Goal: Task Accomplishment & Management: Use online tool/utility

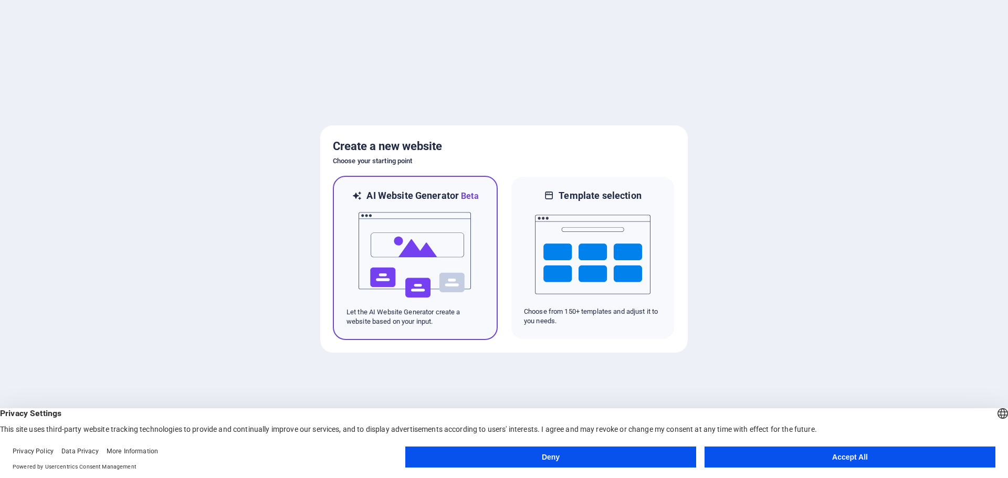
click at [407, 288] on img at bounding box center [415, 255] width 115 height 105
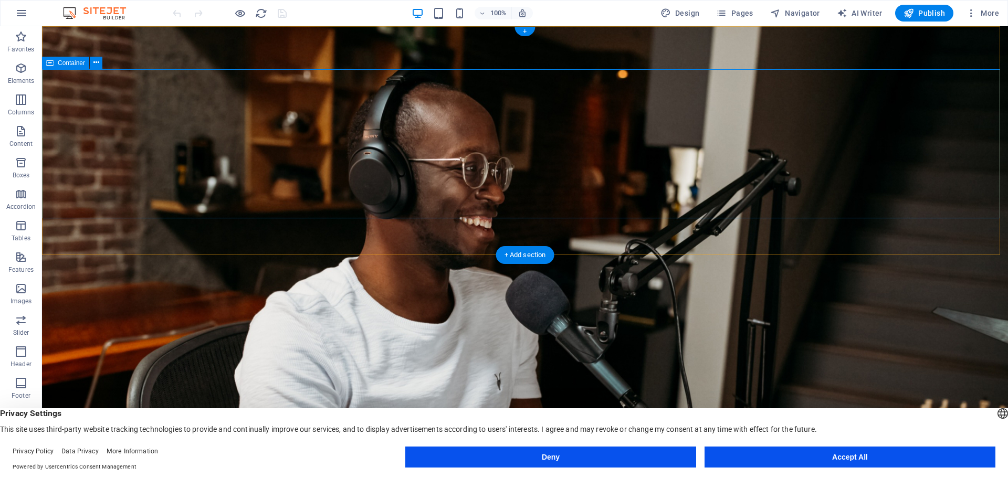
click at [97, 65] on icon at bounding box center [96, 62] width 6 height 11
click at [836, 410] on div "All you can ... Love! Home About Us Blog Contact Listen" at bounding box center [525, 438] width 966 height 56
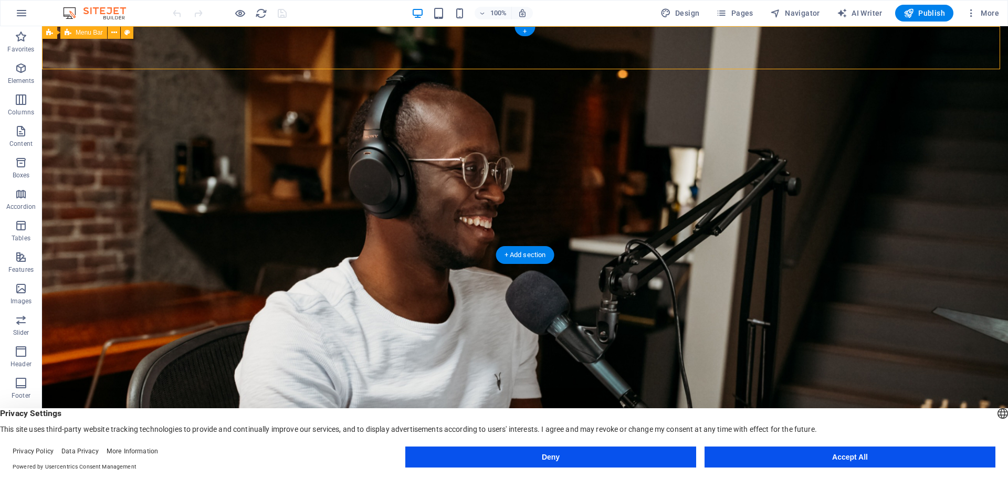
click at [836, 410] on div "All you can ... Love! Home About Us Blog Contact Listen" at bounding box center [525, 438] width 966 height 56
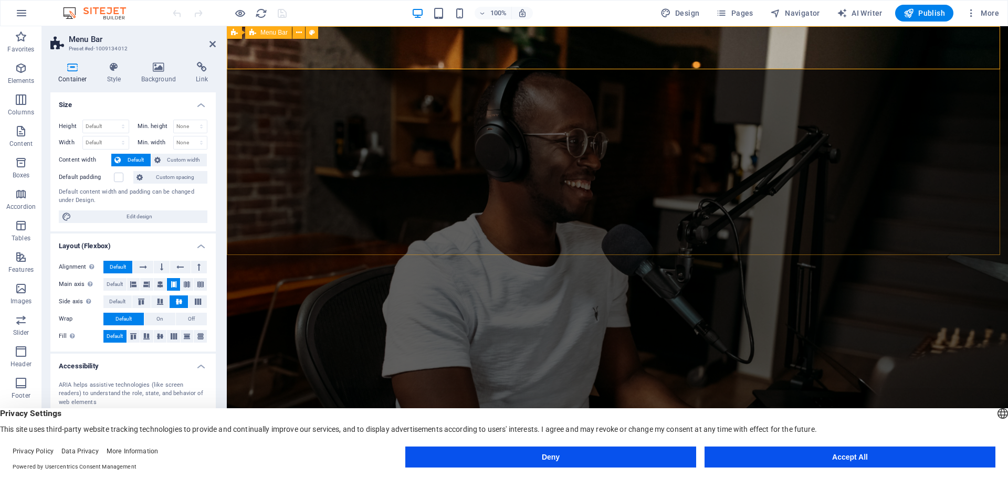
click at [889, 410] on div "All you can ... Love! Home About Us Blog Contact Listen" at bounding box center [617, 438] width 781 height 56
click at [246, 410] on div "All you can ... Love! Home About Us Blog Contact Listen" at bounding box center [617, 438] width 781 height 56
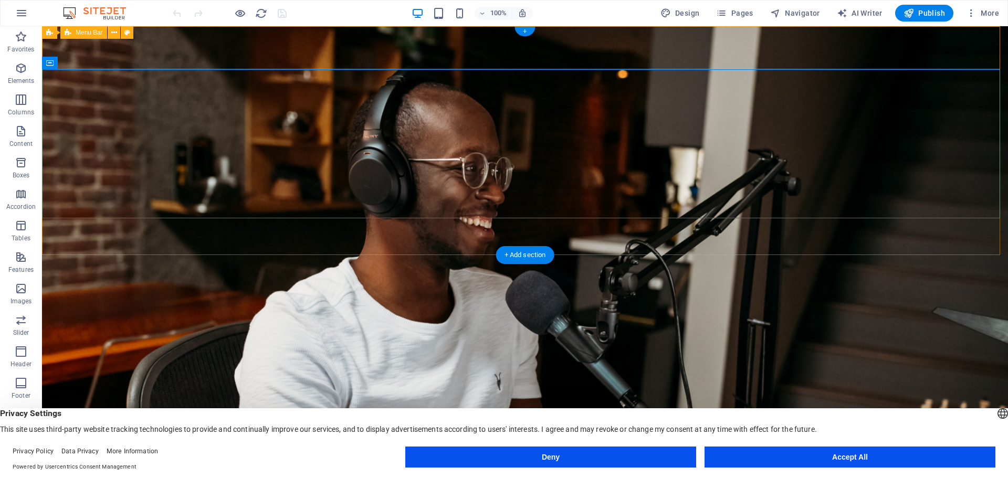
click at [160, 410] on div "All you can ... Love! Home About Us Blog Contact Listen" at bounding box center [525, 438] width 966 height 56
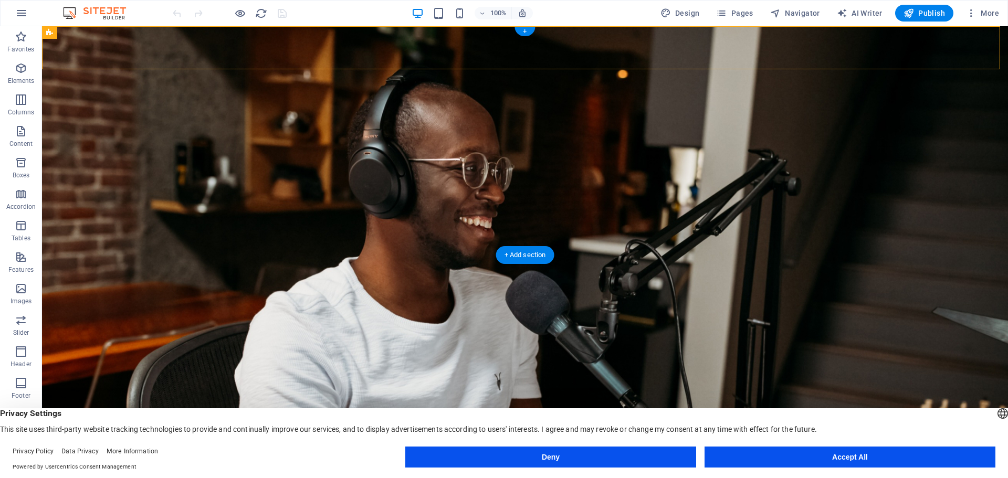
click at [979, 245] on figure at bounding box center [525, 243] width 966 height 435
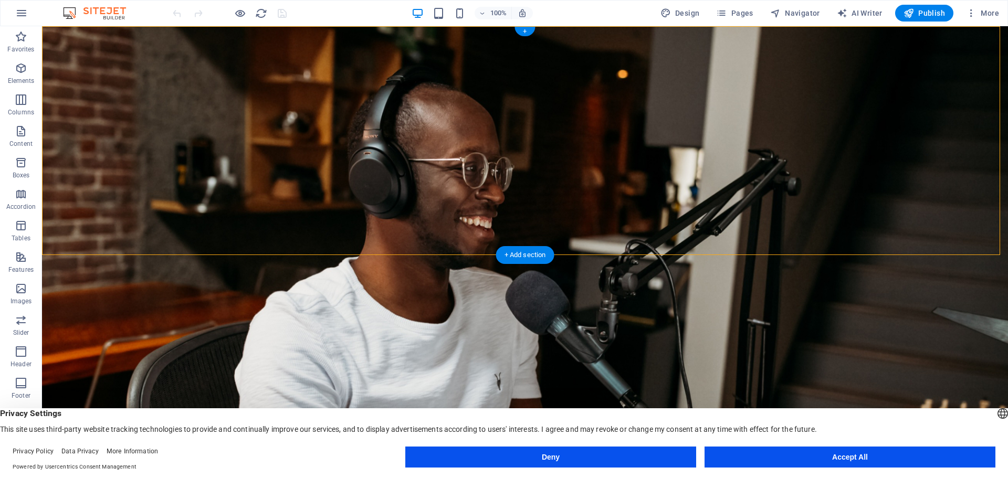
click at [980, 243] on figure at bounding box center [525, 243] width 966 height 435
select select "vh"
select select "header"
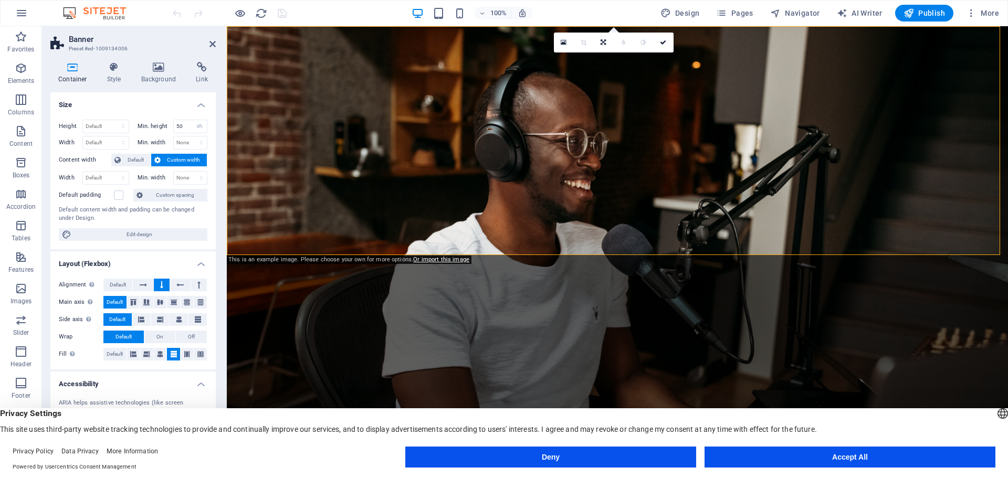
click at [438, 259] on link "Or import this image" at bounding box center [441, 259] width 56 height 7
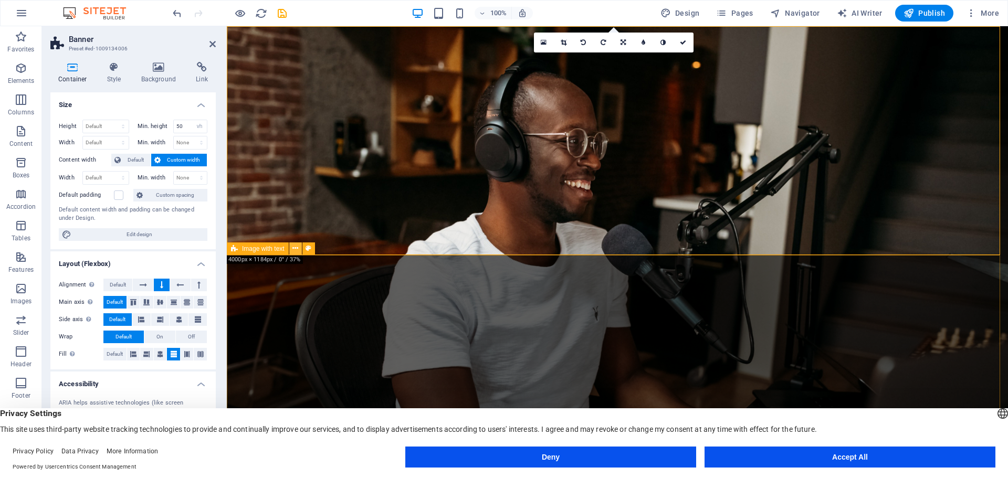
click at [295, 249] on icon at bounding box center [295, 248] width 6 height 11
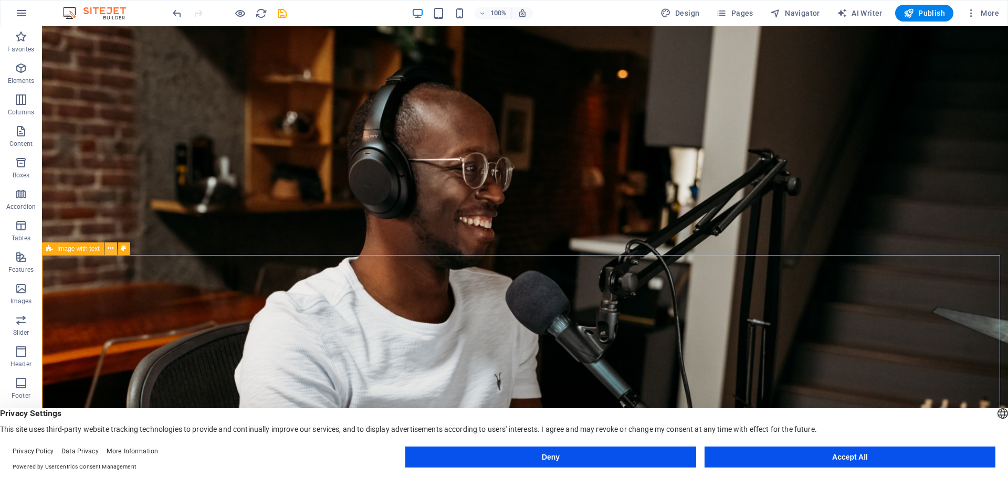
click at [111, 251] on icon at bounding box center [111, 248] width 6 height 11
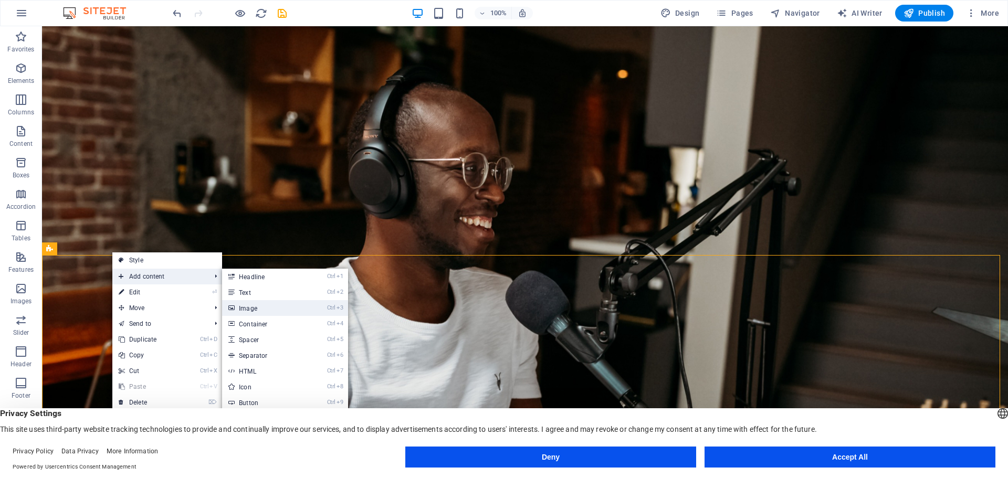
click at [280, 309] on link "Ctrl 3 Image" at bounding box center [265, 308] width 87 height 16
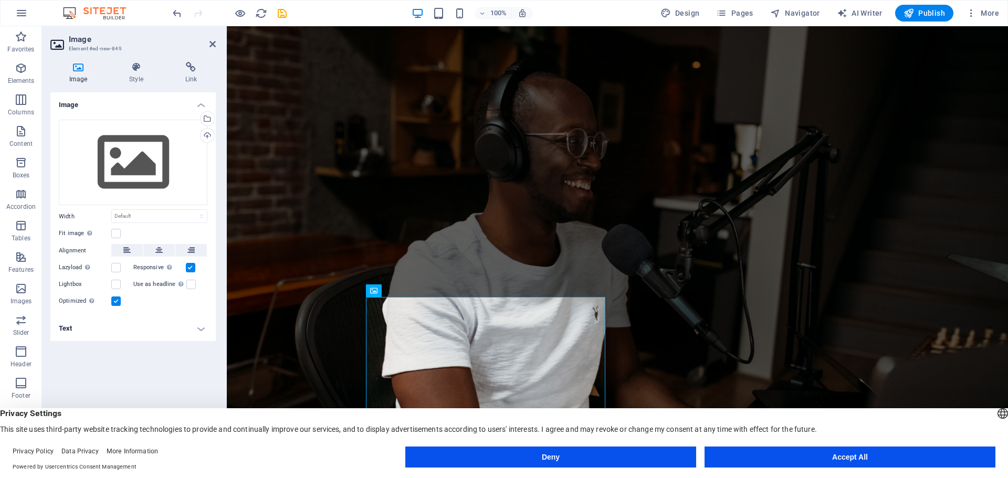
click at [358, 225] on figure at bounding box center [617, 243] width 781 height 435
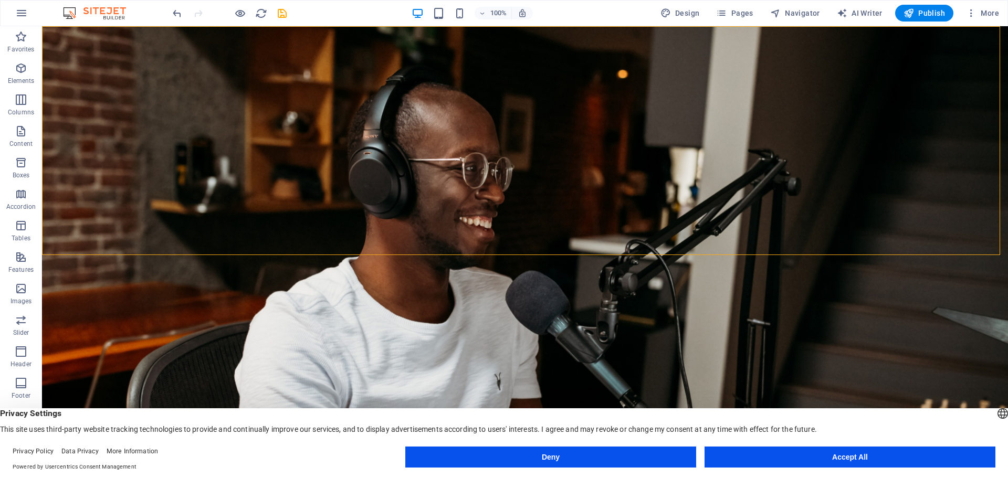
click at [302, 243] on figure at bounding box center [525, 243] width 966 height 435
select select "vh"
select select "header"
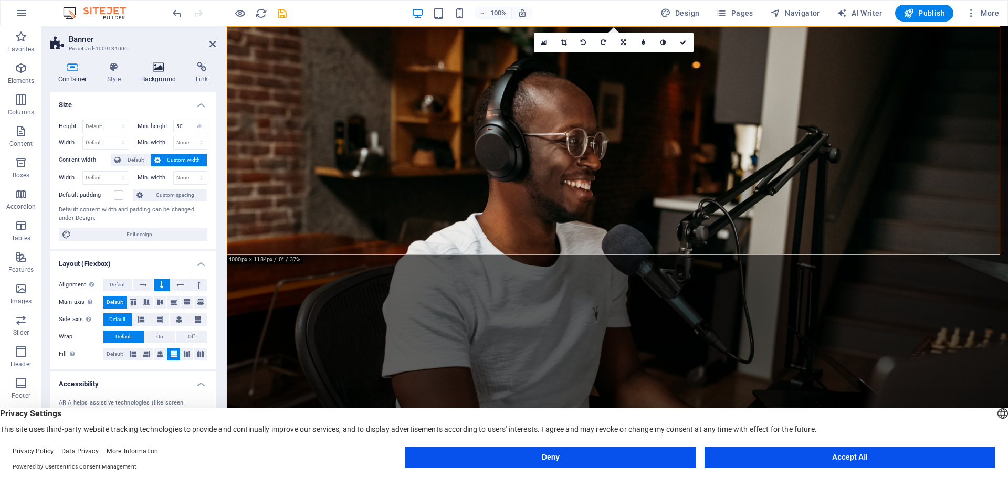
click at [166, 75] on h4 "Background" at bounding box center [160, 73] width 55 height 22
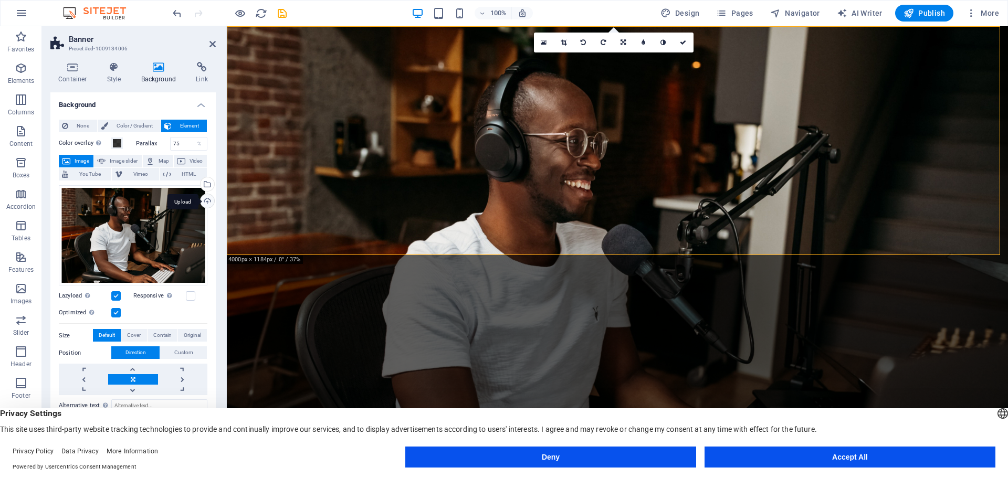
click at [205, 202] on div "Upload" at bounding box center [206, 202] width 16 height 16
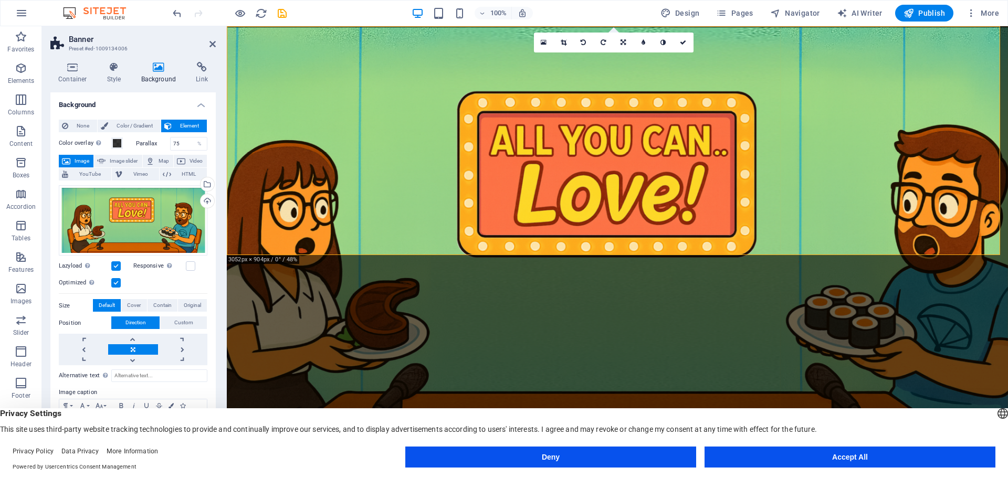
drag, startPoint x: 186, startPoint y: 267, endPoint x: 191, endPoint y: 277, distance: 11.3
click at [187, 268] on label at bounding box center [190, 265] width 9 height 9
click at [0, 0] on input "Responsive Automatically load retina image and smartphone optimized sizes." at bounding box center [0, 0] width 0 height 0
drag, startPoint x: 361, startPoint y: 220, endPoint x: 364, endPoint y: 173, distance: 47.4
click at [364, 169] on div "All you can ... Love! Home About Us Blog Contact Listen All You Can ... Love! T…" at bounding box center [617, 301] width 781 height 625
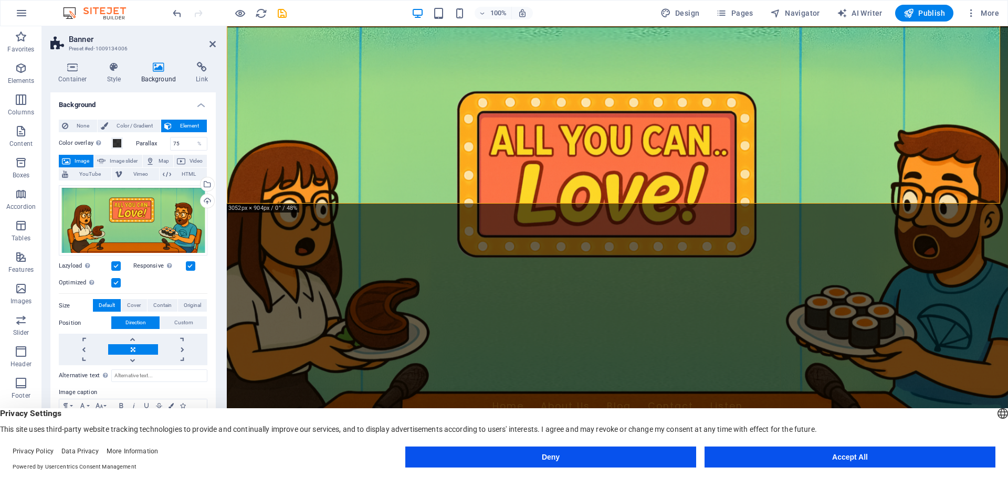
scroll to position [52, 0]
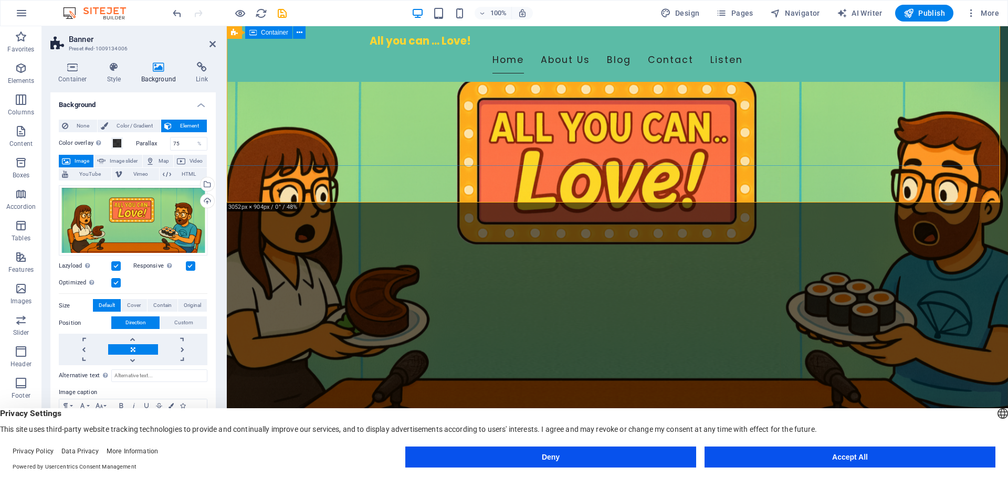
drag, startPoint x: 369, startPoint y: 212, endPoint x: 358, endPoint y: 155, distance: 58.4
click at [358, 155] on div "All you can ... Love! Home About Us Blog Contact Listen All You Can ... Love! T…" at bounding box center [617, 280] width 781 height 613
drag, startPoint x: 349, startPoint y: 180, endPoint x: 352, endPoint y: 193, distance: 13.5
click at [352, 193] on figure at bounding box center [617, 191] width 781 height 435
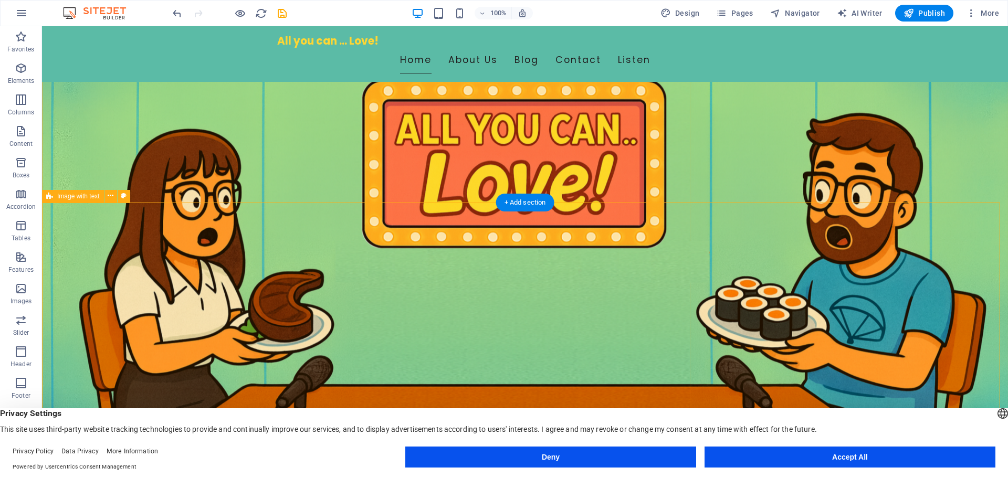
drag, startPoint x: 162, startPoint y: 202, endPoint x: 338, endPoint y: 245, distance: 181.1
click at [277, 183] on figure at bounding box center [525, 191] width 966 height 435
click at [280, 184] on figure at bounding box center [525, 191] width 966 height 435
click at [114, 198] on figure at bounding box center [525, 191] width 966 height 435
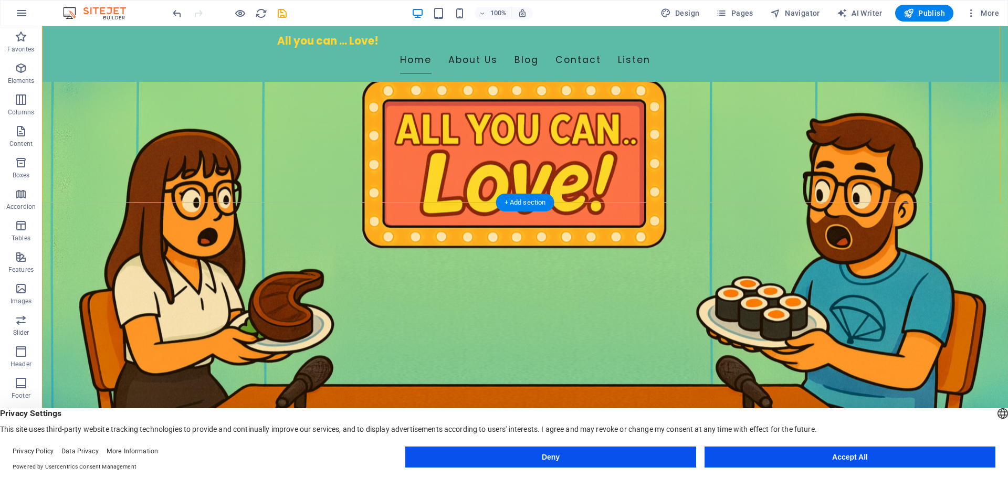
click at [114, 198] on figure at bounding box center [525, 191] width 966 height 435
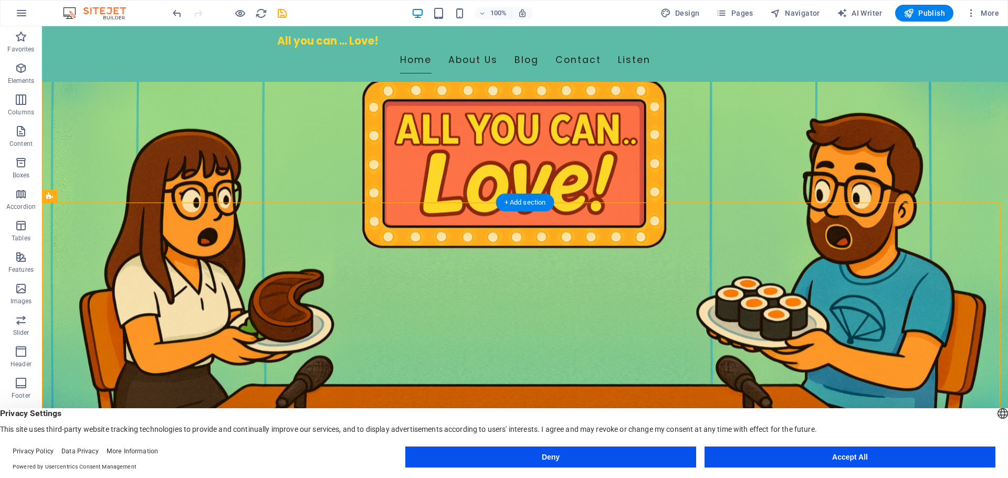
click at [183, 194] on figure at bounding box center [525, 191] width 966 height 435
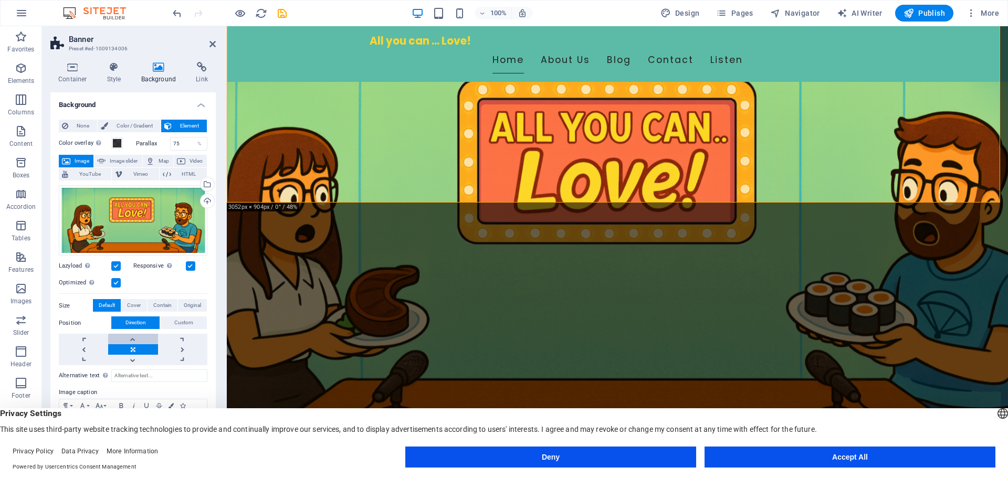
click at [131, 339] on link at bounding box center [132, 339] width 49 height 10
click at [129, 360] on link at bounding box center [132, 360] width 49 height 10
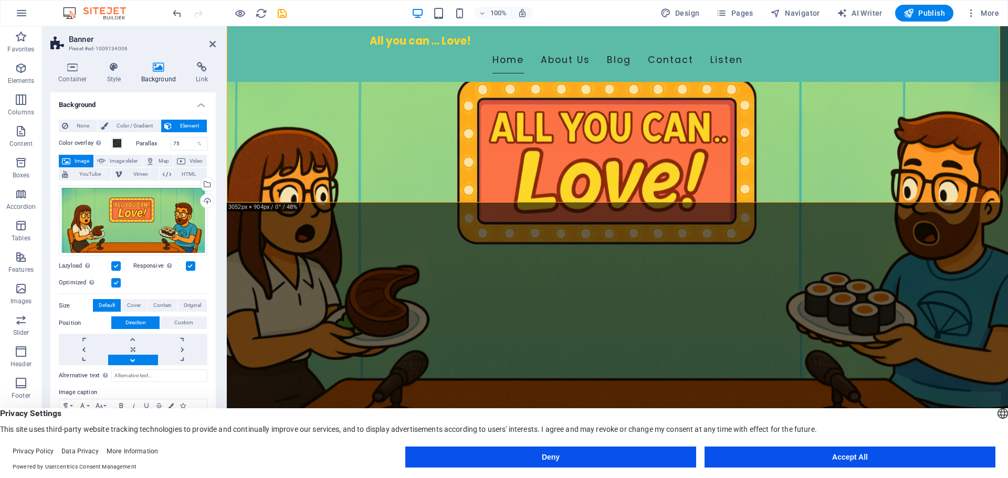
click at [129, 360] on link at bounding box center [132, 360] width 49 height 10
click at [133, 360] on link at bounding box center [132, 360] width 49 height 10
click at [133, 359] on link at bounding box center [132, 360] width 49 height 10
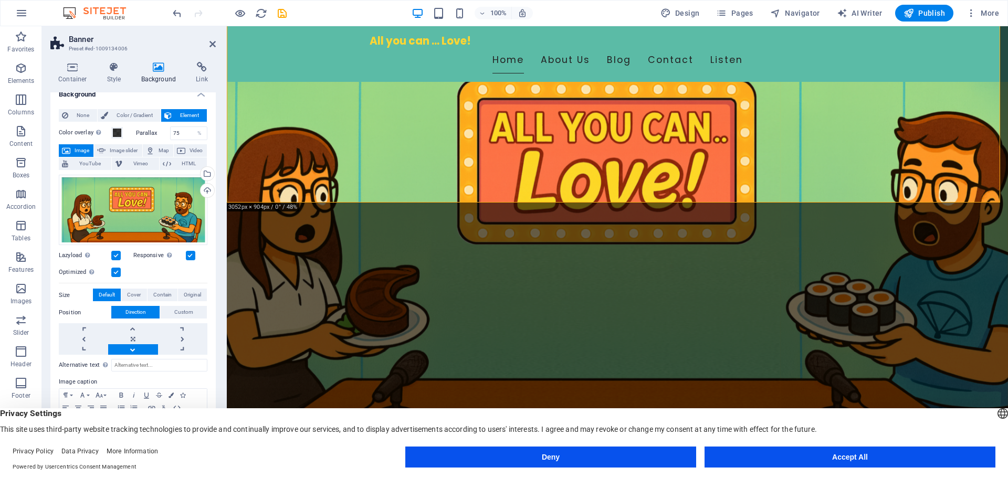
scroll to position [13, 0]
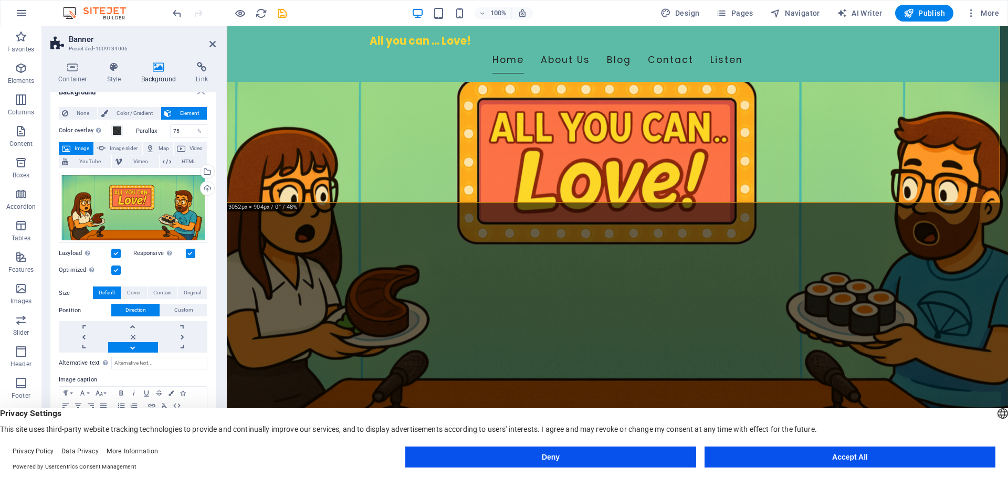
click at [73, 146] on span "Image" at bounding box center [81, 148] width 17 height 13
click at [188, 254] on label at bounding box center [190, 253] width 9 height 9
click at [0, 0] on input "Responsive Automatically load retina image and smartphone optimized sizes." at bounding box center [0, 0] width 0 height 0
click at [192, 254] on label at bounding box center [190, 253] width 9 height 9
click at [0, 0] on input "Responsive Automatically load retina image and smartphone optimized sizes." at bounding box center [0, 0] width 0 height 0
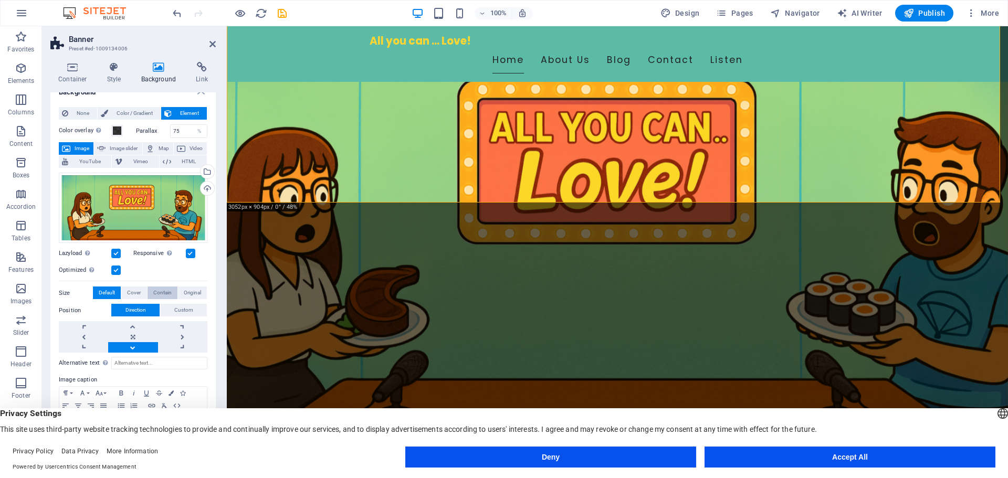
click at [163, 289] on span "Contain" at bounding box center [162, 293] width 18 height 13
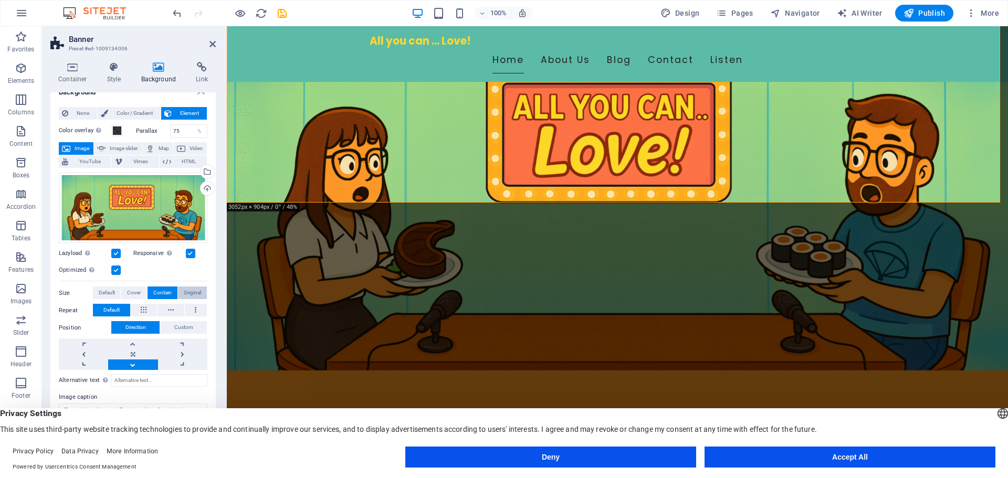
click at [188, 292] on span "Original" at bounding box center [192, 293] width 17 height 13
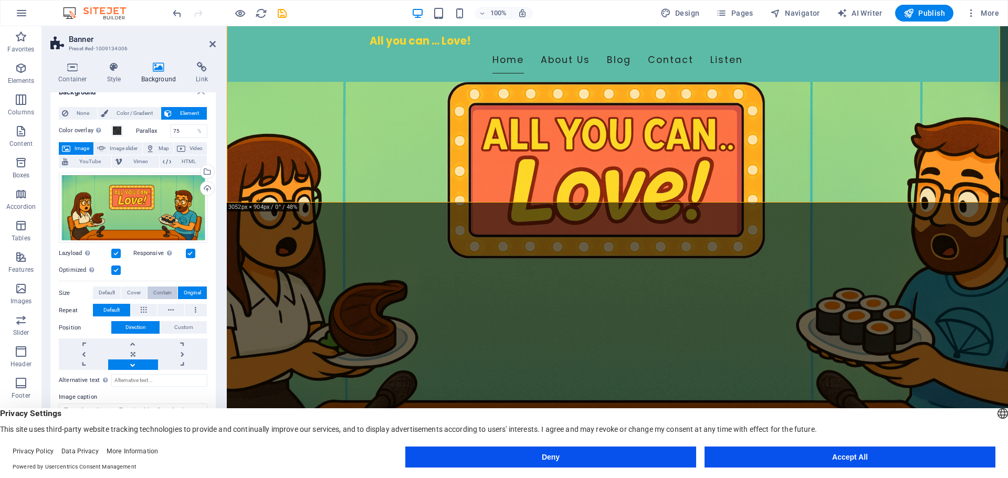
click at [160, 289] on span "Contain" at bounding box center [162, 293] width 18 height 13
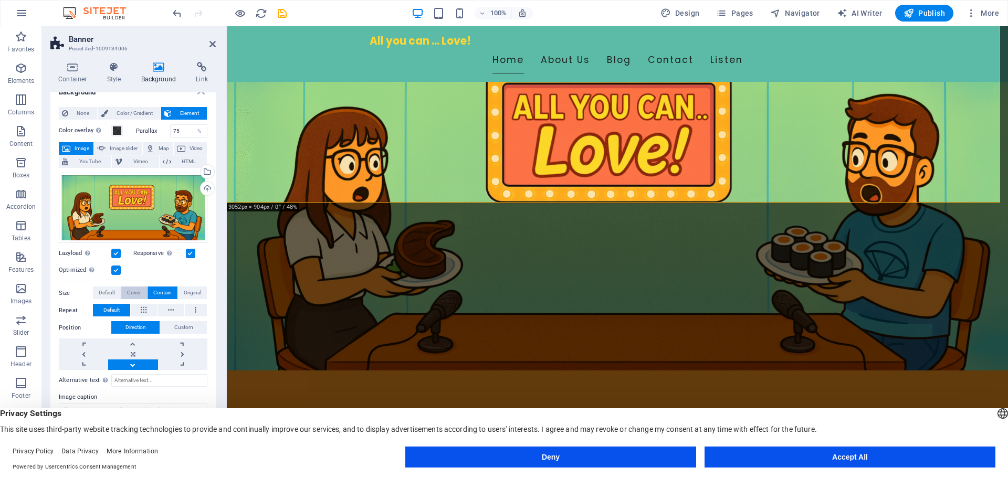
click at [132, 289] on span "Cover" at bounding box center [134, 293] width 14 height 13
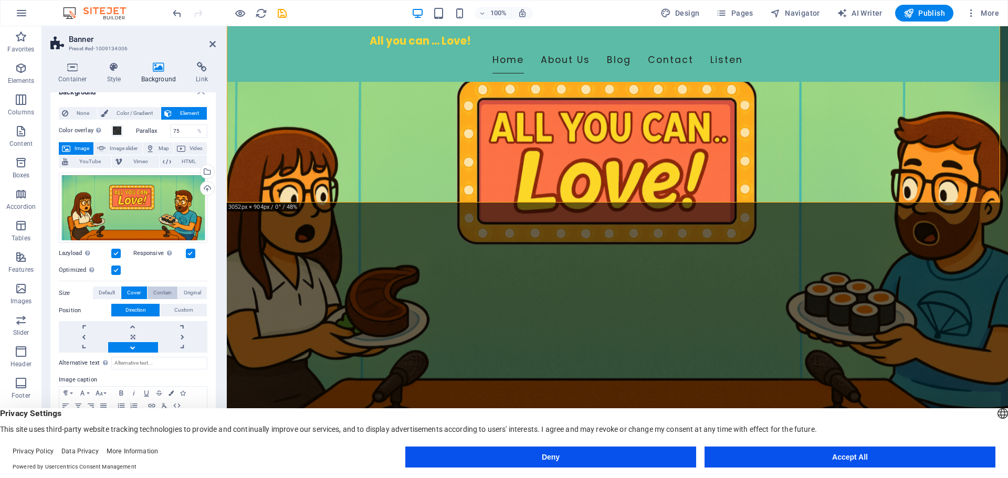
click at [155, 289] on span "Contain" at bounding box center [162, 293] width 18 height 13
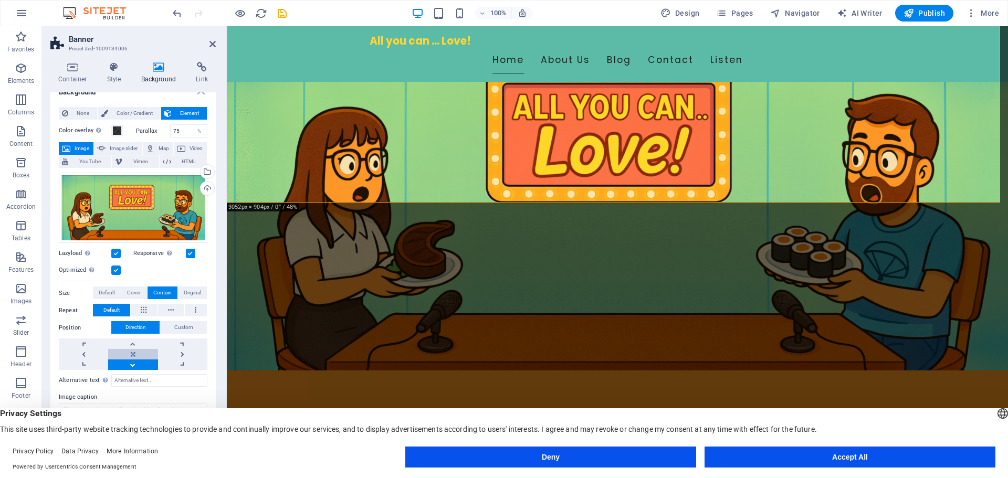
click at [139, 351] on link at bounding box center [132, 354] width 49 height 10
click at [175, 352] on link at bounding box center [182, 354] width 49 height 10
click at [182, 353] on link at bounding box center [182, 354] width 49 height 10
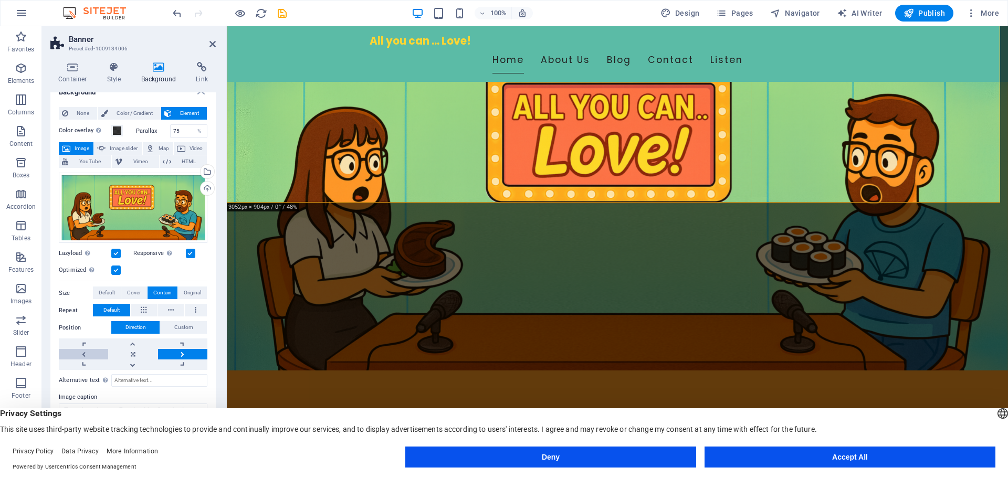
click at [89, 353] on link at bounding box center [83, 354] width 49 height 10
drag, startPoint x: 89, startPoint y: 353, endPoint x: 139, endPoint y: 348, distance: 49.6
click at [91, 353] on link at bounding box center [83, 354] width 49 height 10
click at [136, 341] on link at bounding box center [132, 344] width 49 height 10
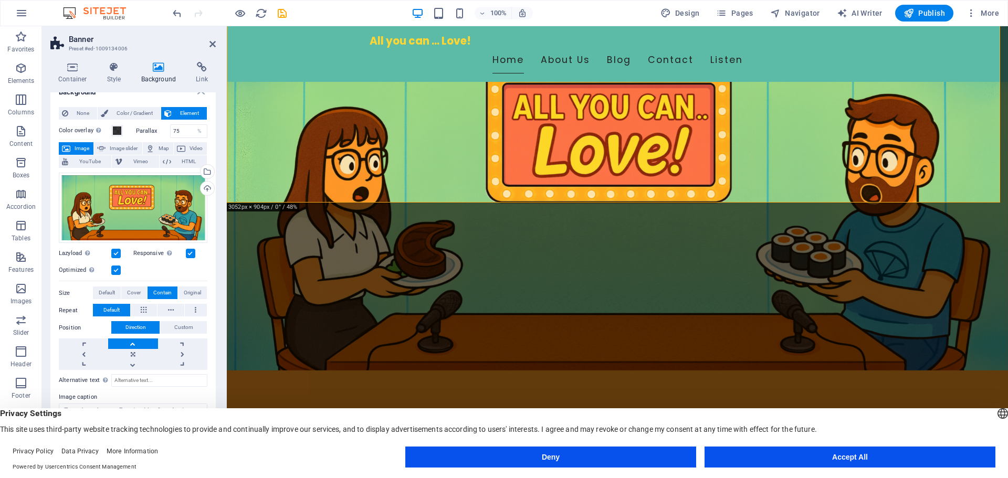
click at [136, 341] on link at bounding box center [132, 344] width 49 height 10
click at [131, 354] on link at bounding box center [132, 354] width 49 height 10
click at [129, 366] on link at bounding box center [132, 365] width 49 height 10
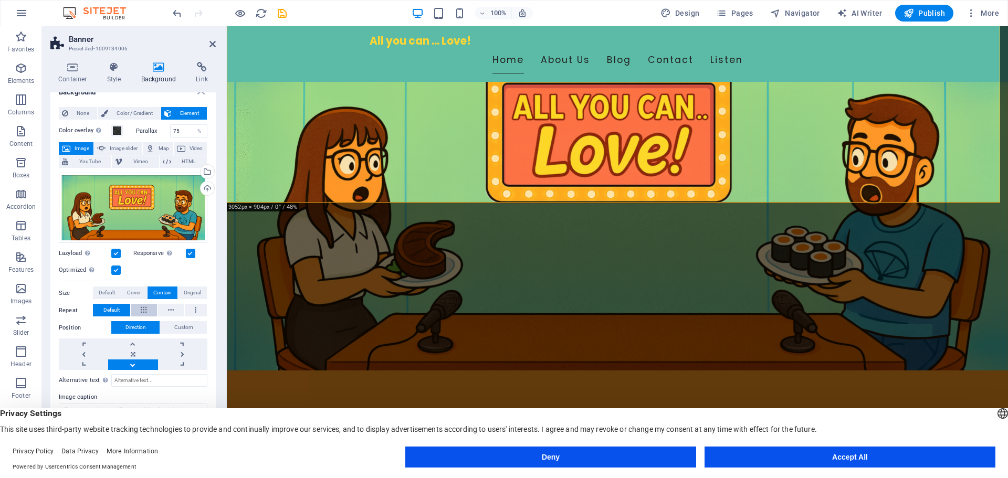
click at [141, 313] on icon at bounding box center [144, 310] width 6 height 13
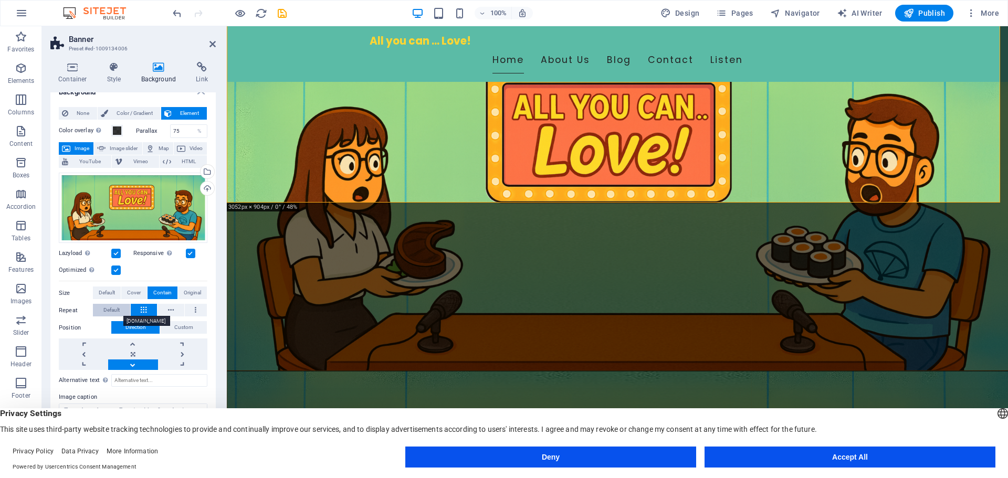
click at [99, 304] on button "Default" at bounding box center [111, 310] width 37 height 13
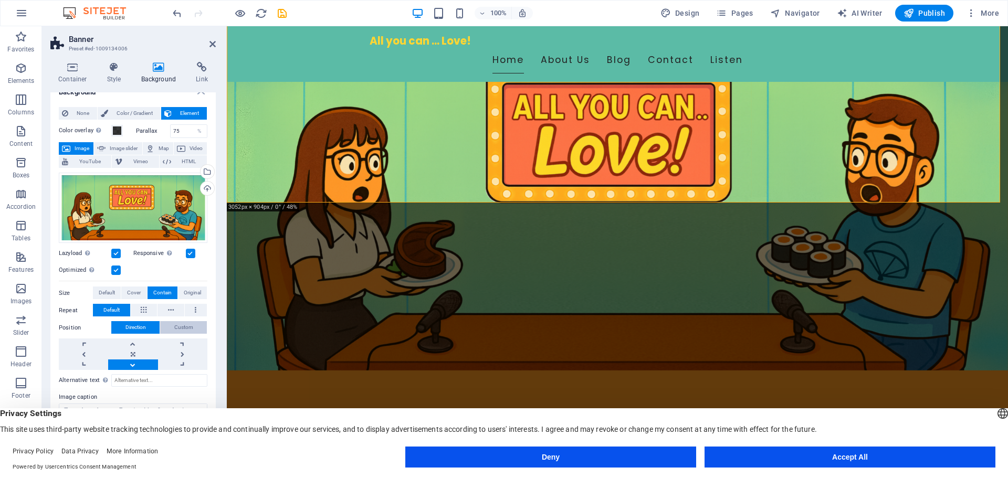
click at [169, 323] on button "Custom" at bounding box center [183, 327] width 47 height 13
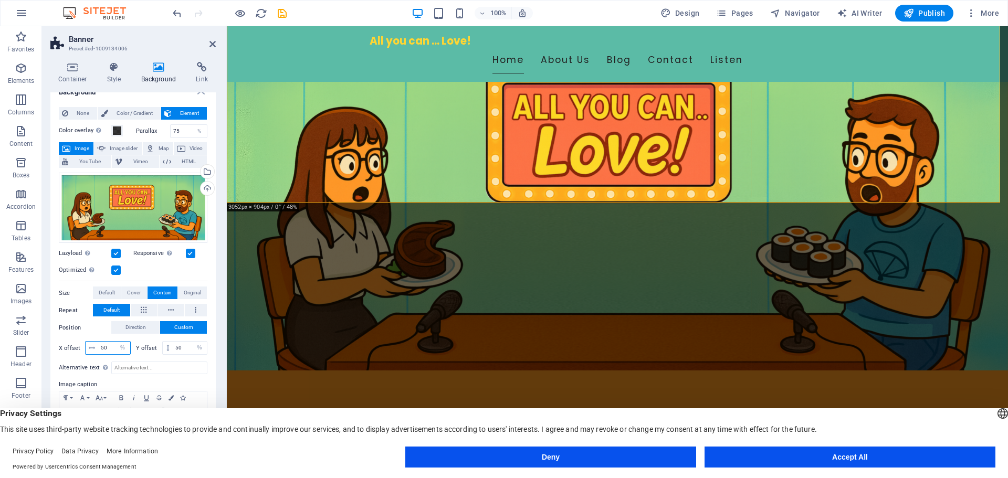
drag, startPoint x: 112, startPoint y: 346, endPoint x: 79, endPoint y: 343, distance: 33.7
click at [79, 343] on div "X offset 50 px rem % vh vw" at bounding box center [95, 348] width 72 height 14
type input "100"
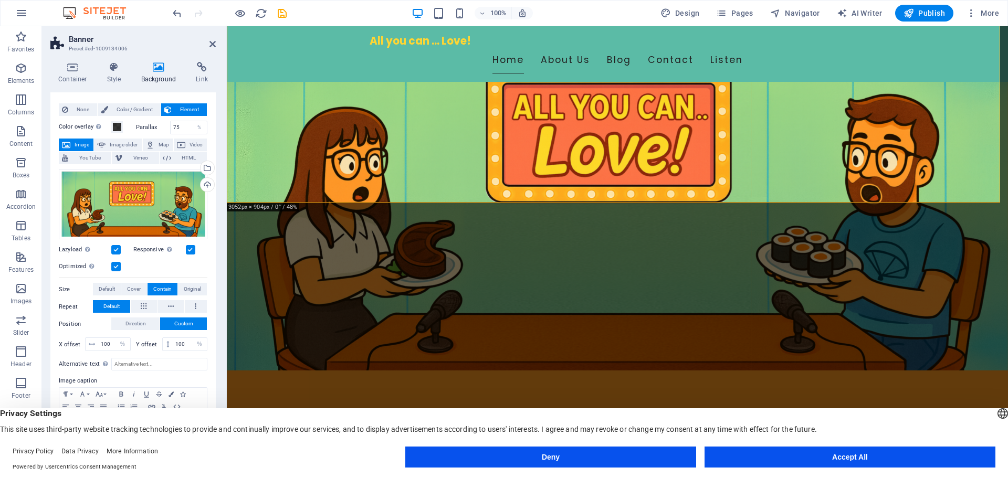
scroll to position [17, 0]
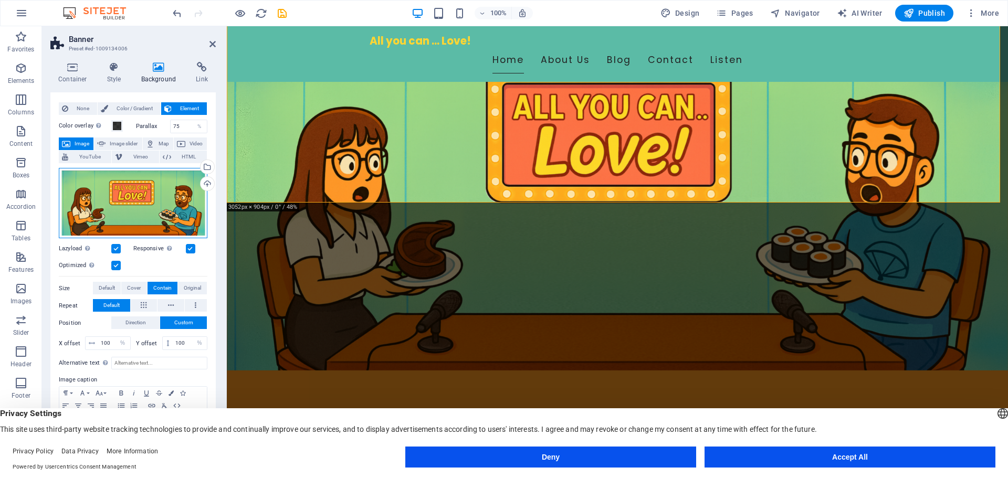
click at [156, 207] on div "Drag files here, click to choose files or select files from Files or our free s…" at bounding box center [133, 203] width 149 height 71
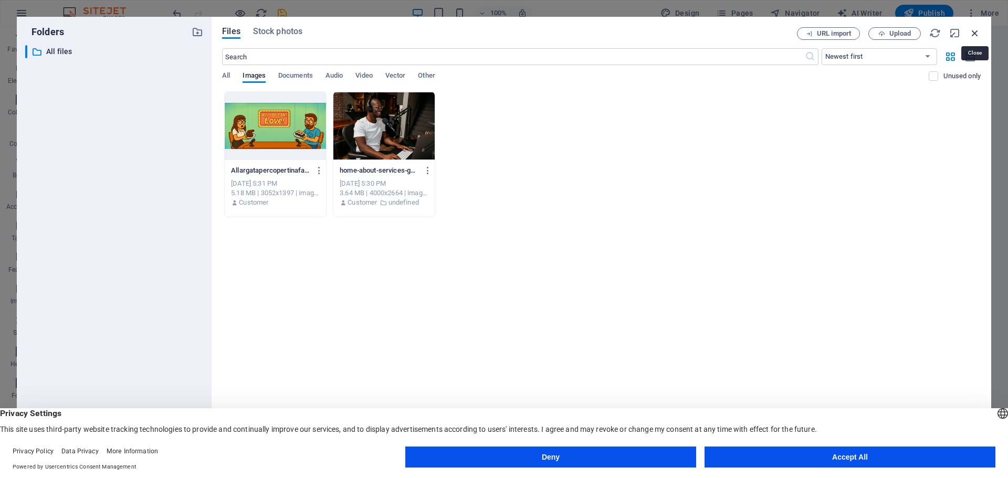
drag, startPoint x: 978, startPoint y: 34, endPoint x: 551, endPoint y: 4, distance: 427.3
click at [978, 34] on icon "button" at bounding box center [975, 33] width 12 height 12
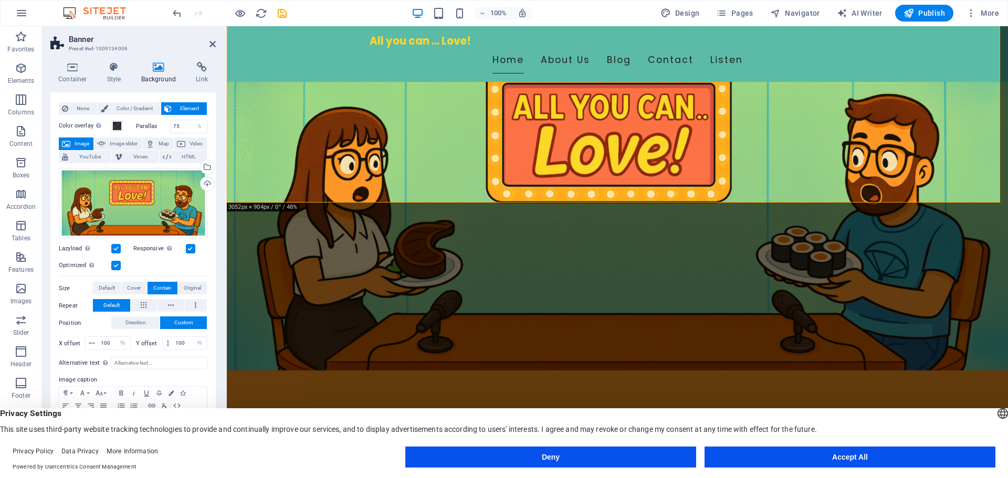
click at [533, 175] on figure at bounding box center [617, 191] width 781 height 435
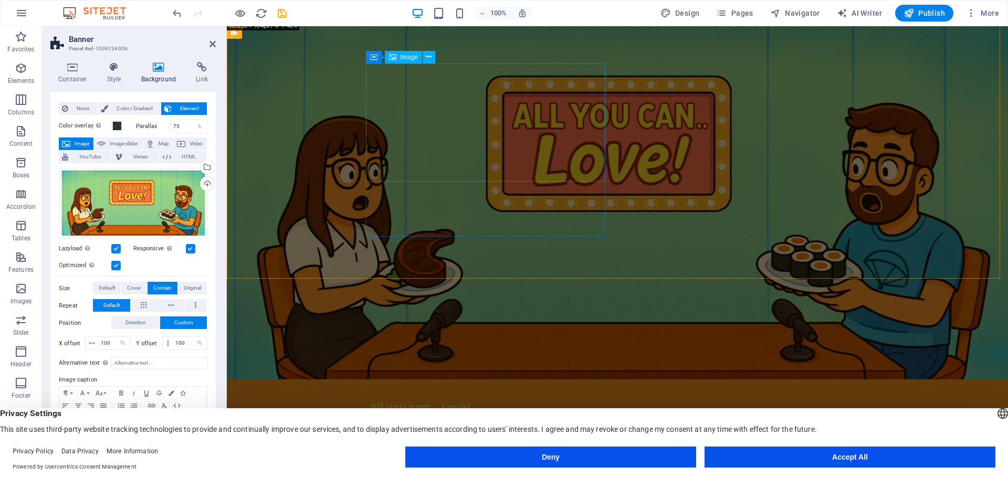
scroll to position [0, 0]
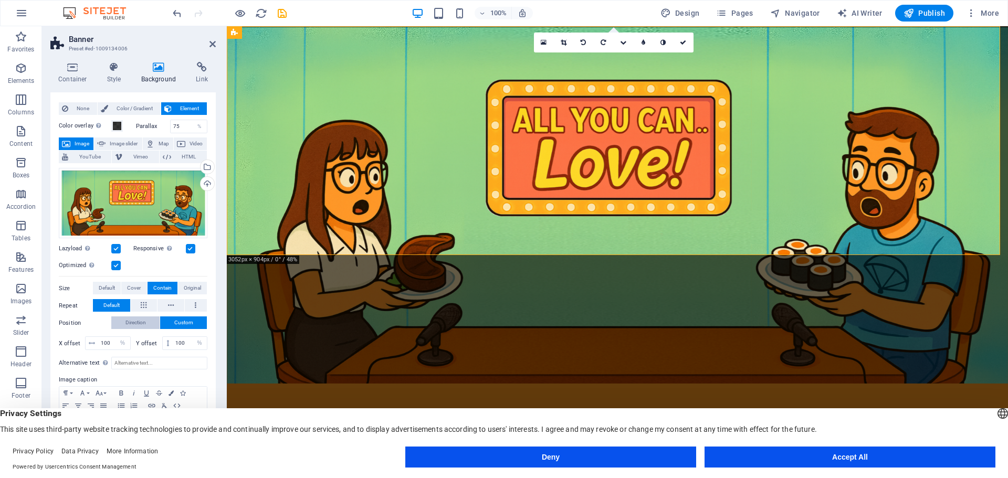
click at [128, 321] on span "Direction" at bounding box center [135, 323] width 20 height 13
click at [183, 327] on span "Custom" at bounding box center [183, 323] width 19 height 13
click at [140, 322] on span "Direction" at bounding box center [135, 323] width 20 height 13
click at [136, 357] on link at bounding box center [132, 360] width 49 height 10
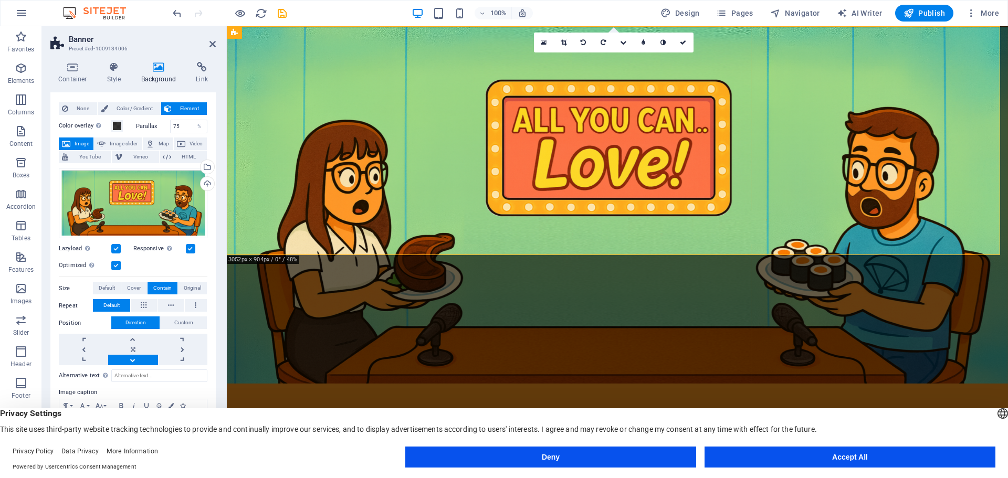
click at [136, 357] on link at bounding box center [132, 360] width 49 height 10
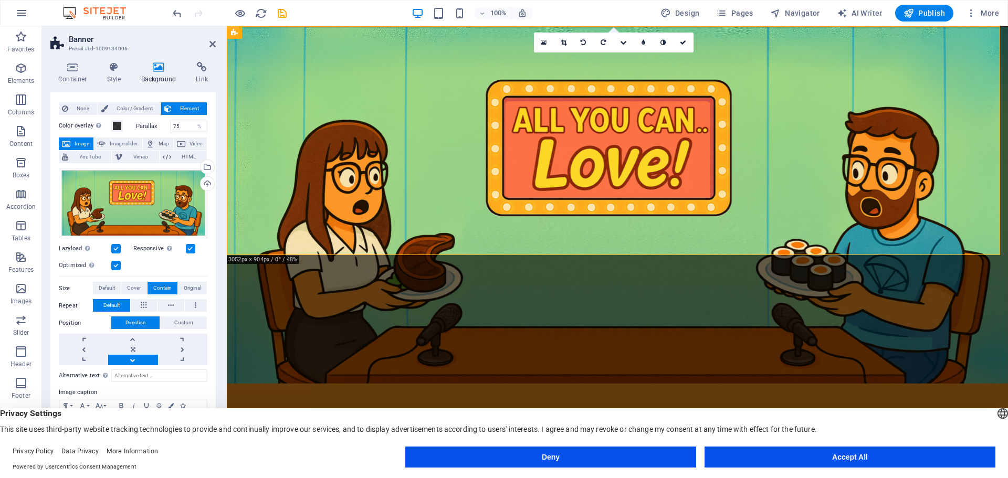
click at [136, 357] on link at bounding box center [132, 360] width 49 height 10
click at [138, 359] on link at bounding box center [132, 360] width 49 height 10
click at [139, 359] on link at bounding box center [132, 360] width 49 height 10
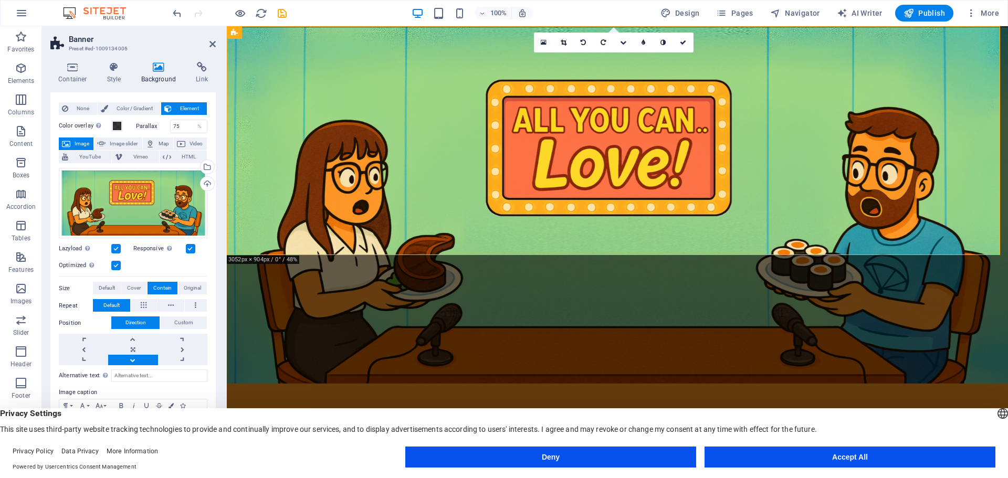
click at [139, 359] on link at bounding box center [132, 360] width 49 height 10
click at [109, 290] on span "Default" at bounding box center [107, 288] width 16 height 13
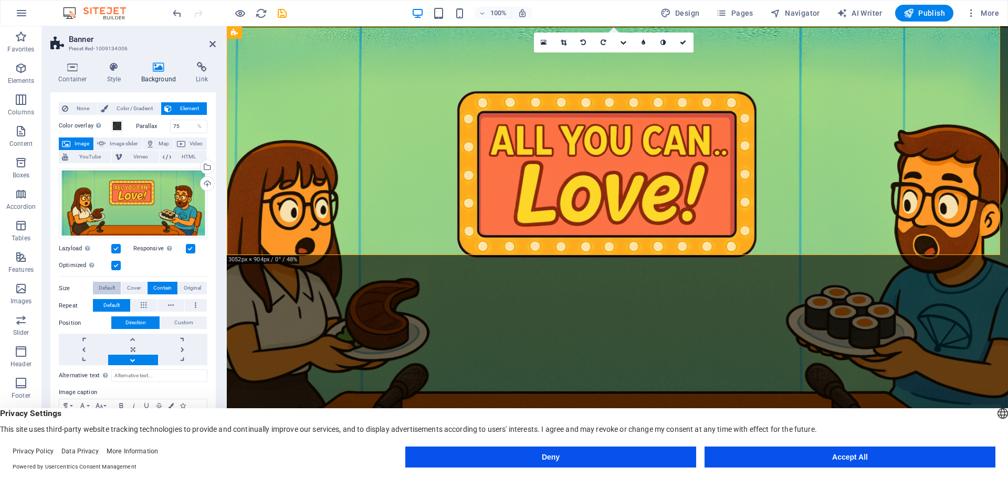
scroll to position [13, 0]
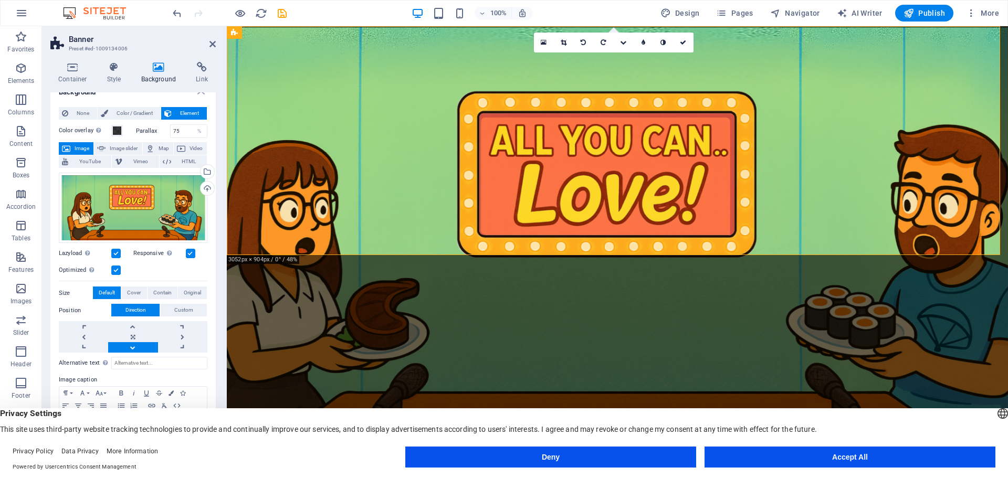
click at [134, 344] on link at bounding box center [132, 347] width 49 height 10
click at [187, 335] on link at bounding box center [182, 337] width 49 height 10
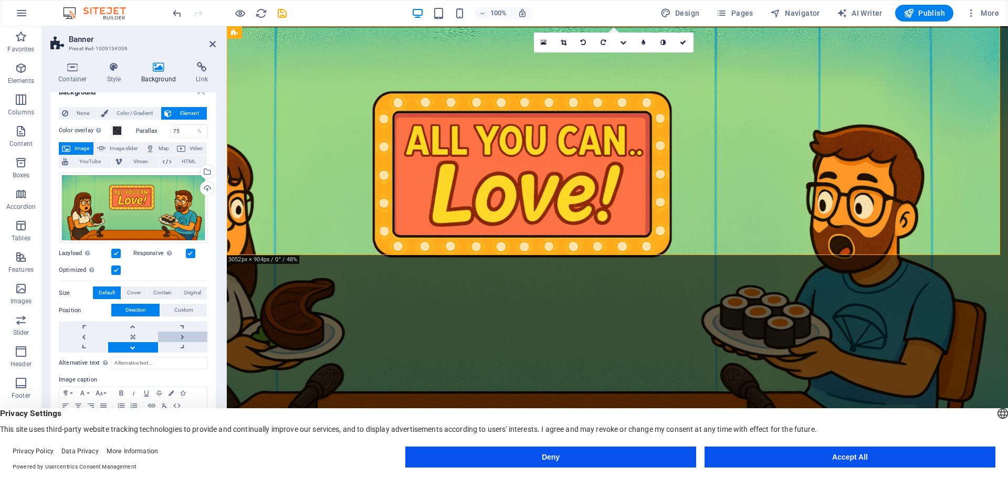
click at [187, 335] on link at bounding box center [182, 337] width 49 height 10
click at [88, 336] on link at bounding box center [83, 337] width 49 height 10
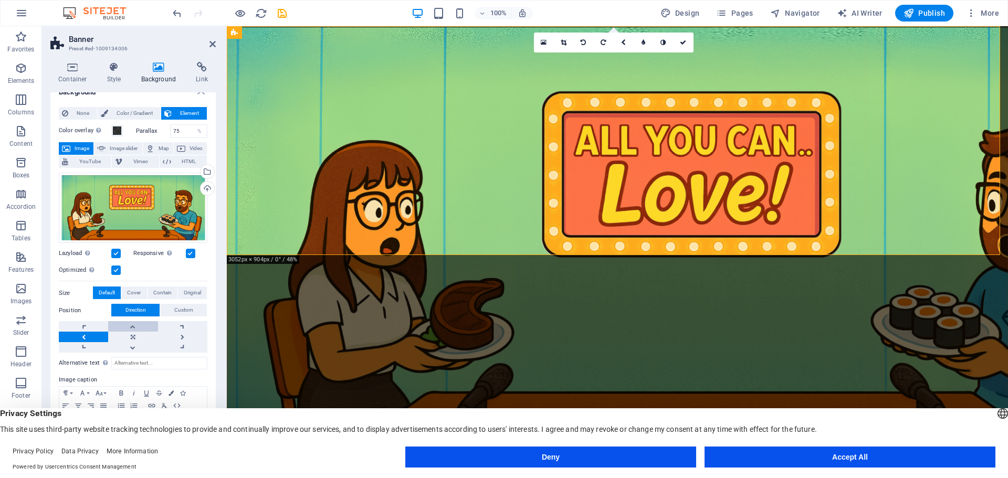
click at [135, 325] on link at bounding box center [132, 326] width 49 height 10
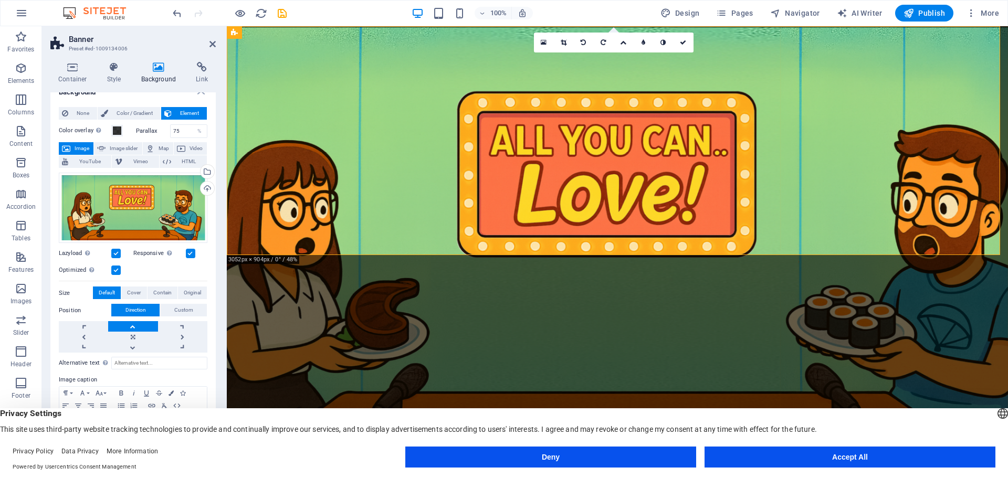
click at [135, 326] on link at bounding box center [132, 326] width 49 height 10
click at [135, 328] on link at bounding box center [132, 326] width 49 height 10
click at [131, 344] on link at bounding box center [132, 347] width 49 height 10
click at [131, 296] on span "Cover" at bounding box center [134, 293] width 14 height 13
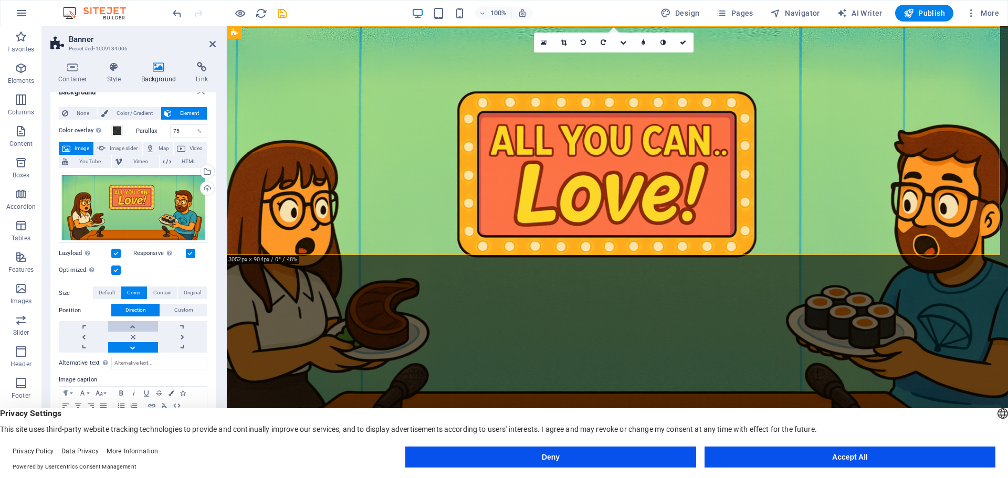
click at [133, 328] on link at bounding box center [132, 326] width 49 height 10
click at [130, 349] on link at bounding box center [132, 347] width 49 height 10
click at [116, 271] on label at bounding box center [115, 270] width 9 height 9
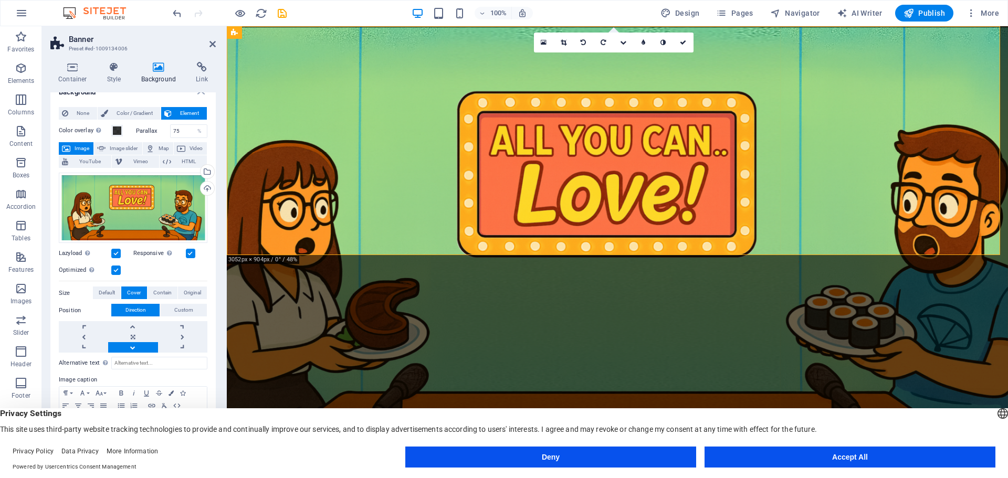
click at [0, 0] on input "Optimized Images are compressed to improve page speed." at bounding box center [0, 0] width 0 height 0
click at [112, 271] on label at bounding box center [115, 270] width 9 height 9
click at [0, 0] on input "Optimized Images are compressed to improve page speed." at bounding box center [0, 0] width 0 height 0
click at [112, 271] on label at bounding box center [115, 270] width 9 height 9
click at [0, 0] on input "Optimized Images are compressed to improve page speed." at bounding box center [0, 0] width 0 height 0
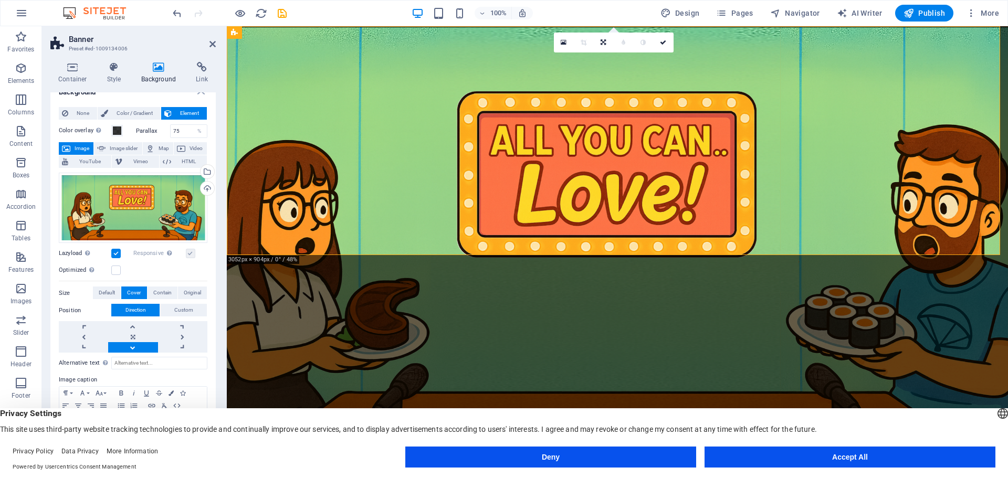
click at [135, 349] on link at bounding box center [132, 347] width 49 height 10
click at [134, 321] on link at bounding box center [132, 326] width 49 height 10
click at [133, 323] on link at bounding box center [132, 326] width 49 height 10
click at [128, 346] on link at bounding box center [132, 347] width 49 height 10
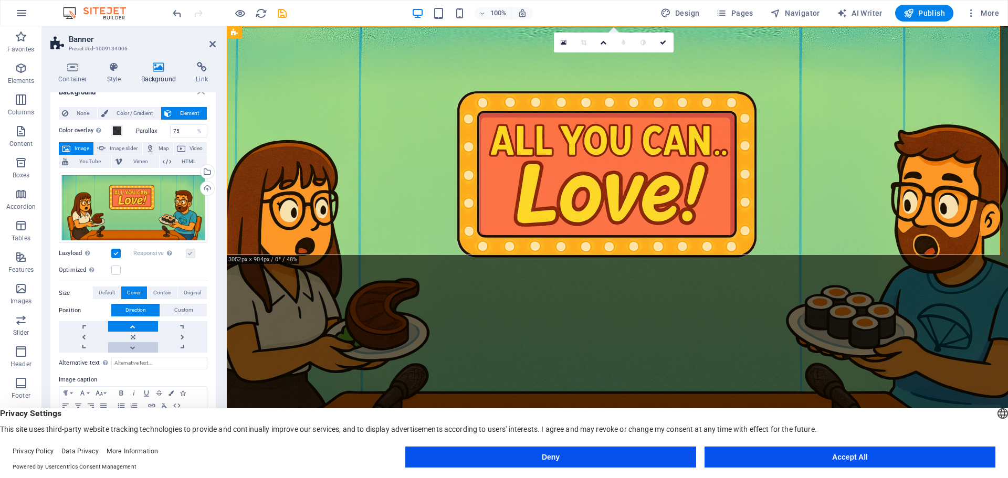
click at [128, 345] on link at bounding box center [132, 347] width 49 height 10
click at [116, 272] on label at bounding box center [115, 270] width 9 height 9
click at [0, 0] on input "Optimized Images are compressed to improve page speed." at bounding box center [0, 0] width 0 height 0
click at [118, 255] on label at bounding box center [115, 253] width 9 height 9
click at [0, 0] on input "Lazyload Loading images after the page loads improves page speed." at bounding box center [0, 0] width 0 height 0
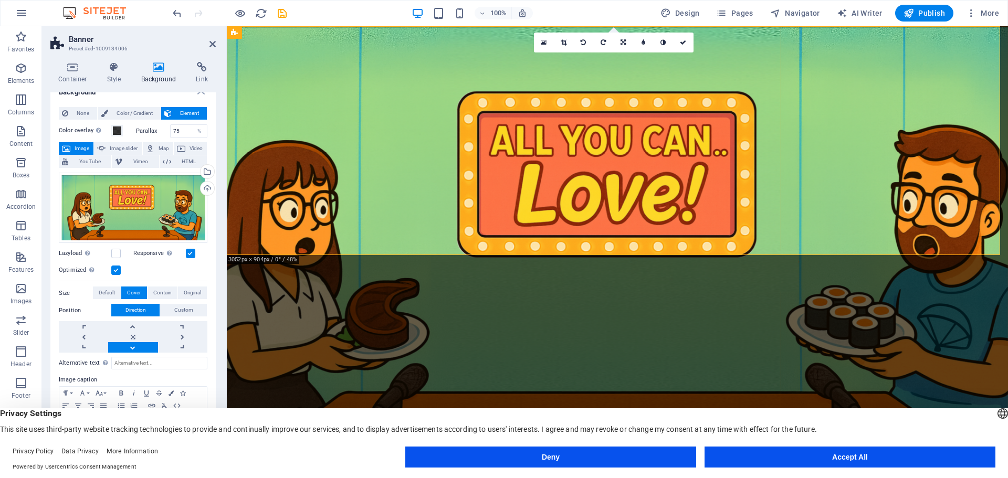
click at [132, 346] on link at bounding box center [132, 347] width 49 height 10
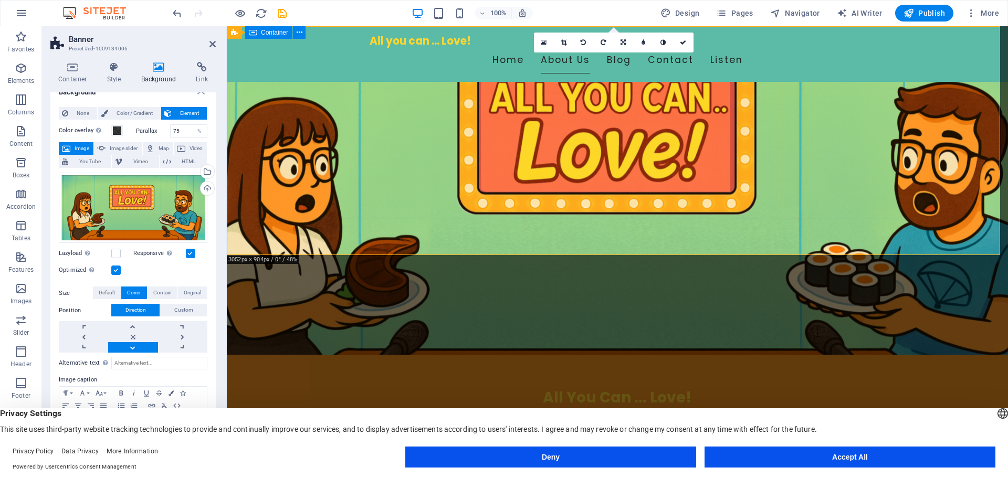
scroll to position [0, 0]
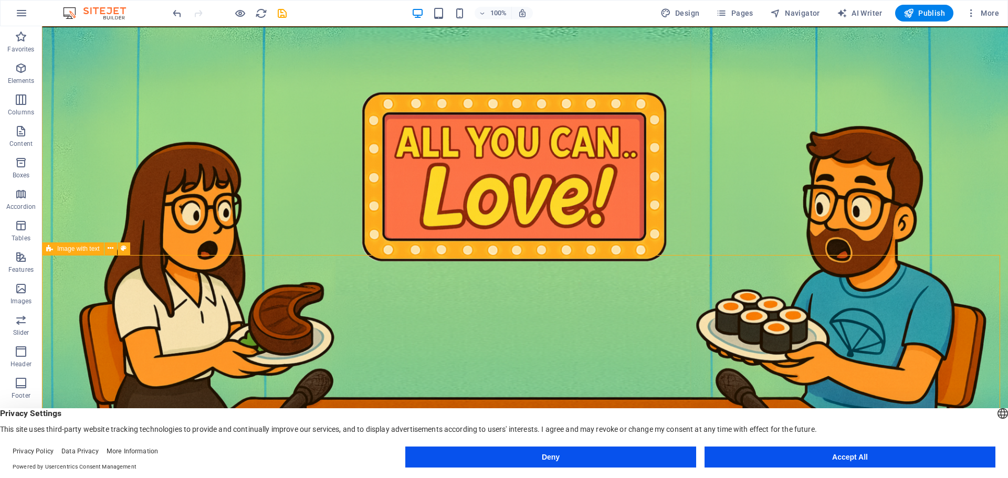
click at [73, 250] on span "Image with text" at bounding box center [78, 249] width 43 height 6
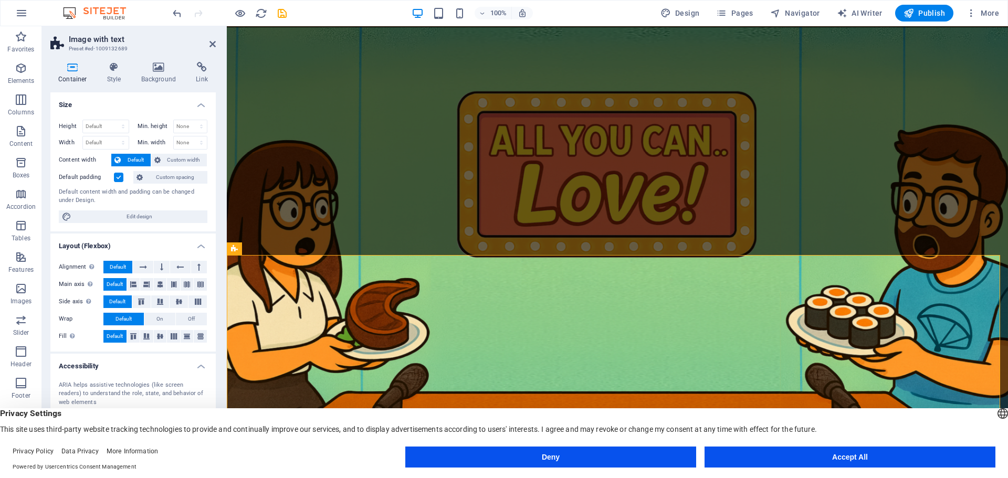
click at [73, 69] on icon at bounding box center [72, 67] width 45 height 10
click at [154, 75] on h4 "Background" at bounding box center [160, 73] width 55 height 22
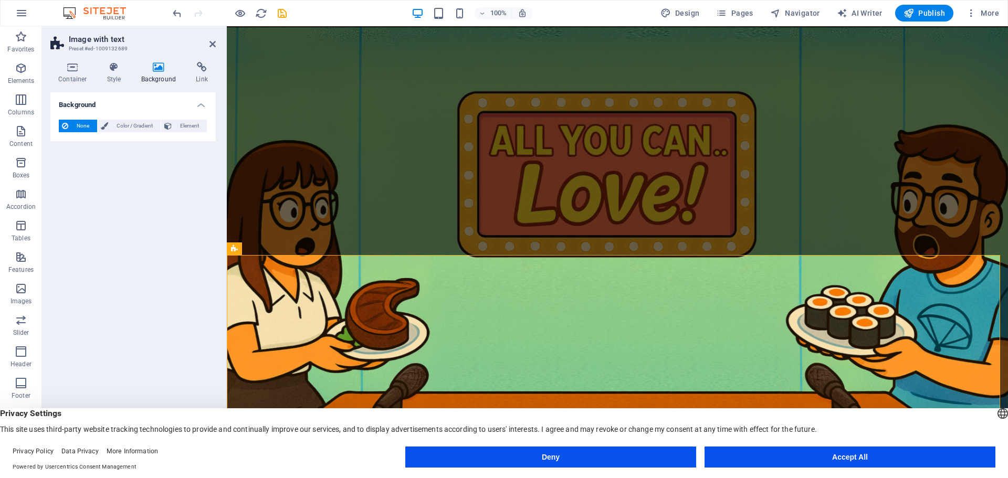
click at [325, 228] on figure at bounding box center [617, 243] width 781 height 435
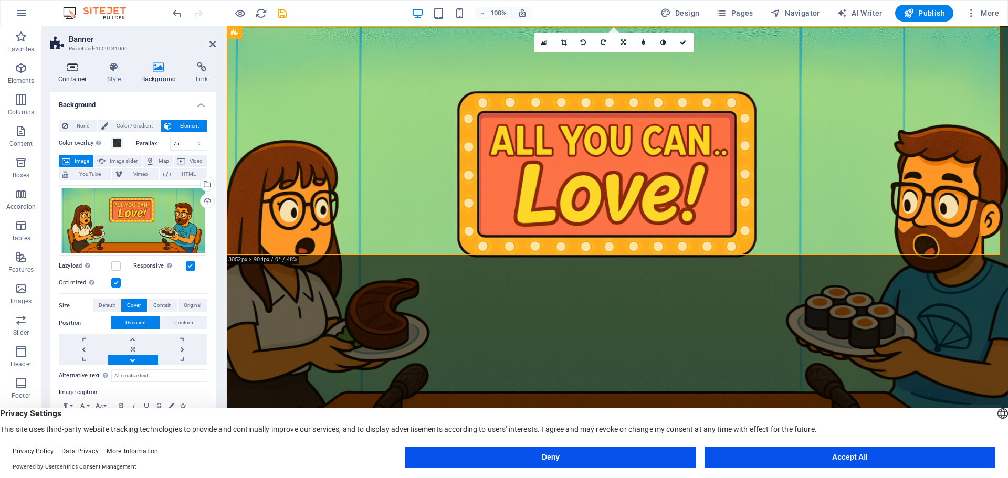
click at [82, 69] on icon at bounding box center [72, 67] width 45 height 10
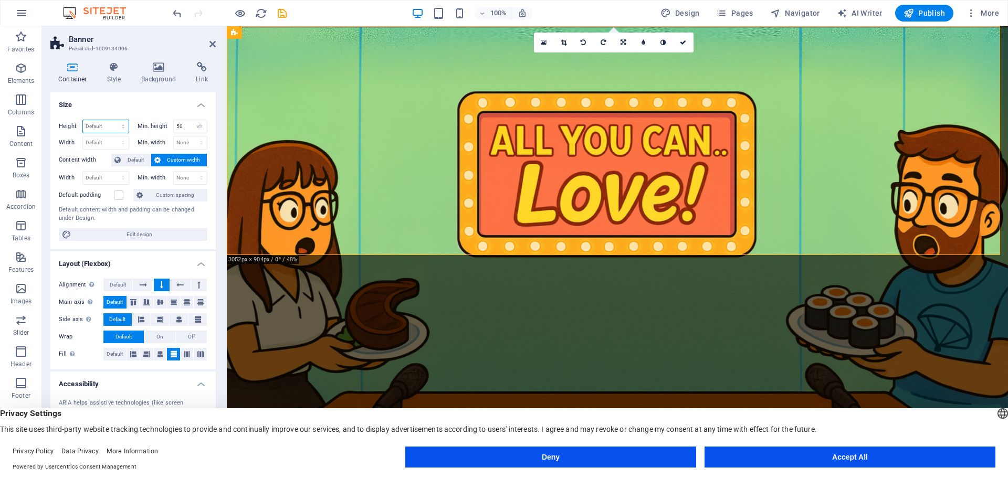
click at [112, 126] on select "Default px rem % vh vw" at bounding box center [106, 126] width 46 height 13
click at [165, 92] on h4 "Size" at bounding box center [132, 101] width 165 height 19
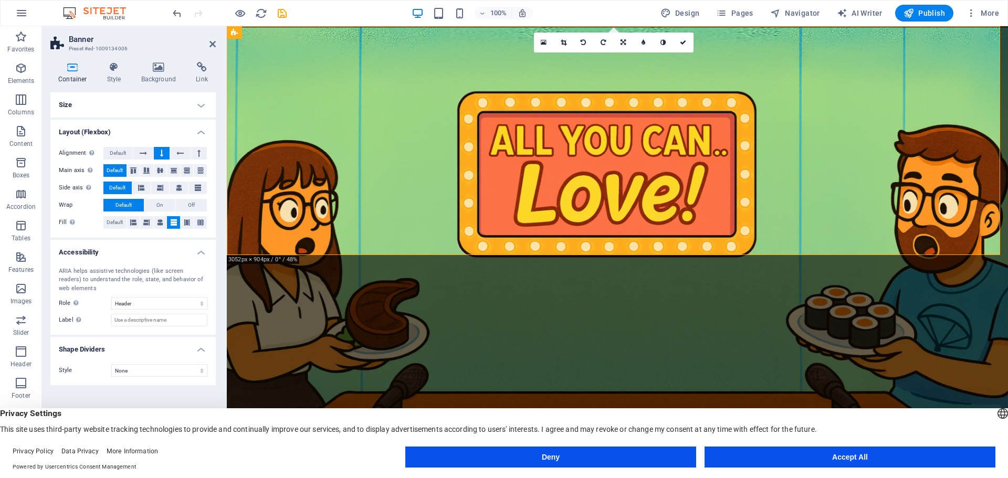
drag, startPoint x: 72, startPoint y: 75, endPoint x: 68, endPoint y: 83, distance: 9.2
click at [71, 75] on h4 "Container" at bounding box center [74, 73] width 49 height 22
click at [114, 102] on h4 "Size" at bounding box center [132, 104] width 165 height 25
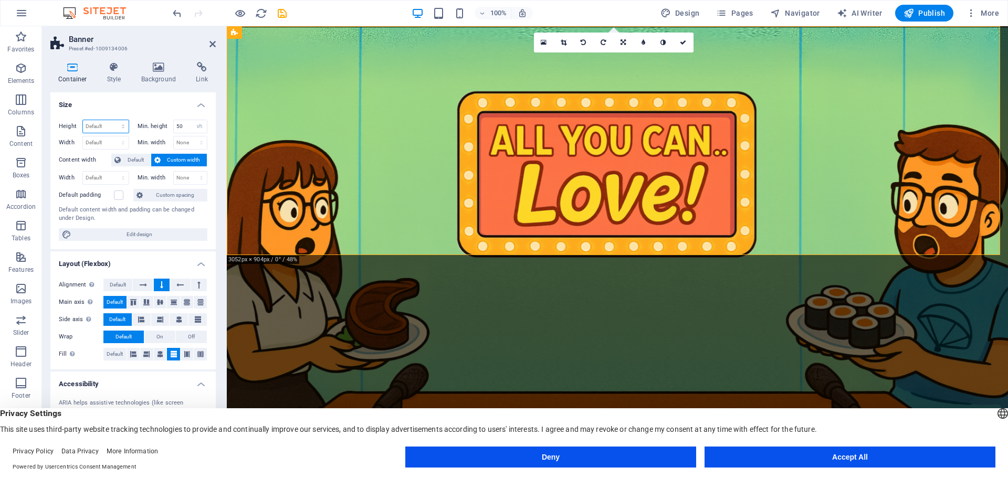
click at [107, 124] on select "Default px rem % vh vw" at bounding box center [106, 126] width 46 height 13
select select "px"
click at [112, 120] on select "Default px rem % vh vw" at bounding box center [106, 126] width 46 height 13
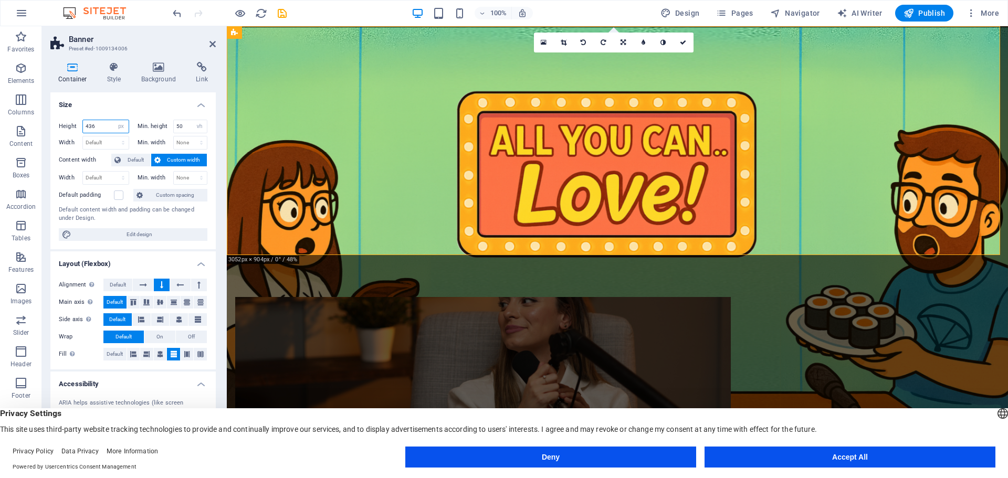
click at [99, 125] on input "436" at bounding box center [106, 126] width 46 height 13
click at [104, 125] on input "436" at bounding box center [106, 126] width 46 height 13
drag, startPoint x: 106, startPoint y: 124, endPoint x: 57, endPoint y: 123, distance: 48.3
click at [74, 123] on div "Height 436 Default px rem % vh vw" at bounding box center [94, 127] width 70 height 14
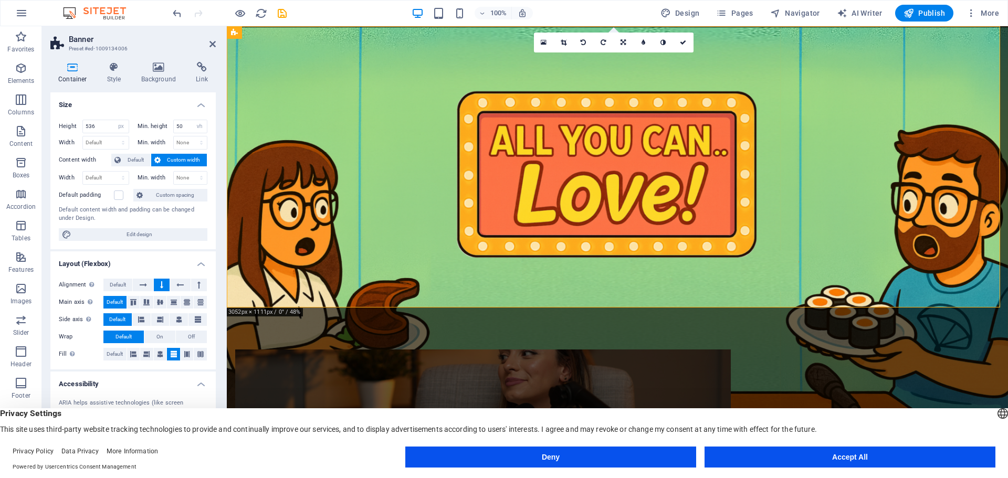
click at [177, 111] on div "Height 536 Default px rem % vh vw Min. height 50 None px rem % vh vw Width Defa…" at bounding box center [132, 180] width 165 height 138
drag, startPoint x: 102, startPoint y: 129, endPoint x: 69, endPoint y: 125, distance: 33.3
click at [68, 125] on div "Height 536 Default px rem % vh vw" at bounding box center [94, 127] width 70 height 14
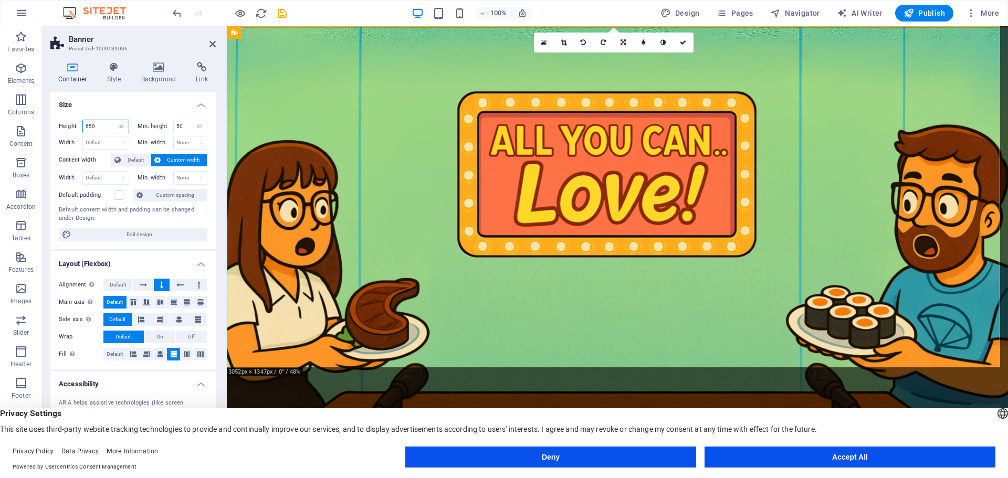
drag, startPoint x: 109, startPoint y: 125, endPoint x: 57, endPoint y: 125, distance: 52.0
click at [57, 125] on div "Height 650 Default px rem % vh vw Min. height 50 None px rem % vh vw Width Defa…" at bounding box center [132, 180] width 165 height 138
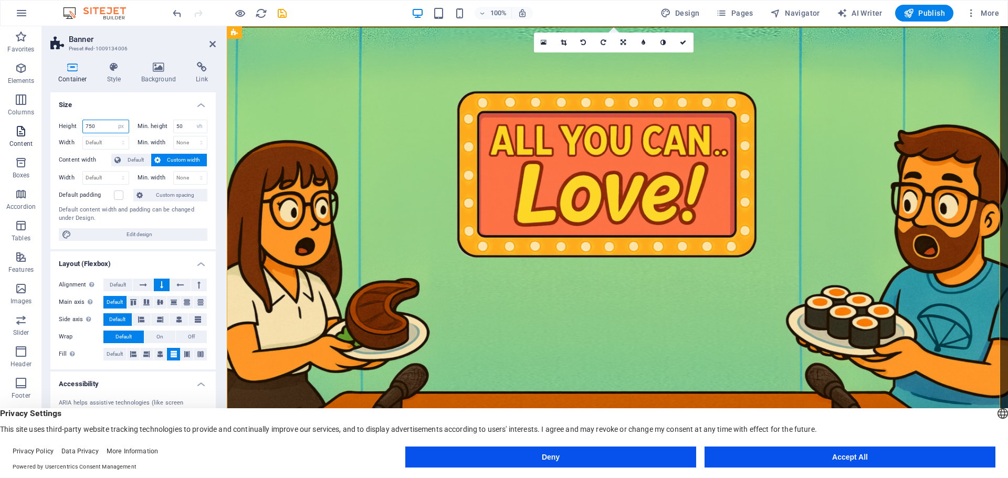
drag, startPoint x: 101, startPoint y: 124, endPoint x: 0, endPoint y: 124, distance: 100.8
click at [0, 124] on section "Favorites Elements Columns Content Boxes Accordion Tables Features Images Slide…" at bounding box center [504, 243] width 1008 height 435
click at [151, 71] on icon at bounding box center [158, 67] width 51 height 10
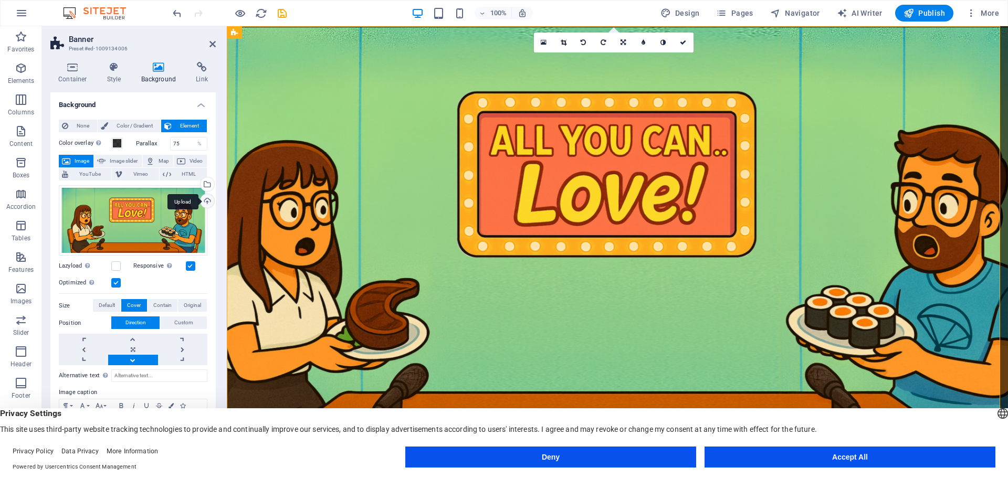
click at [204, 201] on div "Upload" at bounding box center [206, 202] width 16 height 16
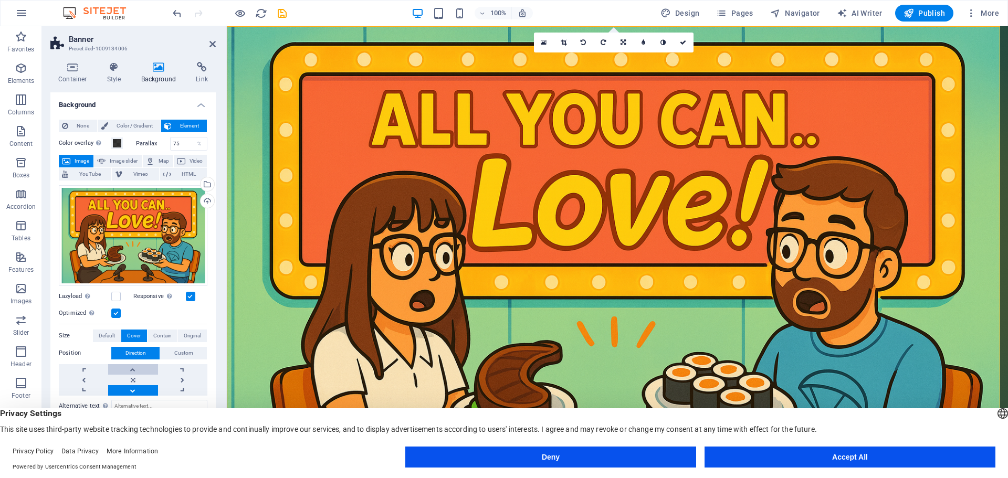
click at [138, 369] on link at bounding box center [132, 369] width 49 height 10
click at [184, 375] on link at bounding box center [182, 380] width 49 height 10
click at [97, 330] on button "Default" at bounding box center [107, 336] width 28 height 13
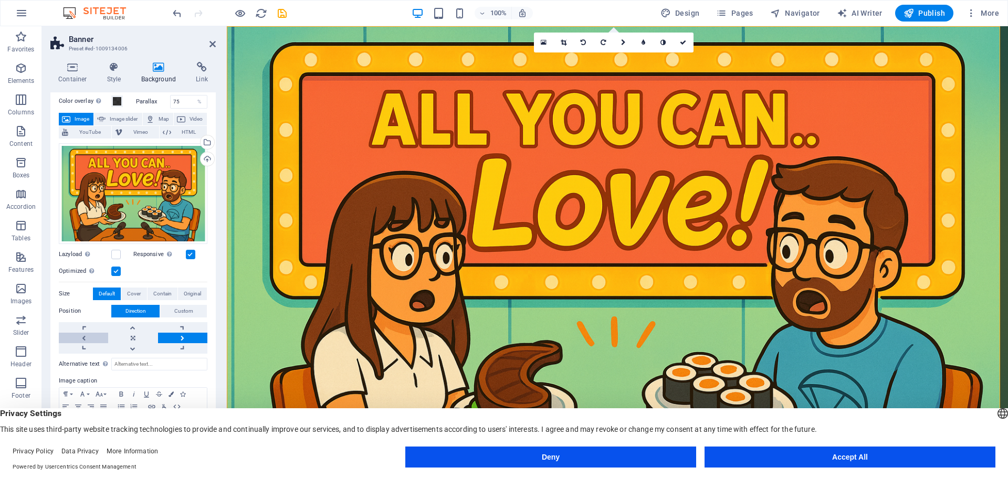
click at [86, 333] on link at bounding box center [83, 338] width 49 height 10
click at [138, 340] on link at bounding box center [132, 338] width 49 height 10
click at [129, 345] on link at bounding box center [132, 348] width 49 height 10
click at [133, 345] on link at bounding box center [132, 348] width 49 height 10
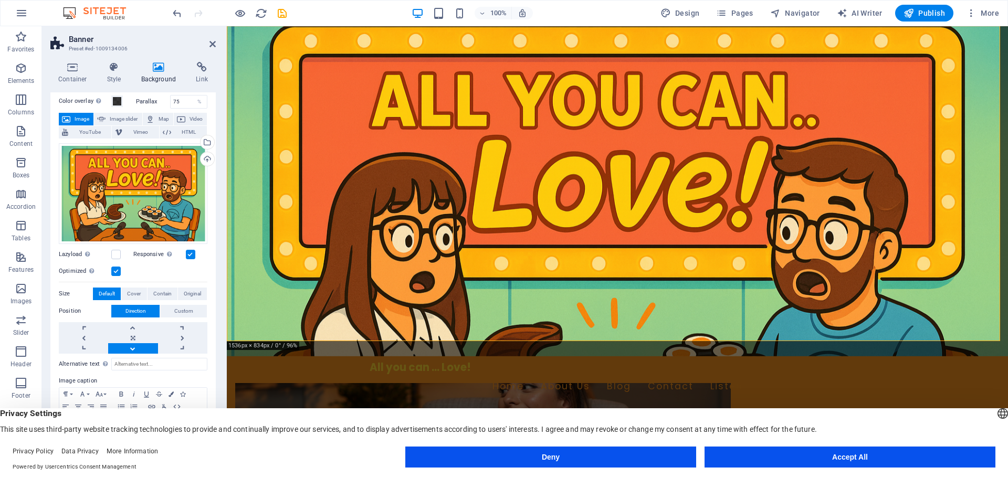
scroll to position [0, 0]
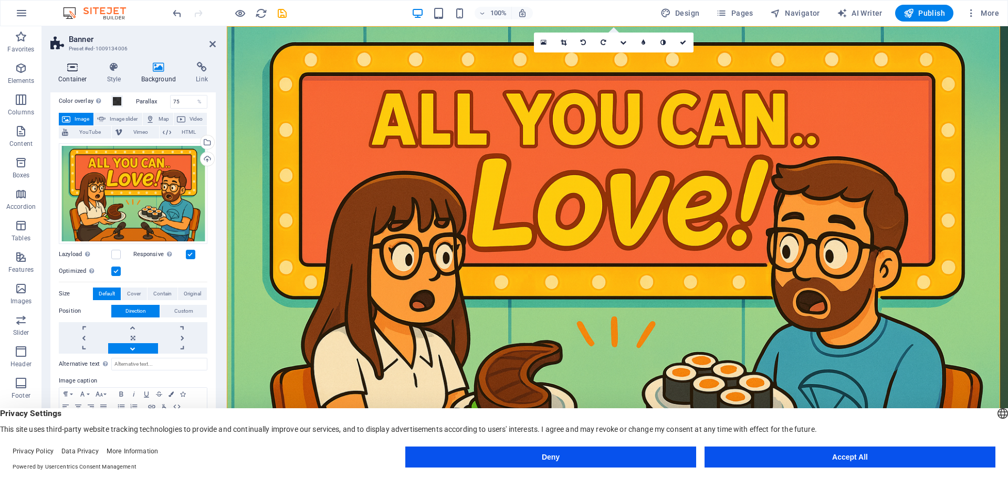
click at [69, 82] on h4 "Container" at bounding box center [74, 73] width 49 height 22
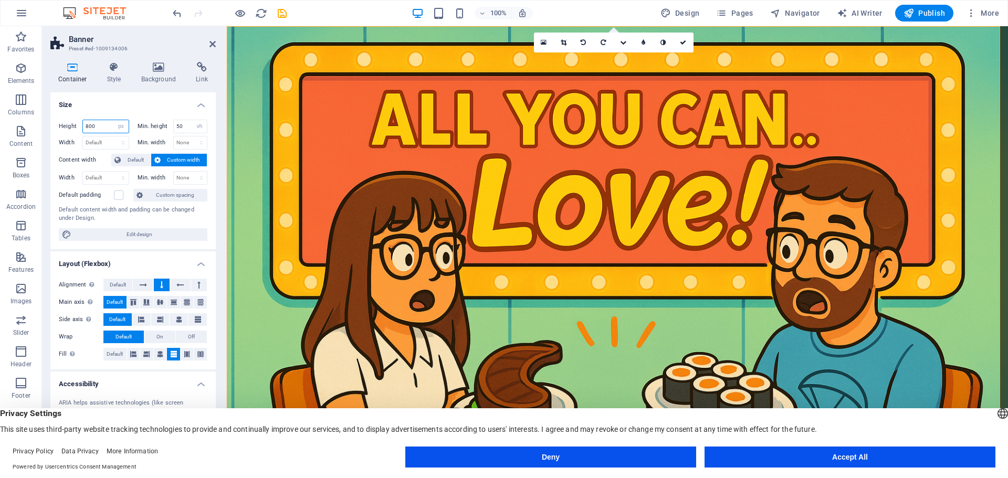
drag, startPoint x: 104, startPoint y: 123, endPoint x: 55, endPoint y: 123, distance: 49.9
click at [55, 123] on div "Height 800 Default px rem % vh vw Min. height 50 None px rem % vh vw Width Defa…" at bounding box center [132, 180] width 165 height 138
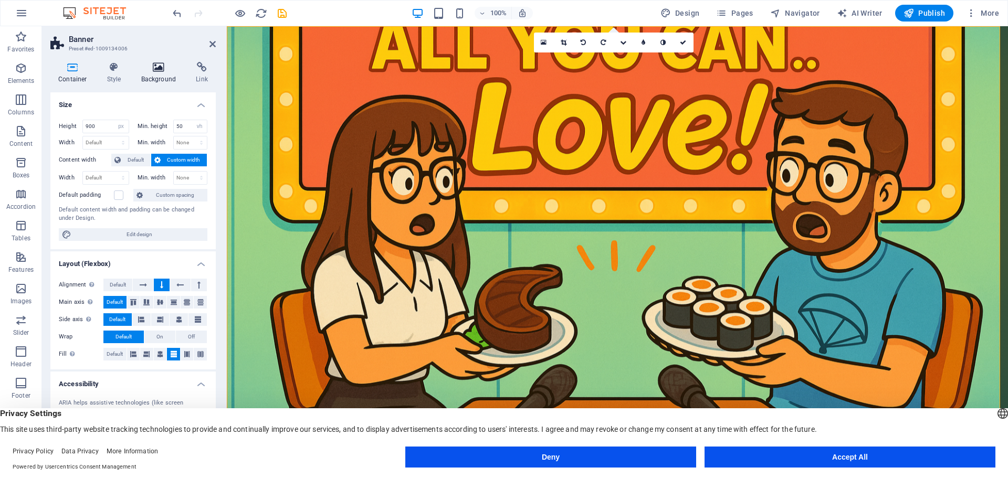
click at [159, 66] on icon at bounding box center [158, 67] width 51 height 10
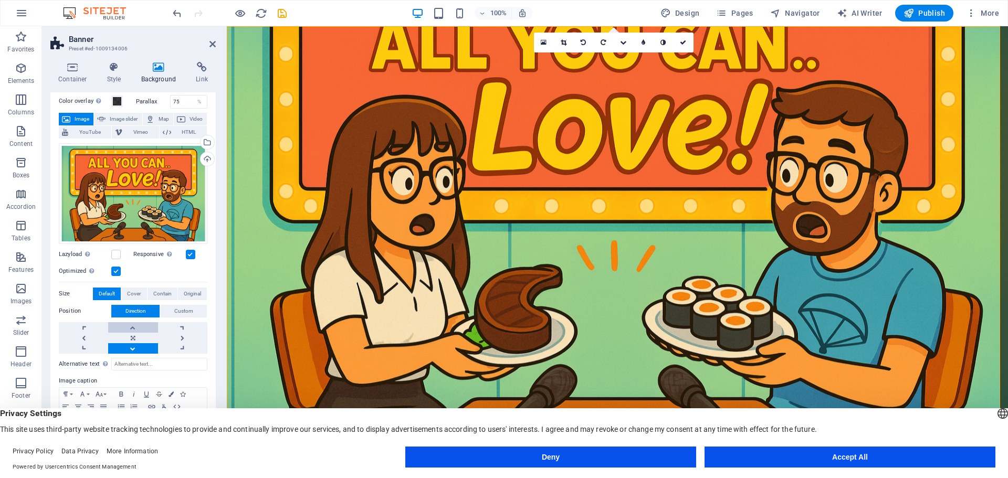
click at [134, 323] on link at bounding box center [132, 327] width 49 height 10
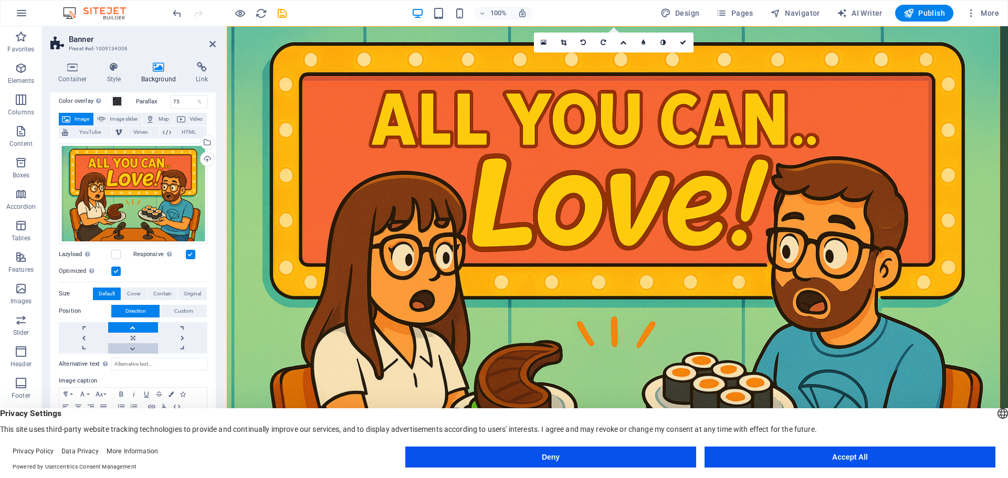
click at [134, 344] on link at bounding box center [132, 348] width 49 height 10
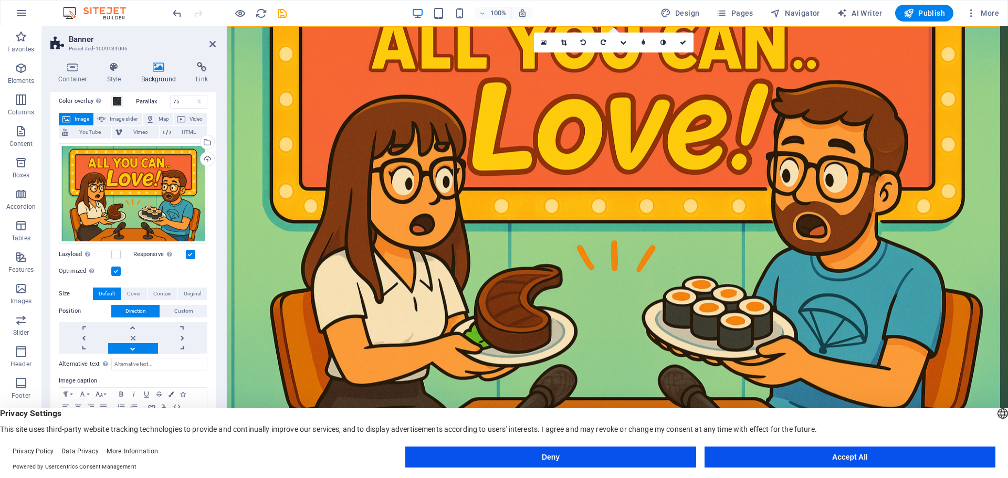
click at [134, 344] on link at bounding box center [132, 348] width 49 height 10
click at [182, 333] on link at bounding box center [182, 338] width 49 height 10
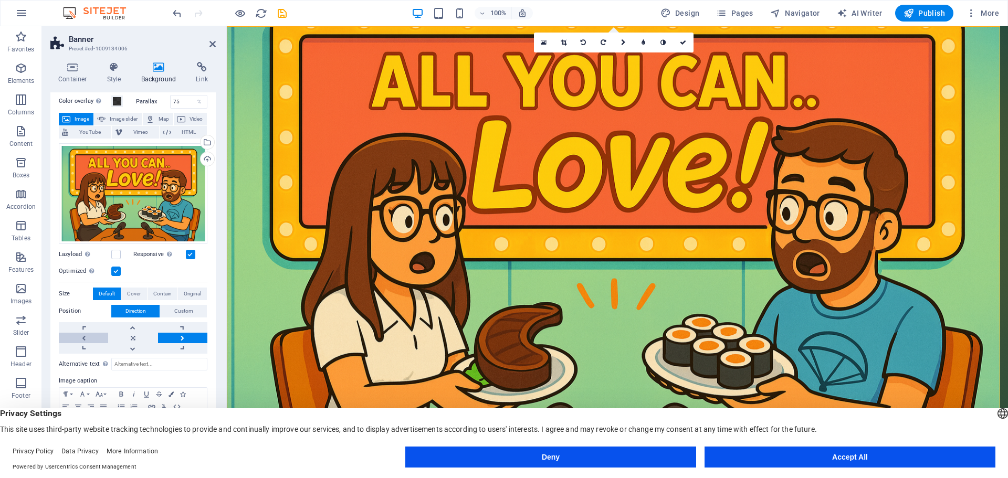
click at [85, 333] on link at bounding box center [83, 338] width 49 height 10
click at [85, 335] on link at bounding box center [83, 338] width 49 height 10
click at [131, 340] on link at bounding box center [132, 338] width 49 height 10
drag, startPoint x: 131, startPoint y: 347, endPoint x: 136, endPoint y: 348, distance: 5.3
click at [131, 348] on link at bounding box center [132, 348] width 49 height 10
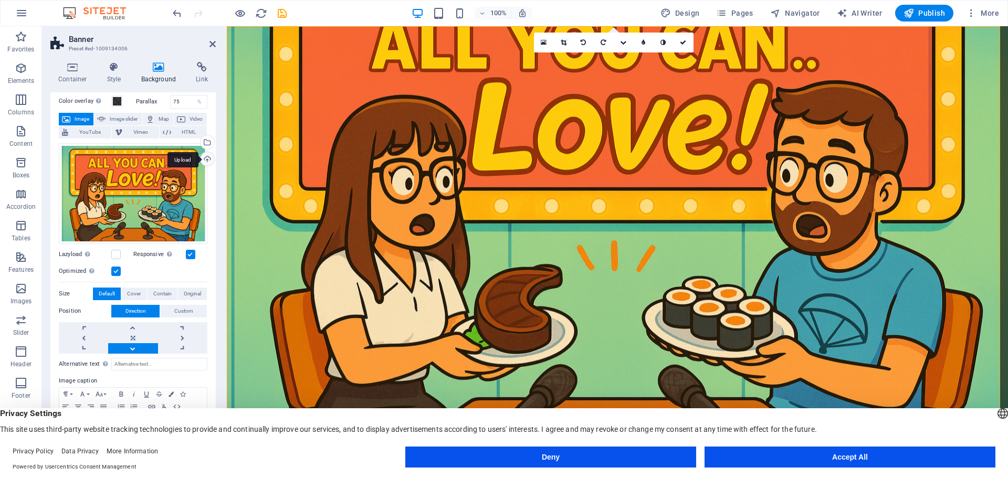
click at [206, 161] on div "Upload" at bounding box center [206, 160] width 16 height 16
click at [120, 254] on label at bounding box center [115, 254] width 9 height 9
click at [0, 0] on input "Lazyload Loading images after the page loads improves page speed." at bounding box center [0, 0] width 0 height 0
click at [161, 294] on span "Contain" at bounding box center [162, 294] width 18 height 13
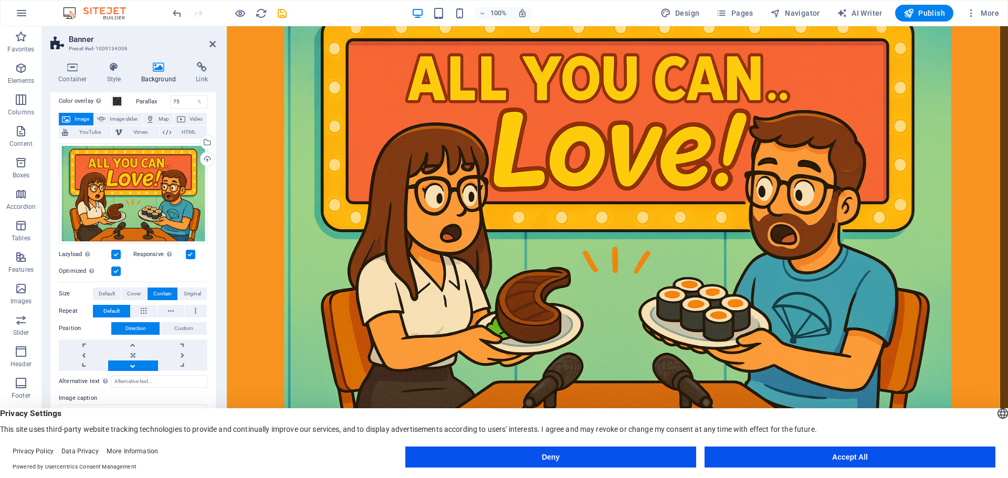
scroll to position [52, 0]
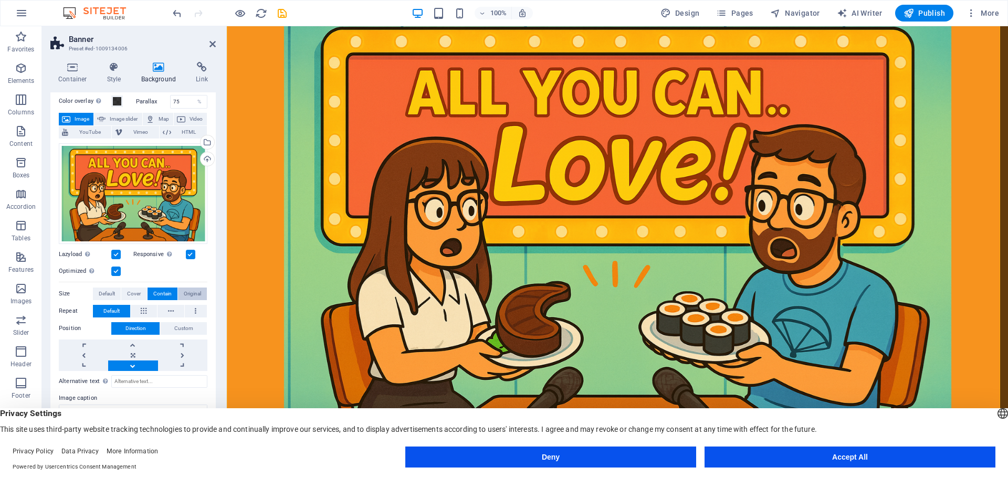
click at [184, 290] on span "Original" at bounding box center [192, 294] width 17 height 13
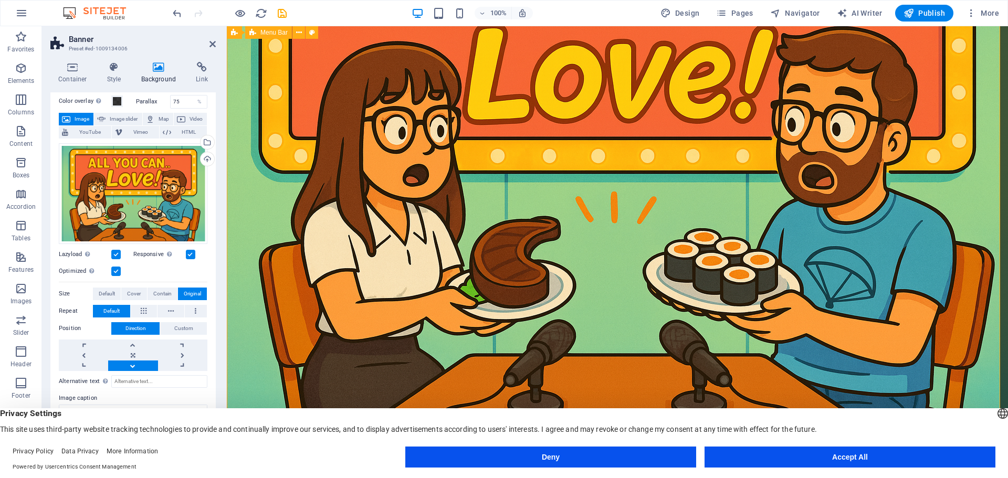
scroll to position [0, 0]
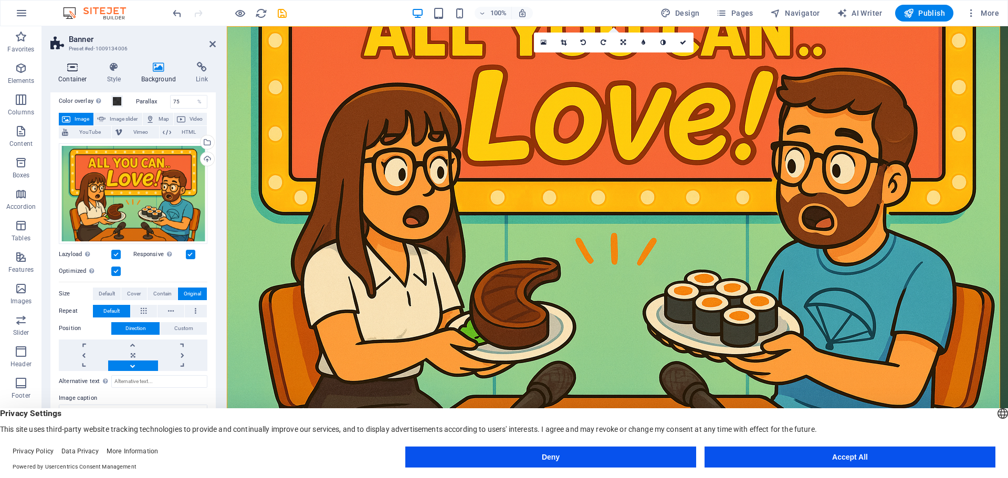
click at [79, 70] on icon at bounding box center [72, 67] width 45 height 10
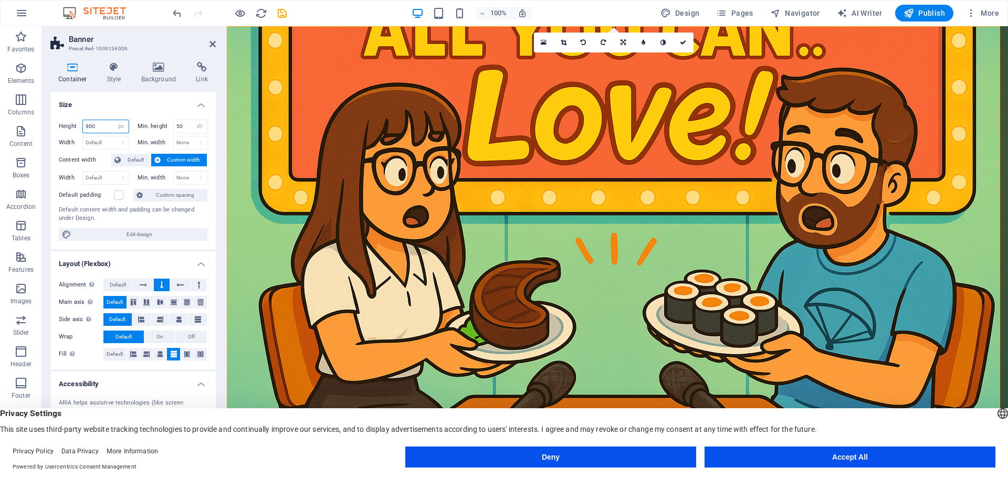
drag, startPoint x: 110, startPoint y: 124, endPoint x: 47, endPoint y: 122, distance: 63.0
click at [47, 122] on div "Container Style Background Link Size Height 900 Default px rem % vh vw Min. hei…" at bounding box center [133, 258] width 182 height 408
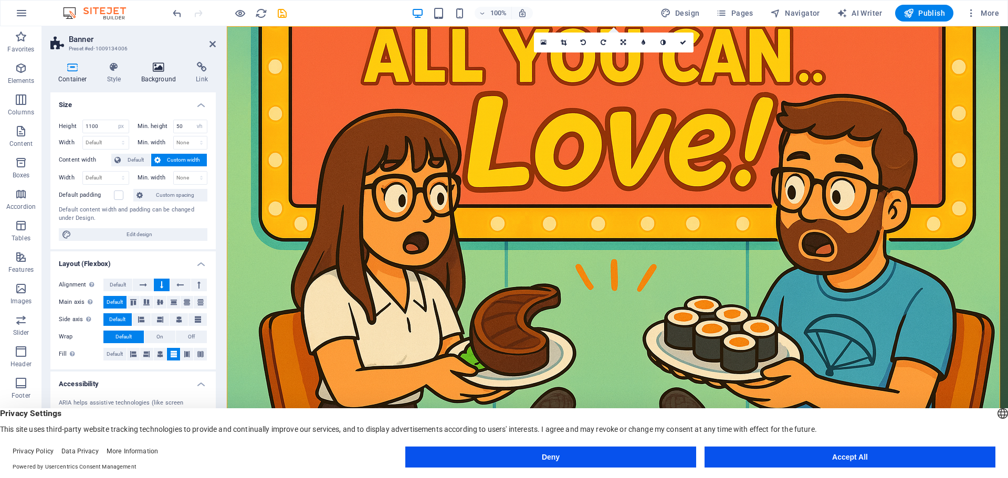
click at [177, 66] on icon at bounding box center [158, 67] width 51 height 10
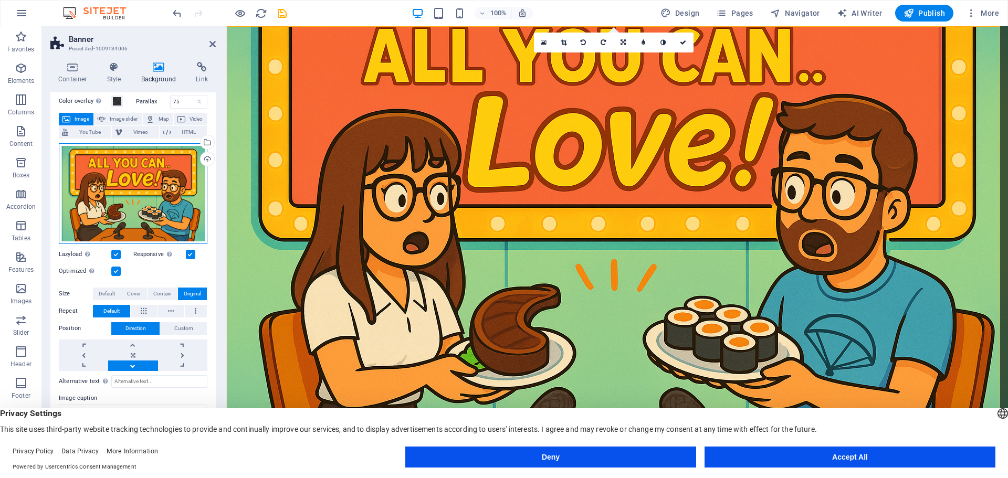
click at [109, 169] on div "Drag files here, click to choose files or select files from Files or our free s…" at bounding box center [133, 193] width 149 height 101
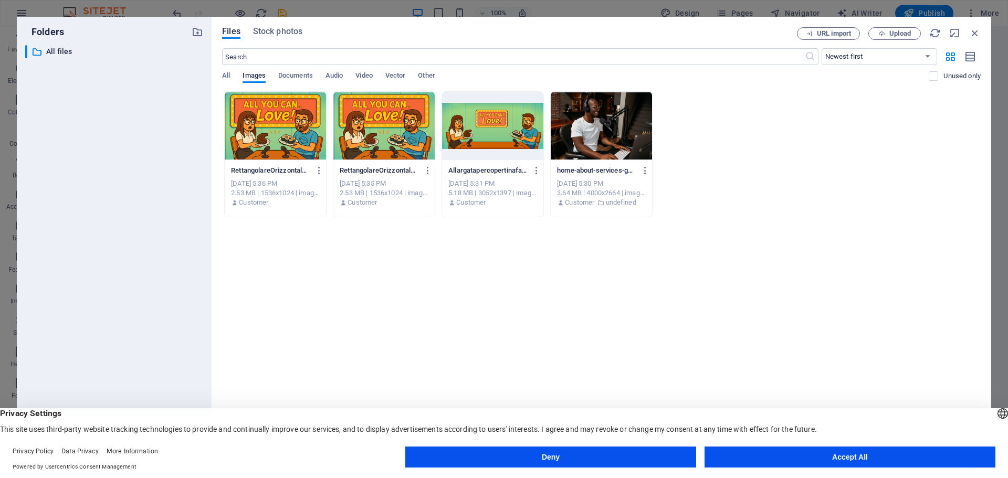
click at [484, 113] on div at bounding box center [492, 126] width 101 height 68
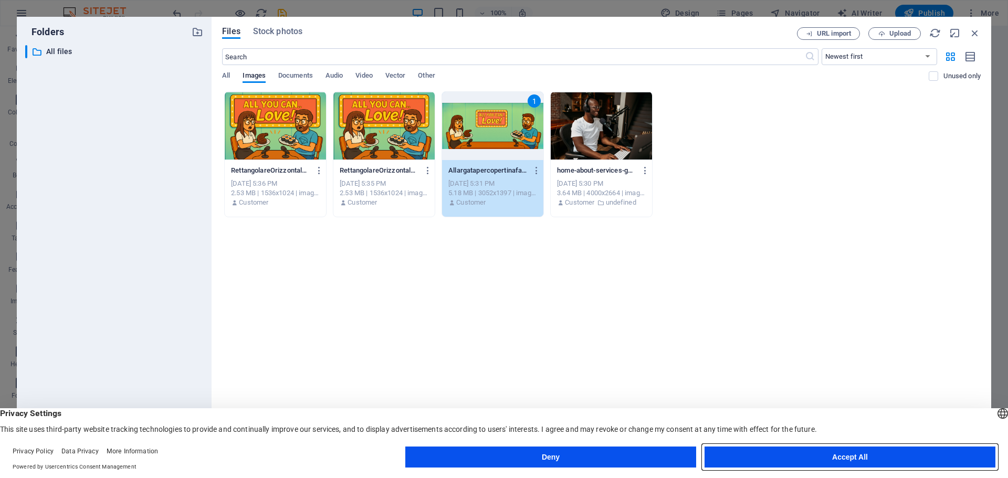
click at [885, 454] on button "Accept All" at bounding box center [850, 457] width 291 height 21
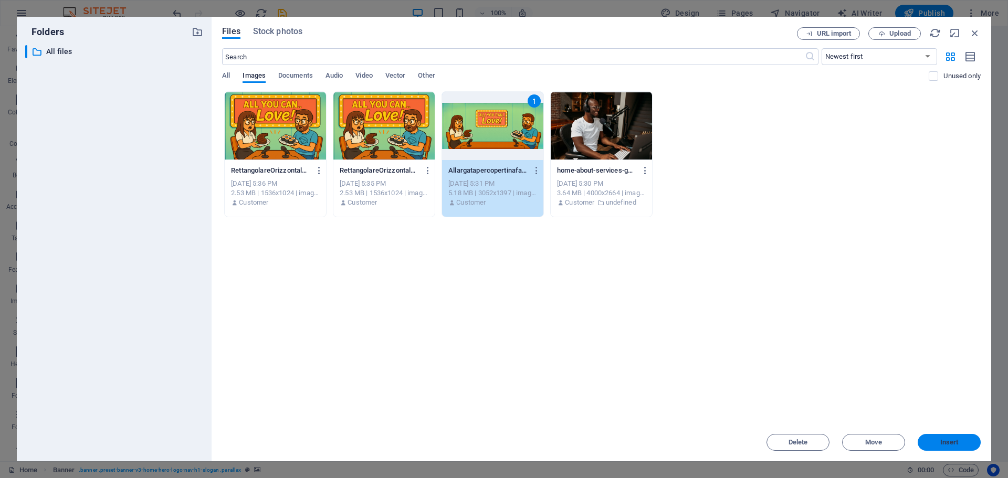
click at [946, 443] on span "Insert" at bounding box center [949, 442] width 18 height 6
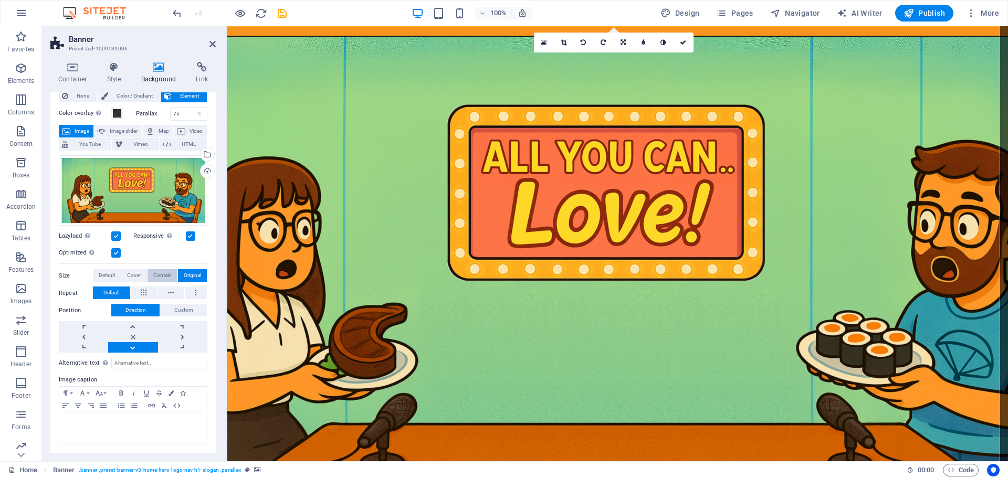
drag, startPoint x: 166, startPoint y: 274, endPoint x: 173, endPoint y: 277, distance: 6.8
click at [168, 275] on span "Contain" at bounding box center [162, 275] width 18 height 13
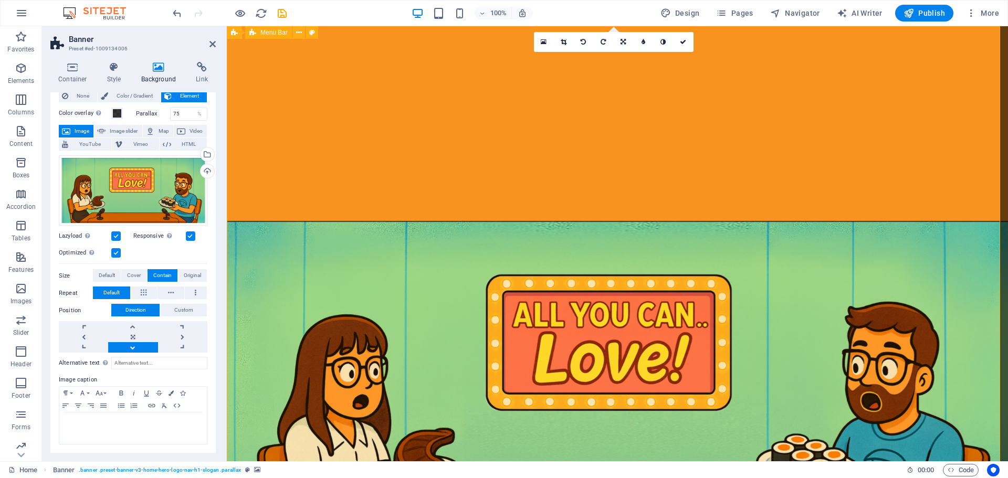
scroll to position [0, 0]
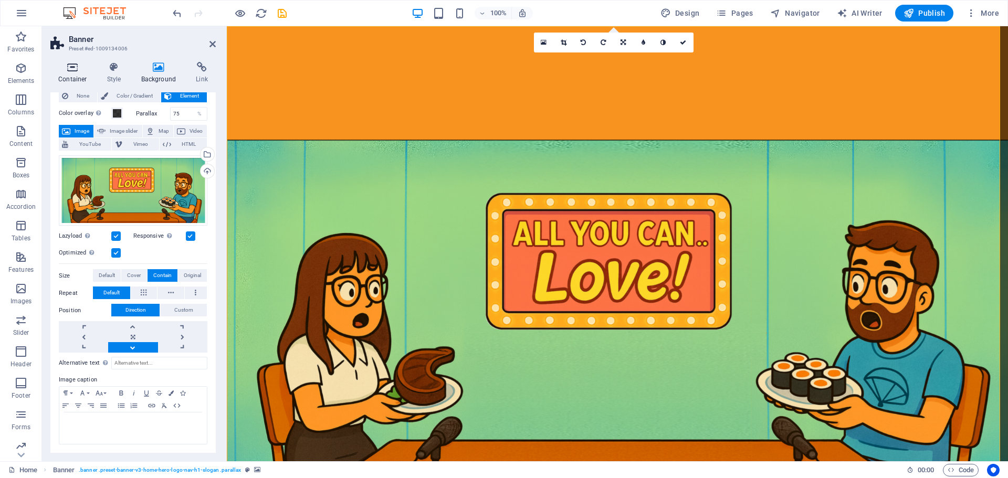
click at [81, 71] on icon at bounding box center [72, 67] width 45 height 10
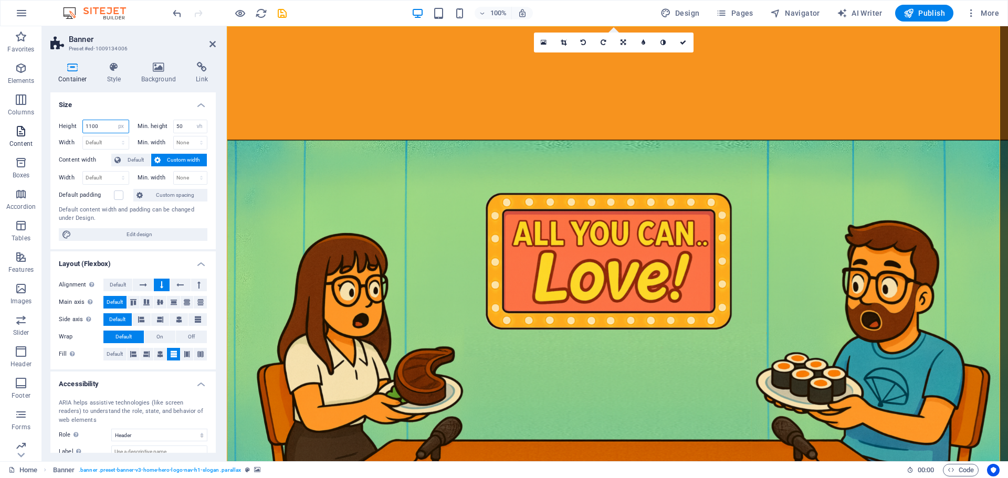
drag, startPoint x: 101, startPoint y: 126, endPoint x: 18, endPoint y: 124, distance: 83.0
click at [19, 124] on section "Favorites Elements Columns Content Boxes Accordion Tables Features Images Slide…" at bounding box center [504, 243] width 1008 height 435
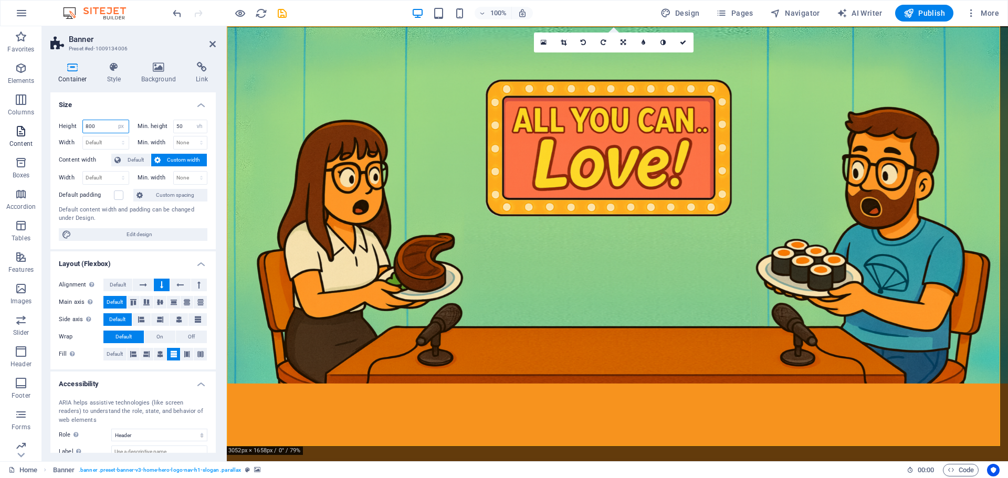
drag, startPoint x: 98, startPoint y: 125, endPoint x: 36, endPoint y: 124, distance: 62.5
click at [39, 124] on section "Favorites Elements Columns Content Boxes Accordion Tables Features Images Slide…" at bounding box center [504, 243] width 1008 height 435
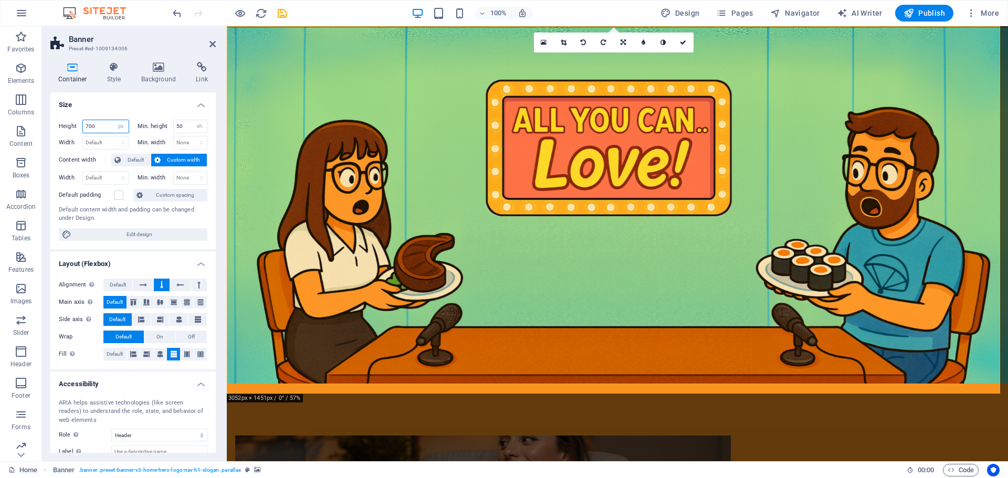
drag, startPoint x: 106, startPoint y: 125, endPoint x: -23, endPoint y: 106, distance: 130.6
click at [0, 106] on html "All you can ... Love! Home Favorites Elements Columns Content Boxes Accordion T…" at bounding box center [504, 239] width 1008 height 478
type input "680"
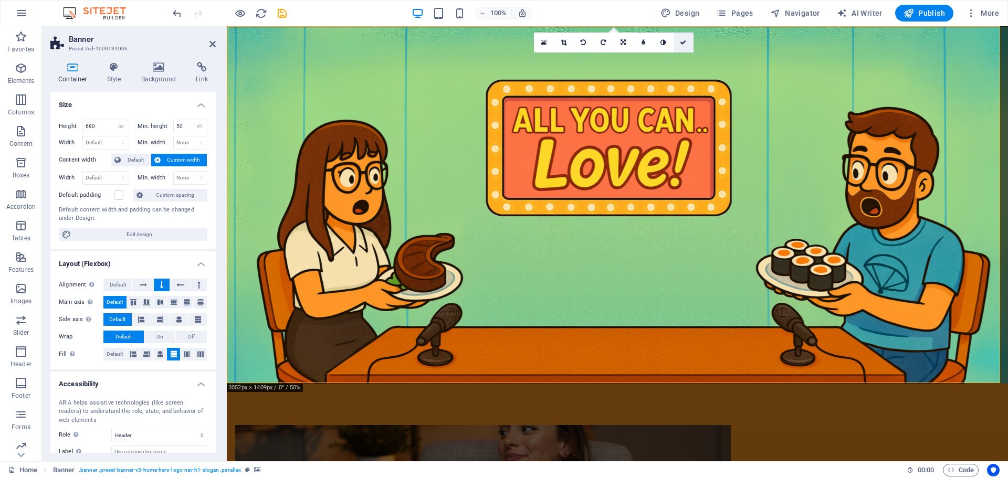
click at [686, 44] on icon at bounding box center [683, 42] width 6 height 6
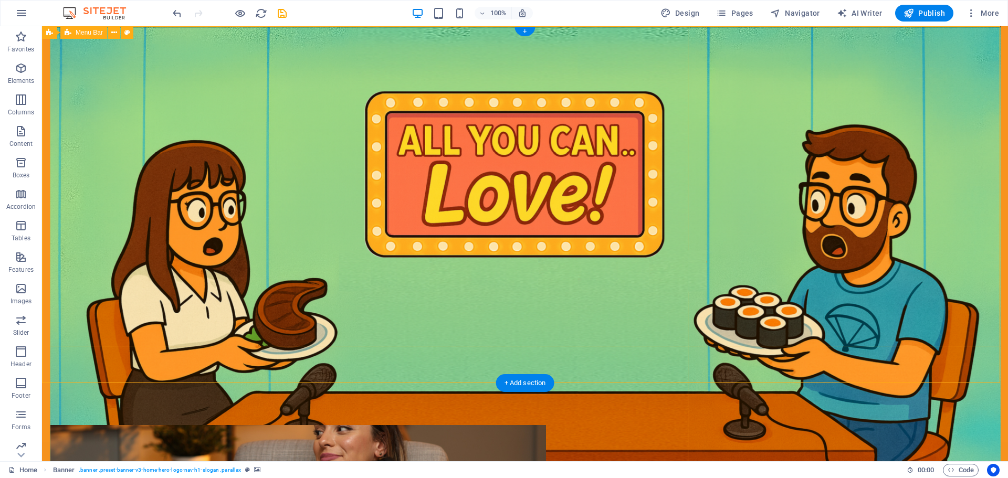
click at [240, 442] on div "All you can ... Love! Home About Us Blog Contact Listen" at bounding box center [525, 470] width 966 height 56
click at [149, 375] on figure at bounding box center [525, 243] width 966 height 435
select select "px"
select select "vh"
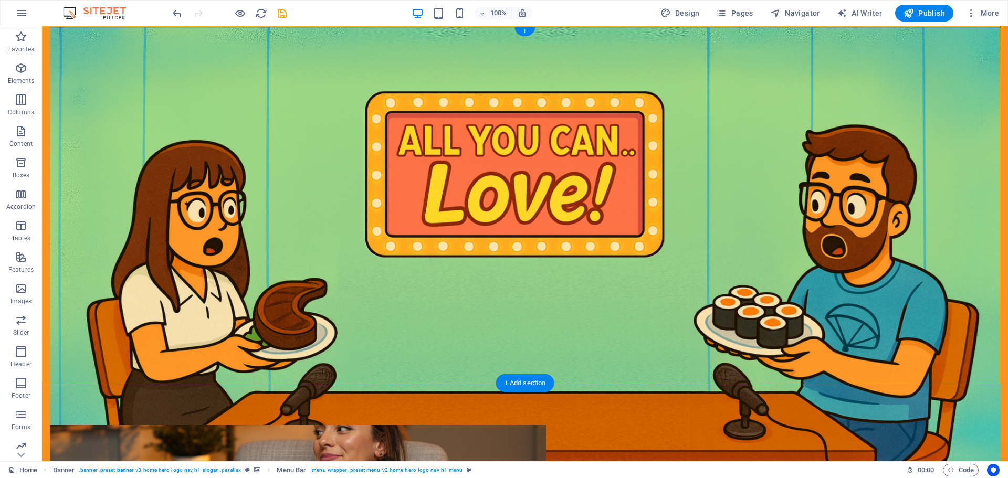
select select "header"
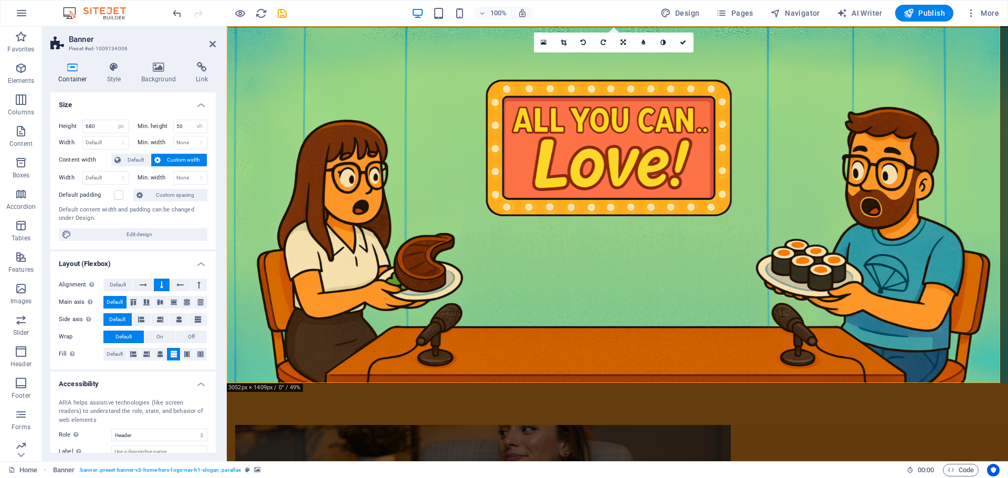
click at [321, 363] on figure at bounding box center [617, 243] width 781 height 435
click at [150, 73] on h4 "Background" at bounding box center [160, 73] width 55 height 22
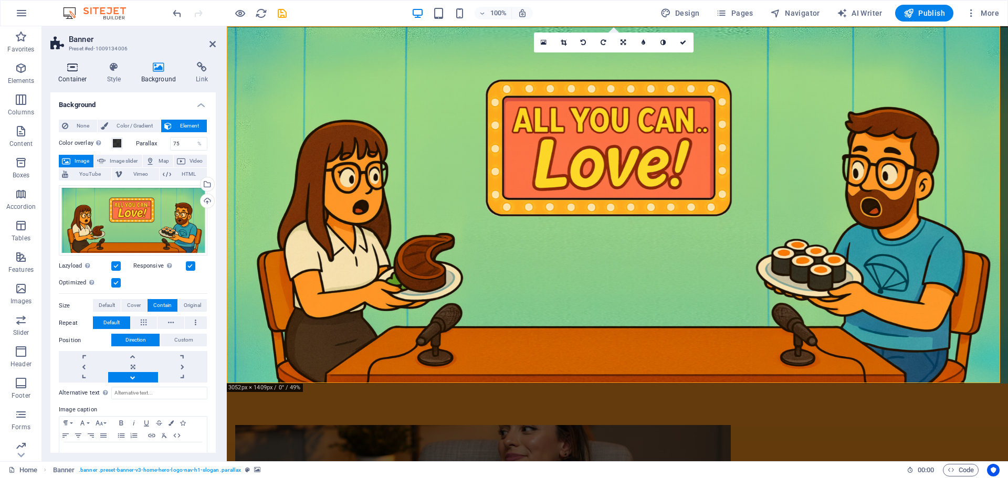
click at [67, 77] on h4 "Container" at bounding box center [74, 73] width 49 height 22
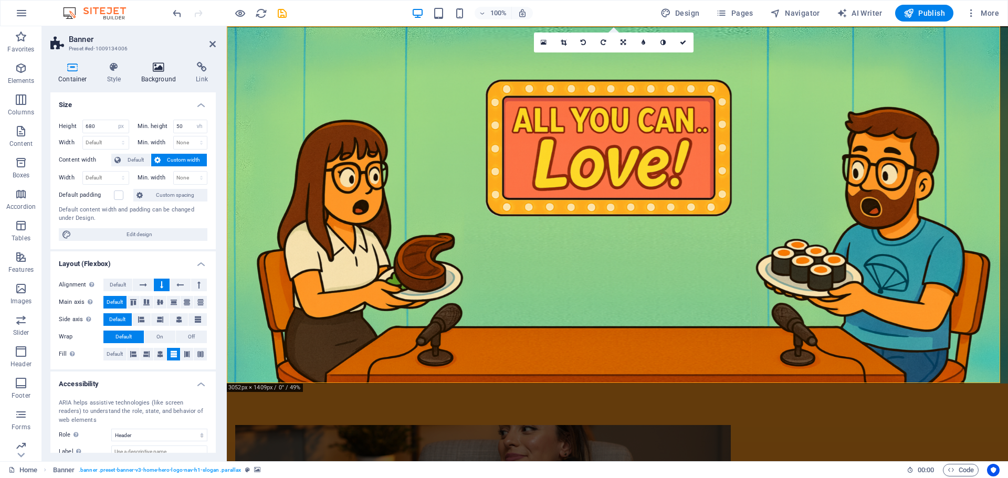
click at [155, 81] on h4 "Background" at bounding box center [160, 73] width 55 height 22
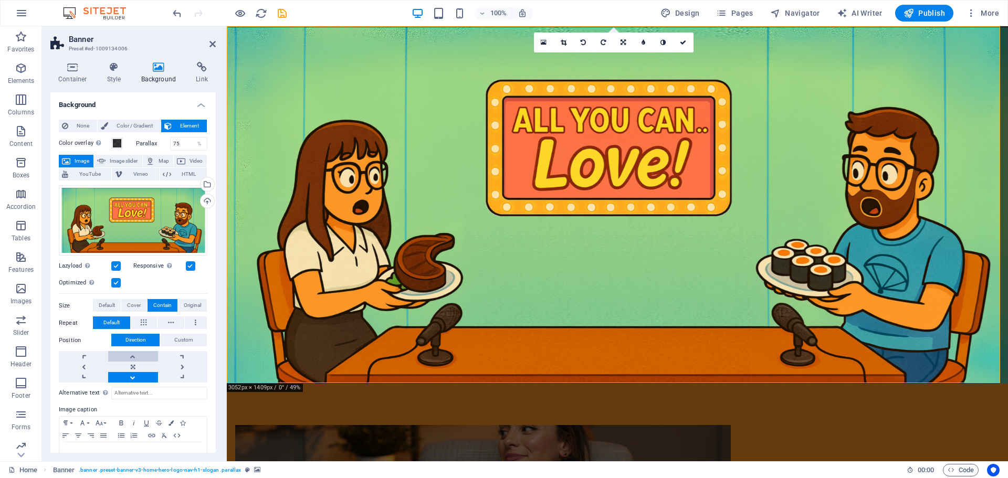
click at [130, 357] on link at bounding box center [132, 356] width 49 height 10
click at [135, 380] on link at bounding box center [132, 377] width 49 height 10
click at [197, 307] on span "Original" at bounding box center [192, 305] width 17 height 13
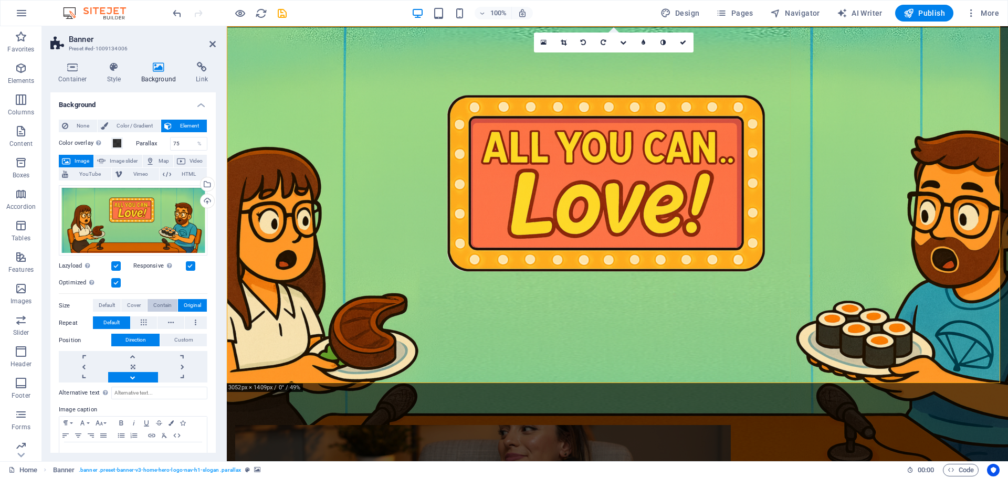
click at [161, 304] on span "Contain" at bounding box center [162, 305] width 18 height 13
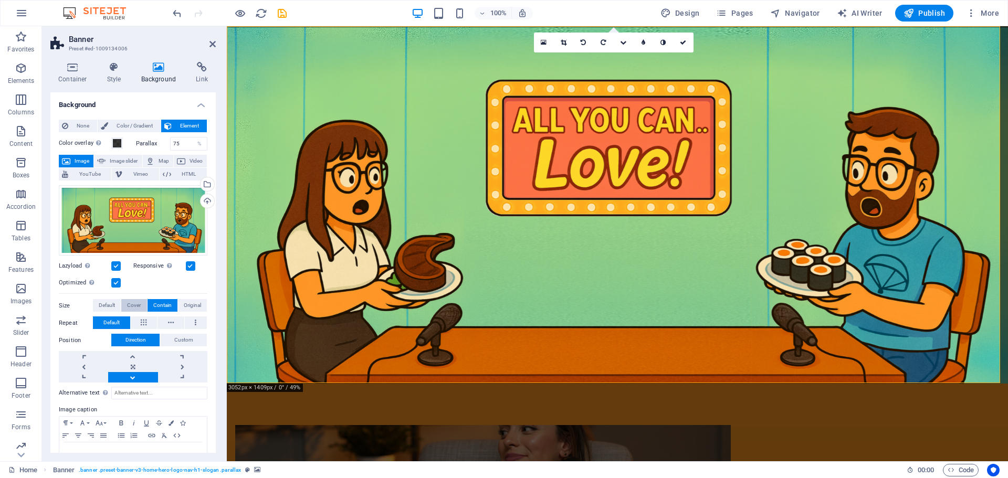
click at [138, 304] on span "Cover" at bounding box center [134, 305] width 14 height 13
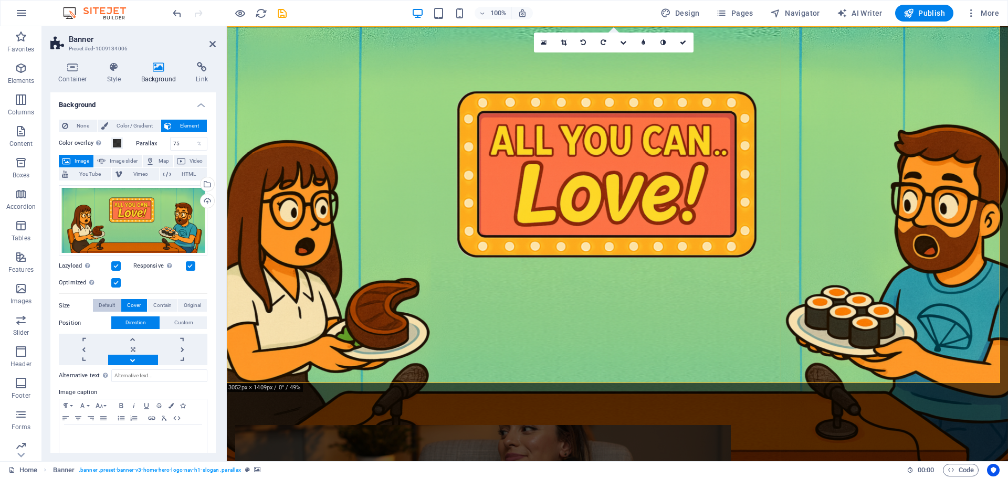
click at [107, 304] on span "Default" at bounding box center [107, 305] width 16 height 13
click at [162, 304] on span "Contain" at bounding box center [162, 305] width 18 height 13
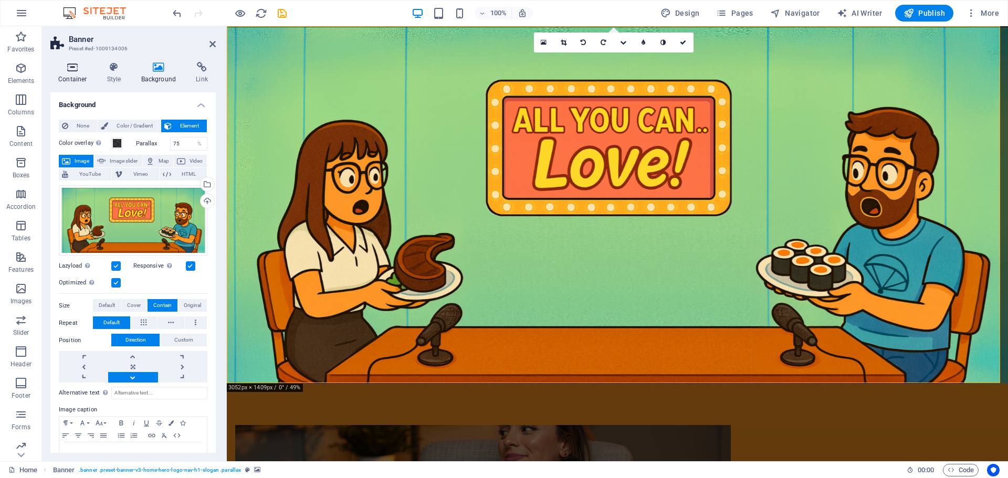
click at [73, 74] on h4 "Container" at bounding box center [74, 73] width 49 height 22
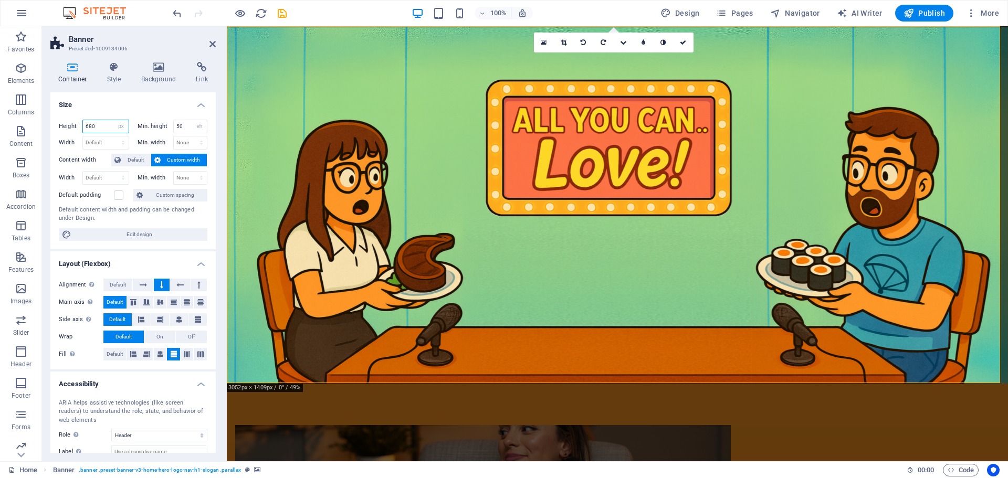
drag, startPoint x: 99, startPoint y: 122, endPoint x: 50, endPoint y: 123, distance: 48.8
click at [52, 124] on div "Height 680 Default px rem % vh vw Min. height 50 None px rem % vh vw Width Defa…" at bounding box center [132, 180] width 165 height 138
type input "720"
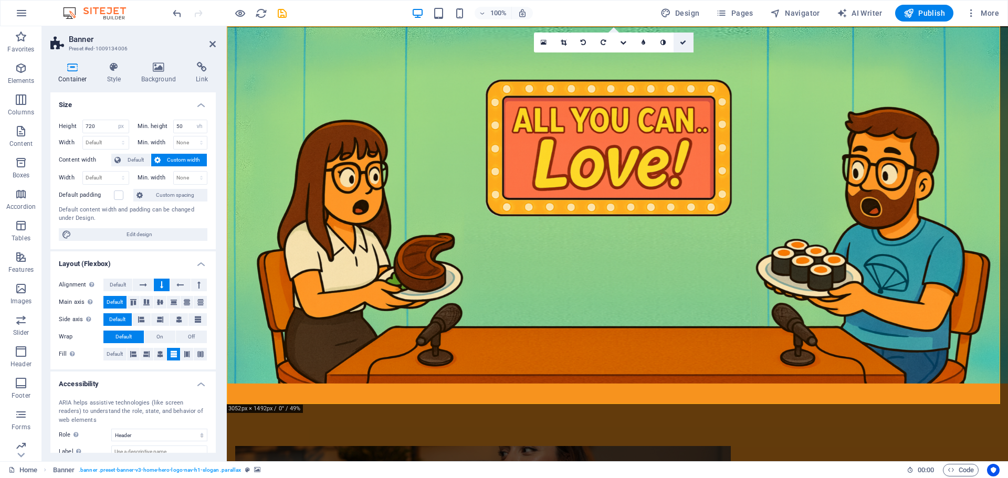
click at [685, 42] on icon at bounding box center [683, 42] width 6 height 6
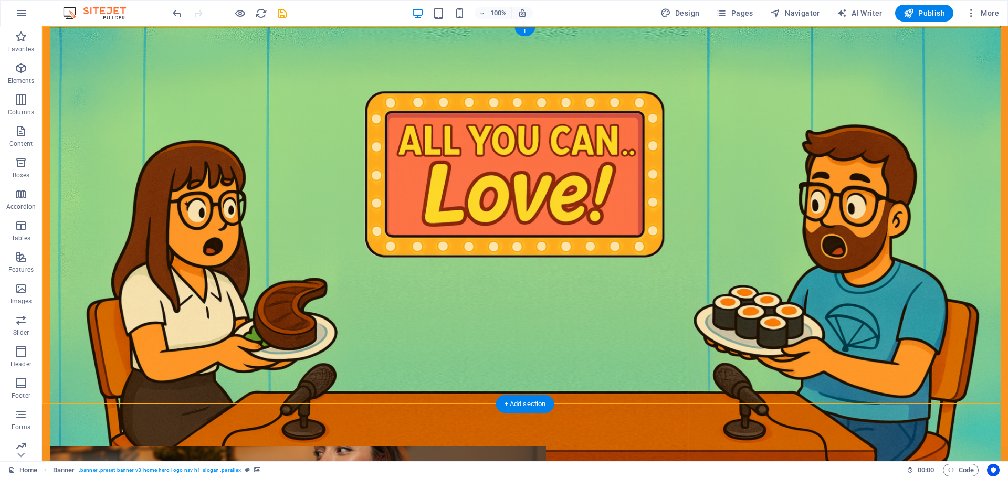
click at [98, 393] on figure at bounding box center [525, 243] width 966 height 435
select select "px"
select select "vh"
select select "header"
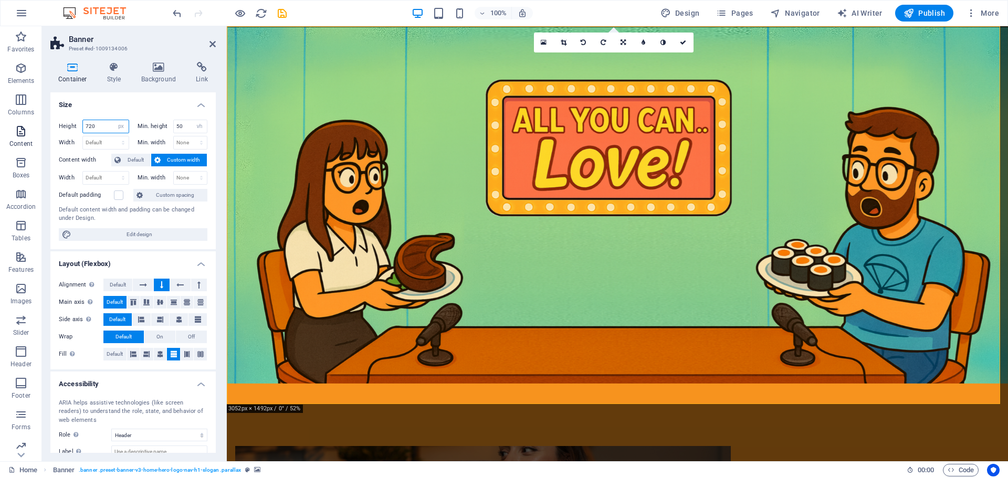
drag, startPoint x: 102, startPoint y: 128, endPoint x: 9, endPoint y: 125, distance: 92.4
click at [10, 125] on section "Favorites Elements Columns Content Boxes Accordion Tables Features Images Slide…" at bounding box center [504, 243] width 1008 height 435
type input "750"
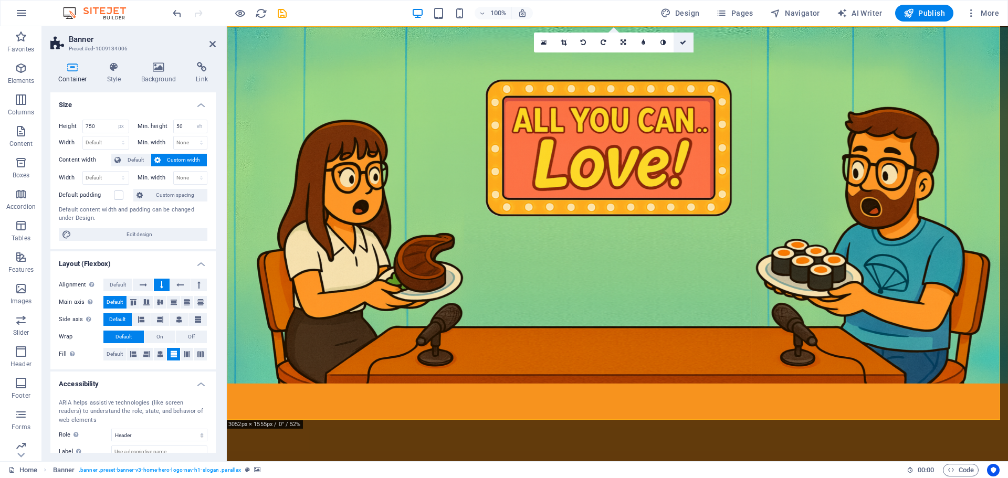
click at [684, 45] on icon at bounding box center [683, 42] width 6 height 6
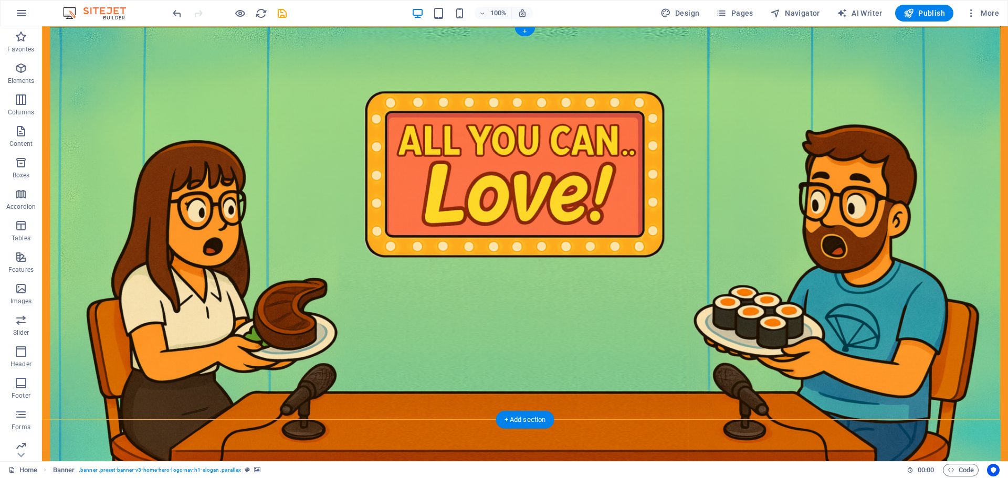
click at [66, 412] on figure at bounding box center [525, 243] width 966 height 435
select select "px"
select select "vh"
select select "header"
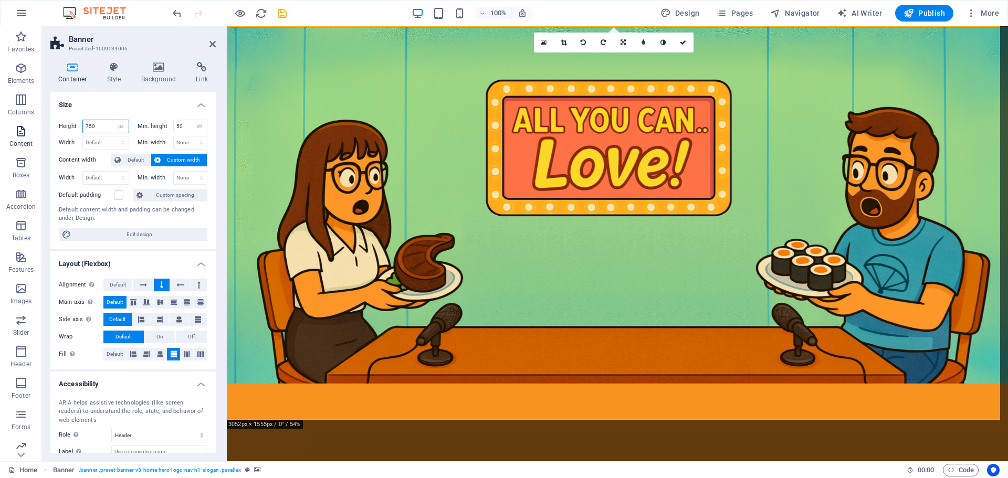
drag, startPoint x: 97, startPoint y: 123, endPoint x: 25, endPoint y: 123, distance: 72.5
click at [28, 123] on section "Favorites Elements Columns Content Boxes Accordion Tables Features Images Slide…" at bounding box center [504, 243] width 1008 height 435
type input "800"
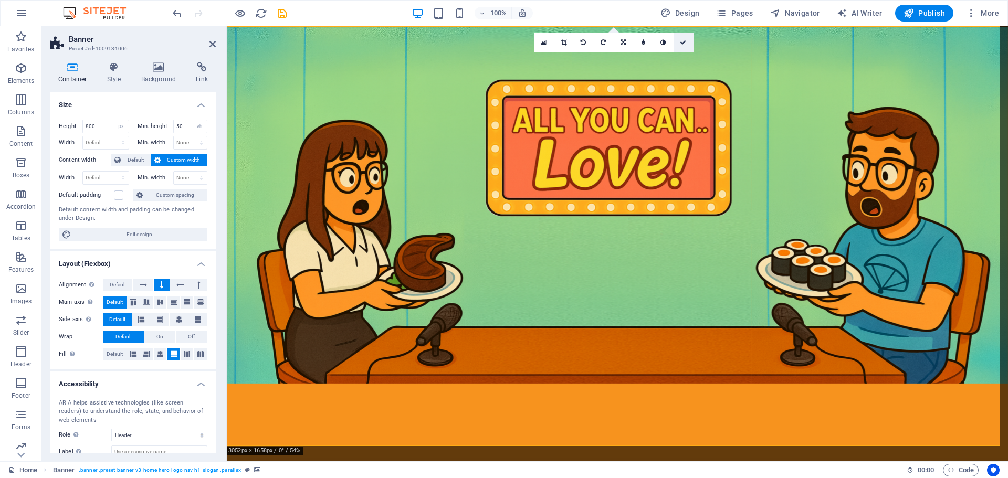
click at [686, 41] on icon at bounding box center [683, 42] width 6 height 6
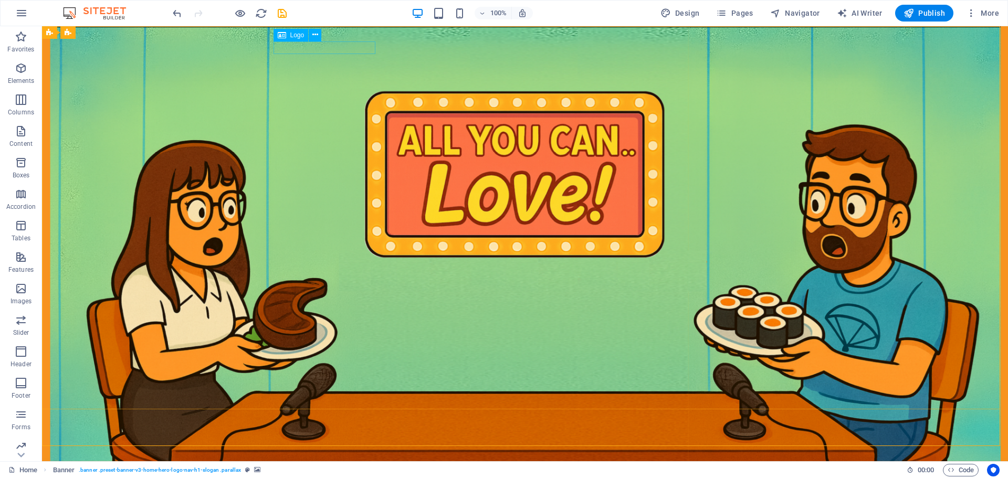
click at [302, 34] on span "Logo" at bounding box center [297, 35] width 14 height 6
select select "px"
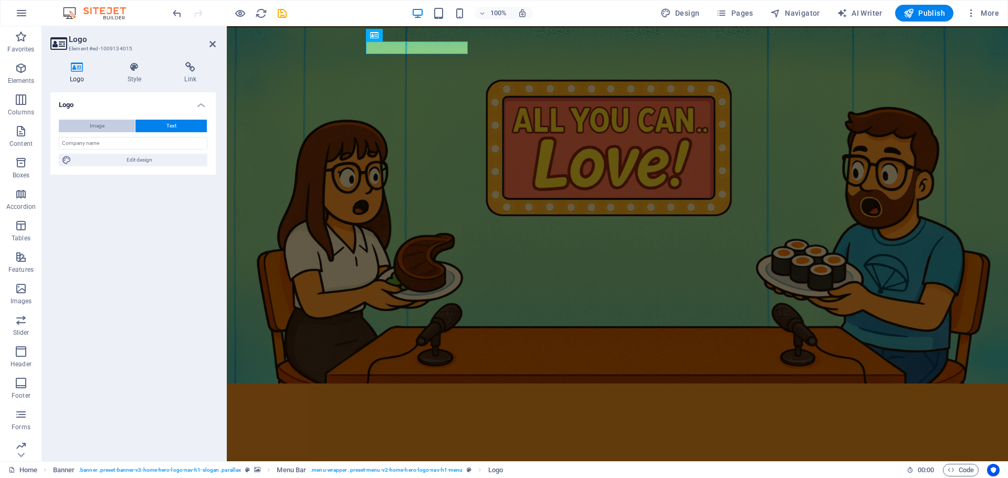
click at [100, 121] on span "Image" at bounding box center [97, 126] width 15 height 13
select select "DISABLED_OPTION_VALUE"
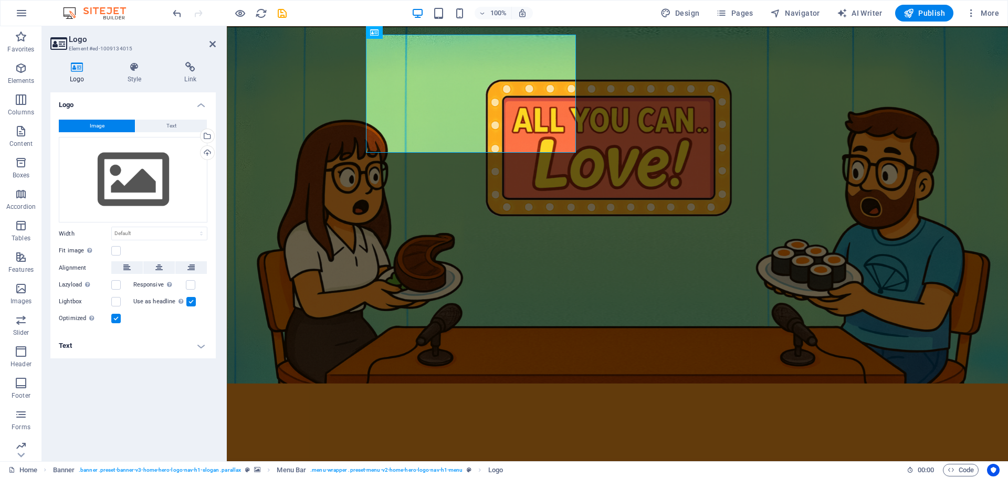
click at [216, 50] on aside "Logo Element #ed-1009134015 Logo Style Link Logo Image Text Drag files here, cl…" at bounding box center [134, 243] width 185 height 435
click at [212, 45] on icon at bounding box center [212, 44] width 6 height 8
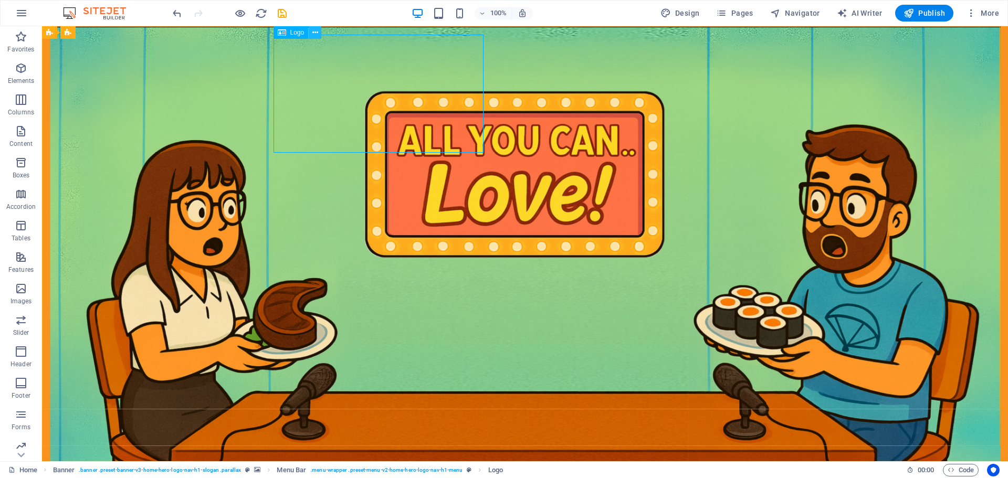
click at [320, 31] on button at bounding box center [315, 32] width 13 height 13
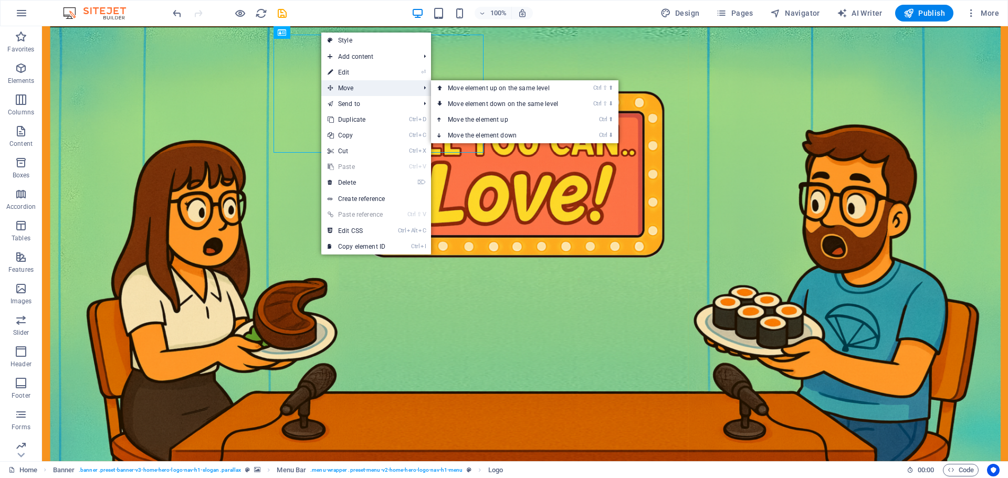
click at [353, 87] on span "Move" at bounding box center [368, 88] width 94 height 16
click at [339, 86] on span "Move" at bounding box center [368, 88] width 94 height 16
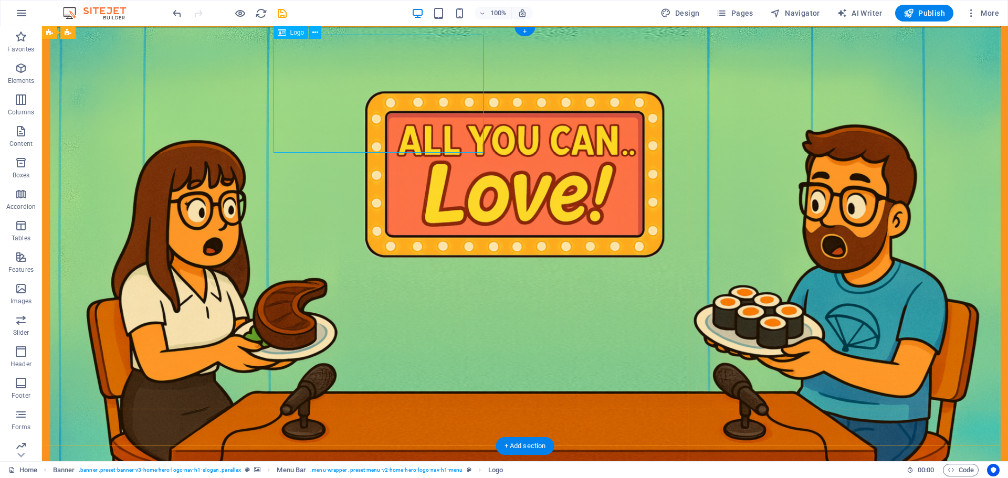
drag, startPoint x: 289, startPoint y: 49, endPoint x: 303, endPoint y: 48, distance: 14.7
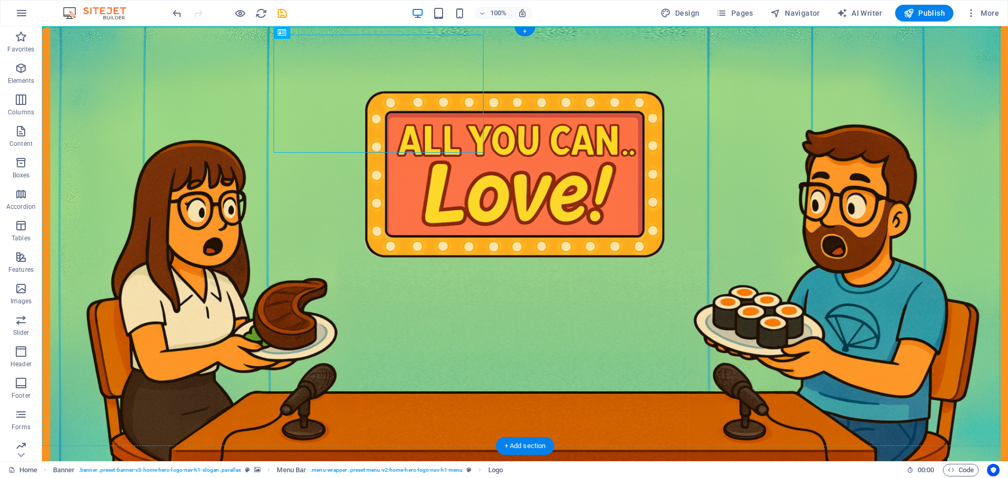
drag, startPoint x: 338, startPoint y: 61, endPoint x: 193, endPoint y: 34, distance: 148.1
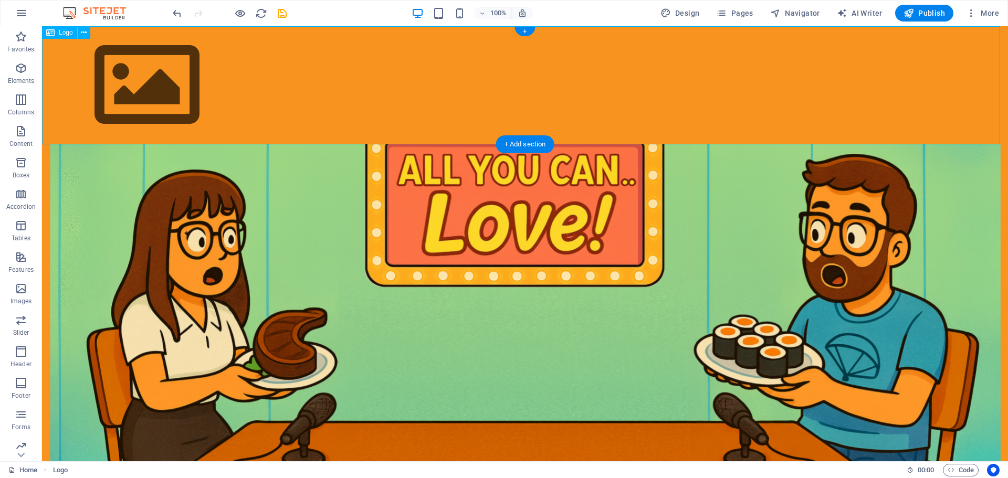
drag, startPoint x: 135, startPoint y: 49, endPoint x: 532, endPoint y: 123, distance: 403.8
click at [138, 49] on div at bounding box center [525, 85] width 966 height 118
click at [87, 35] on button at bounding box center [84, 32] width 13 height 13
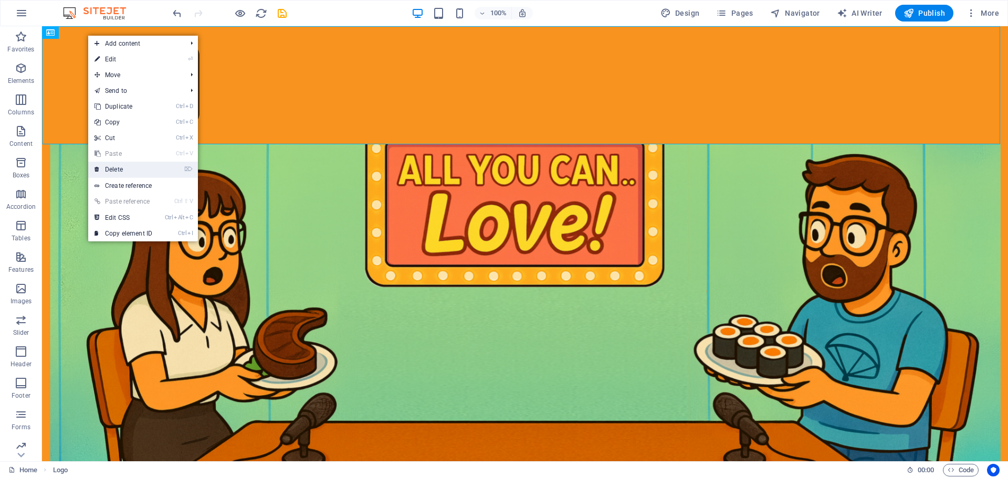
drag, startPoint x: 133, startPoint y: 170, endPoint x: 220, endPoint y: 167, distance: 87.7
click at [133, 170] on link "⌦ Delete" at bounding box center [123, 170] width 70 height 16
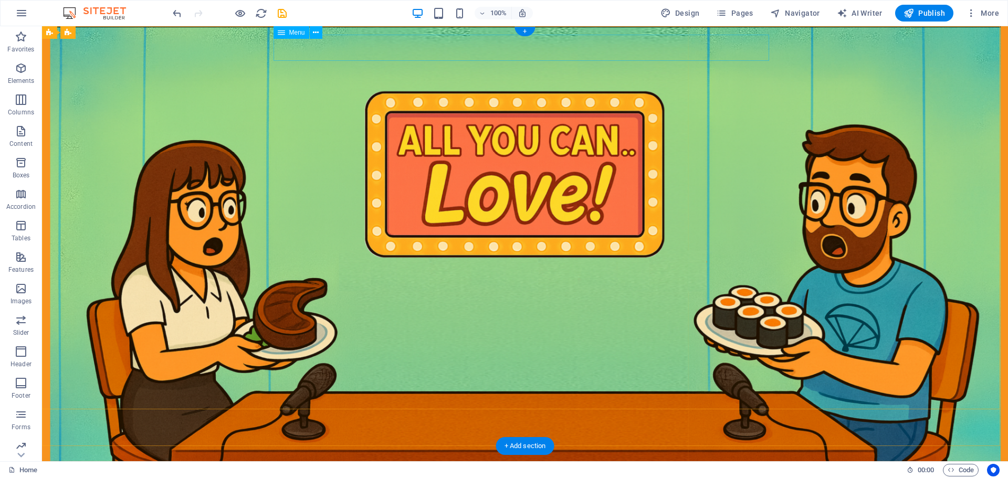
click at [426, 466] on nav "Home About Us Blog Contact Listen" at bounding box center [525, 479] width 496 height 26
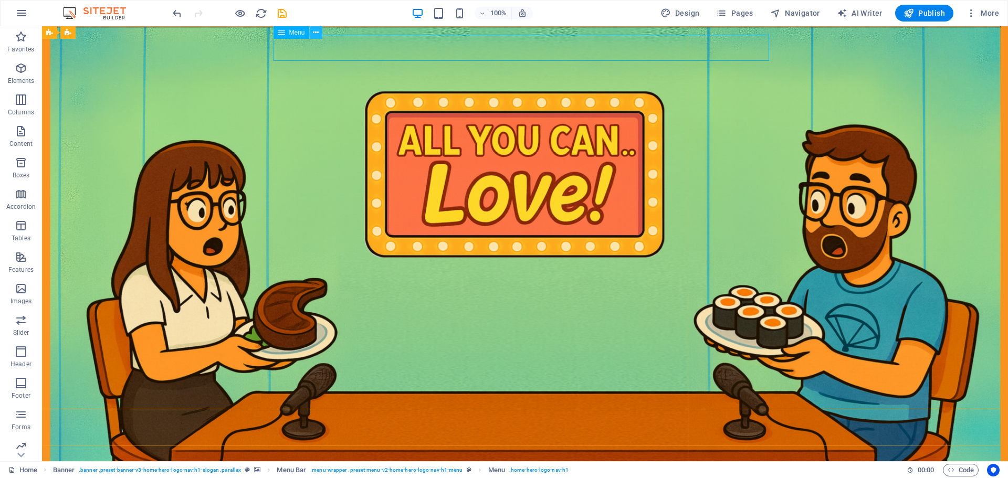
click at [318, 32] on icon at bounding box center [316, 32] width 6 height 11
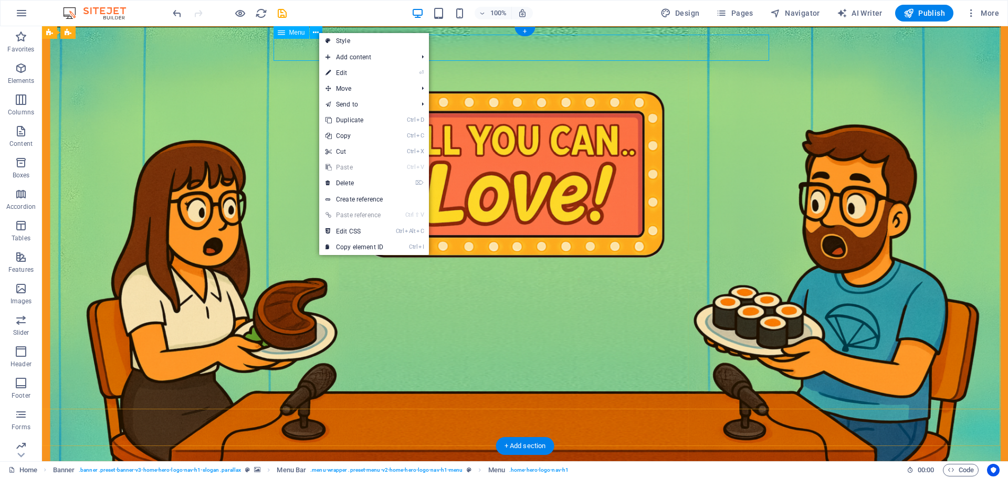
click at [468, 466] on nav "Home About Us Blog Contact Listen" at bounding box center [525, 479] width 496 height 26
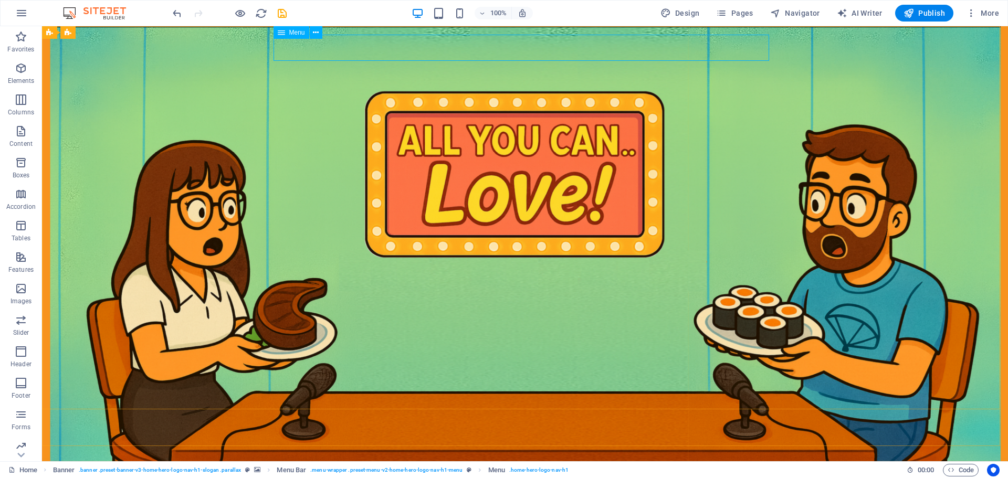
click at [279, 30] on icon at bounding box center [281, 32] width 7 height 13
click at [312, 33] on button at bounding box center [316, 32] width 13 height 13
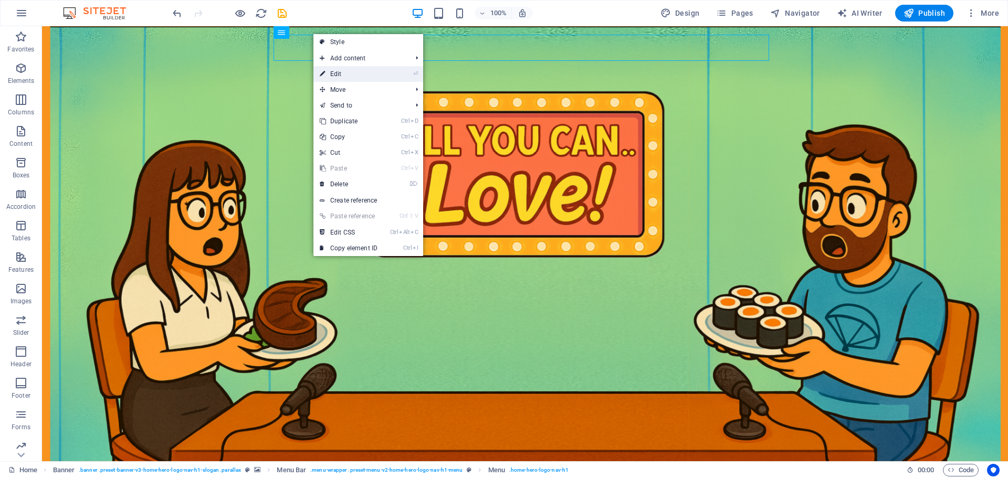
click at [345, 71] on link "⏎ Edit" at bounding box center [348, 74] width 70 height 16
select select
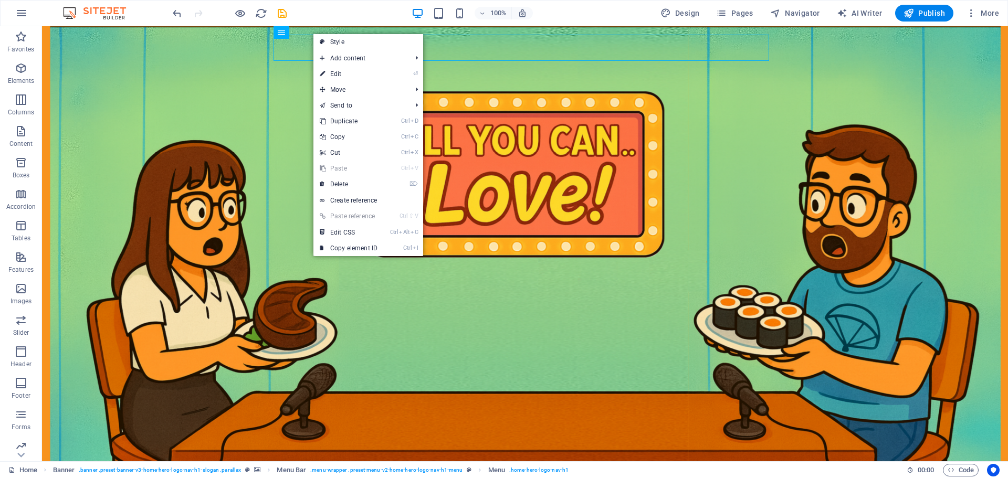
select select
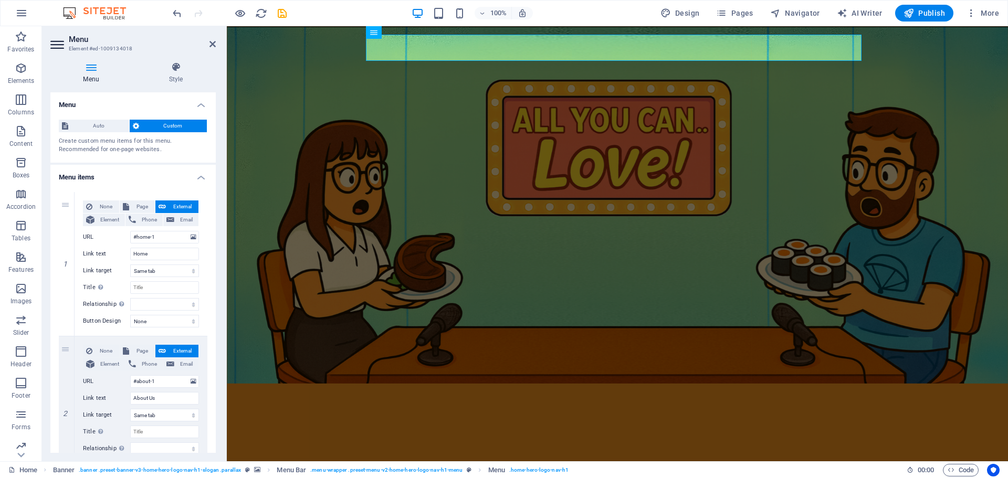
click at [107, 79] on h4 "Menu" at bounding box center [93, 73] width 86 height 22
click at [91, 76] on h4 "Menu" at bounding box center [93, 73] width 86 height 22
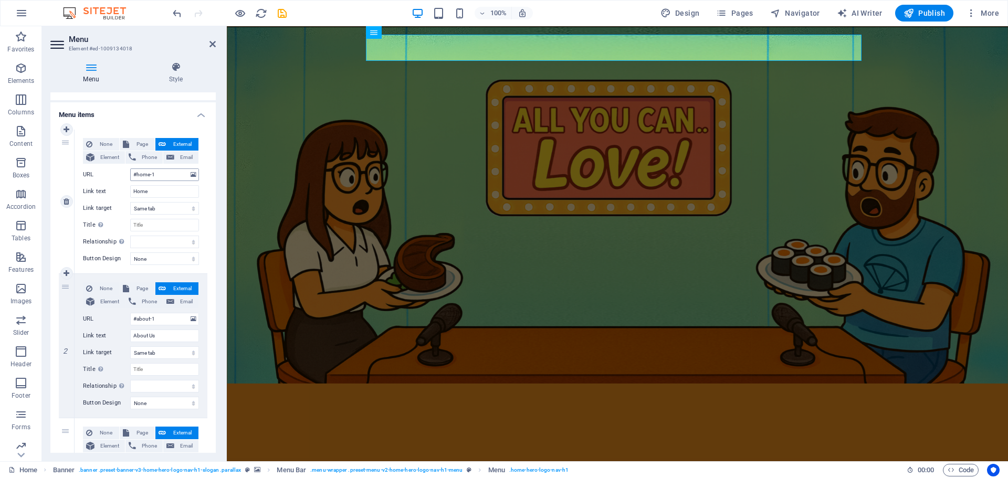
scroll to position [105, 0]
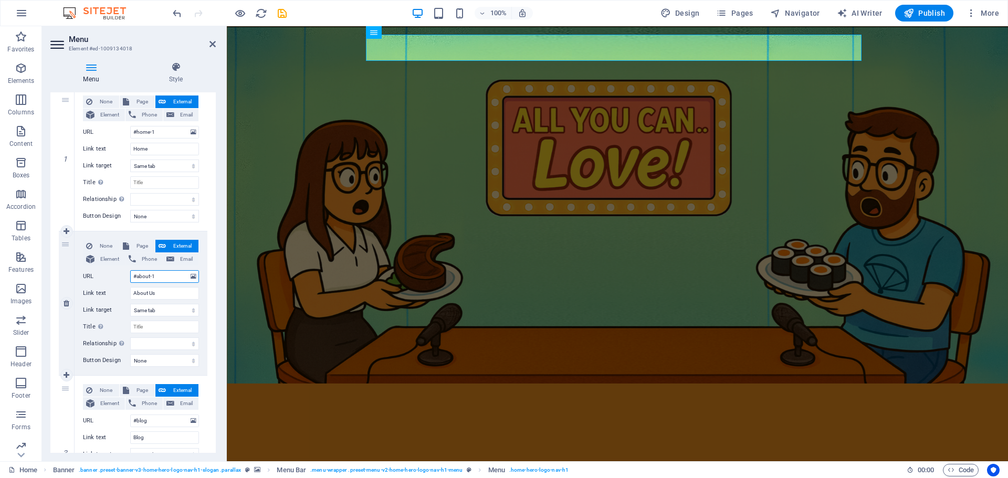
drag, startPoint x: 160, startPoint y: 279, endPoint x: 137, endPoint y: 278, distance: 23.1
click at [137, 278] on input "#about-1" at bounding box center [164, 276] width 69 height 13
type input "#n"
select select
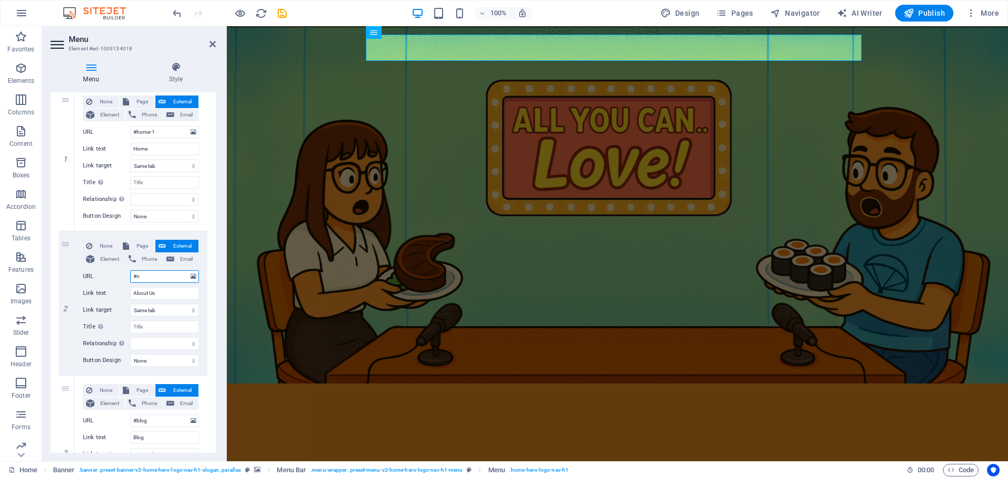
select select
type input "#chi"
select select
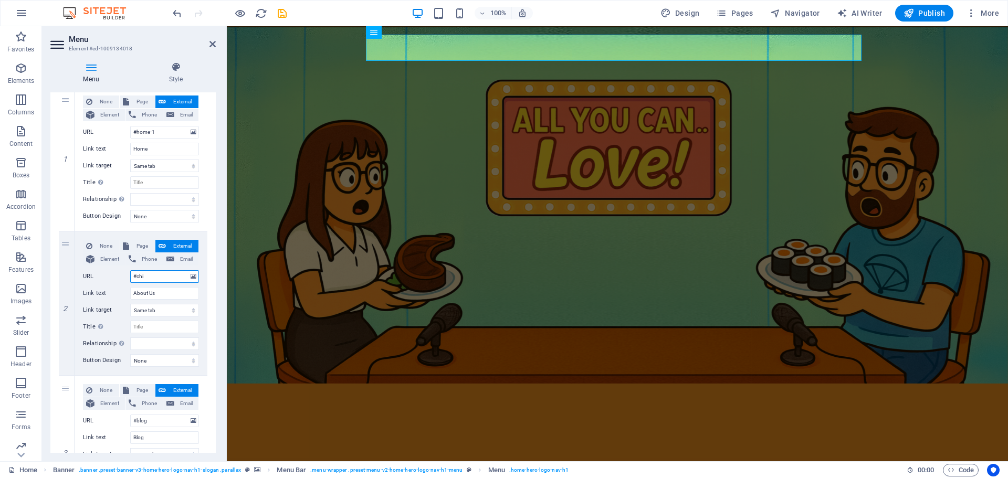
select select
type input "#chi-siamo"
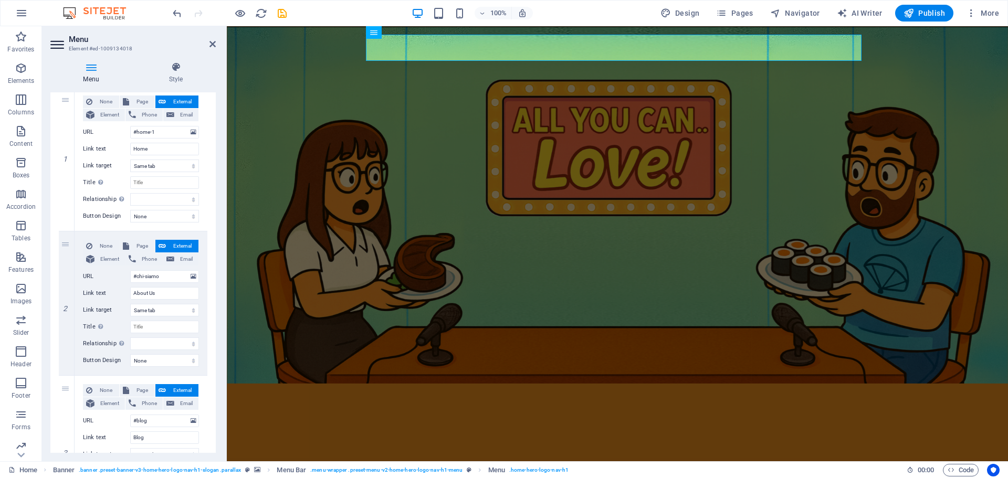
select select
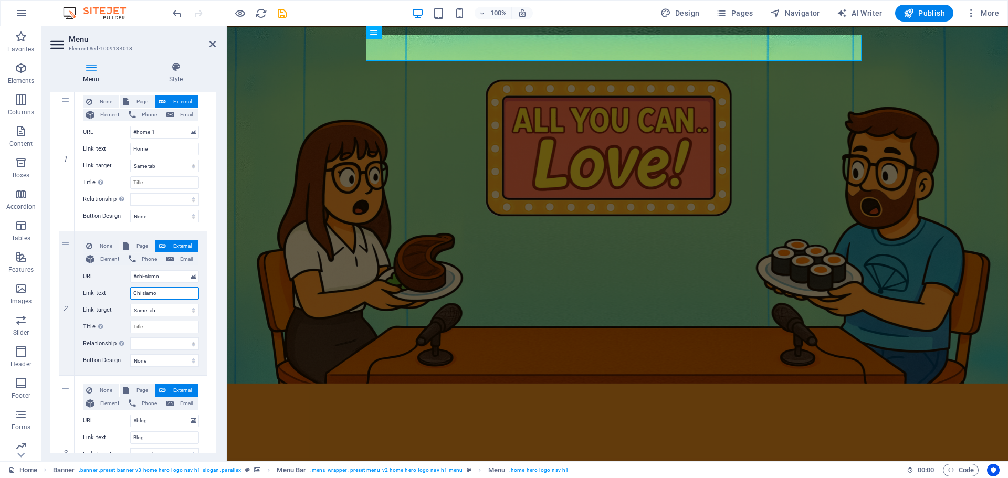
type input "Chi siamo"
select select
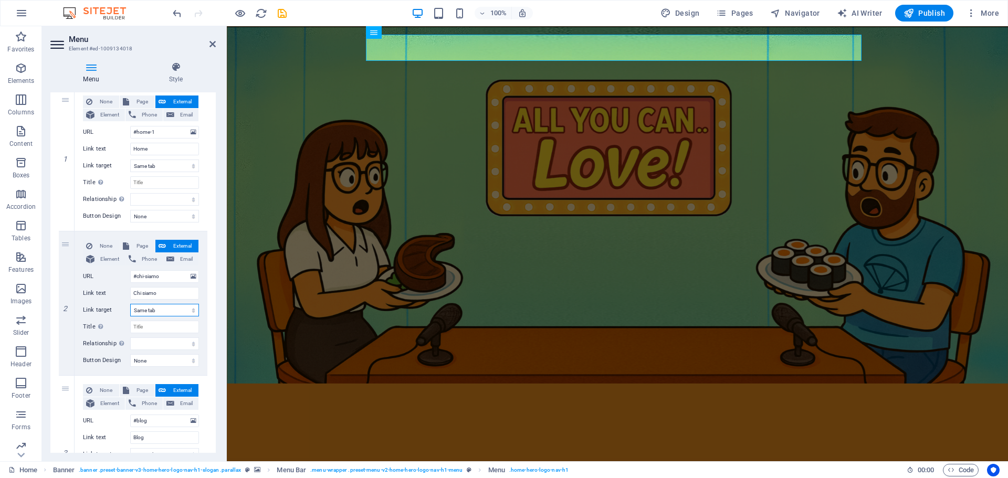
select select
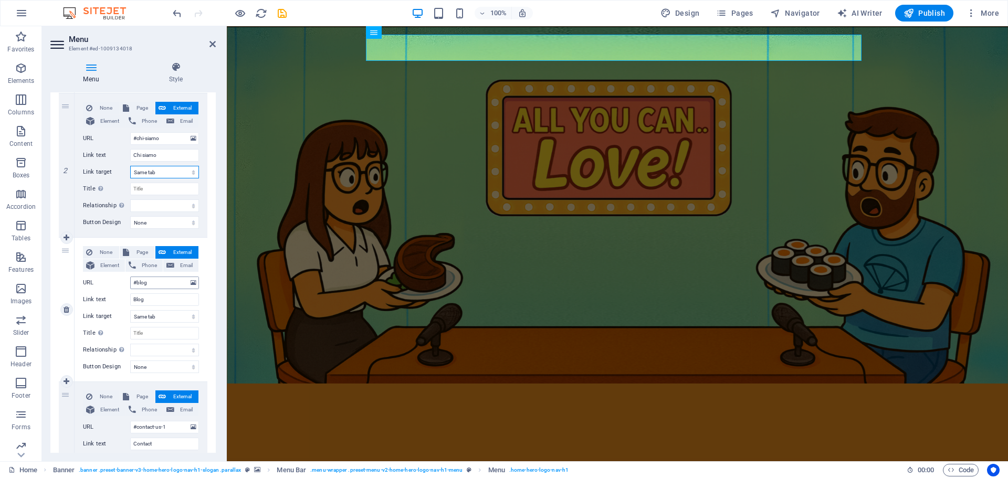
scroll to position [262, 0]
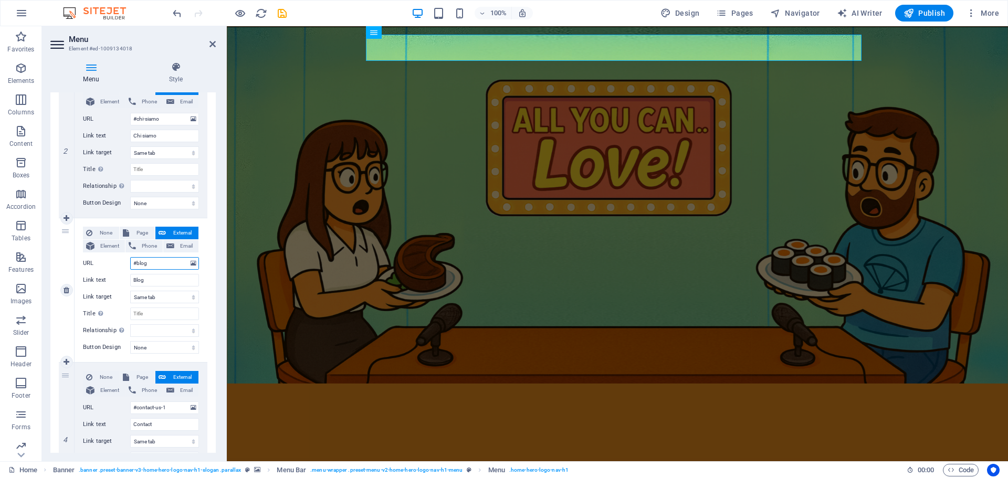
click at [162, 265] on input "#blog" at bounding box center [164, 263] width 69 height 13
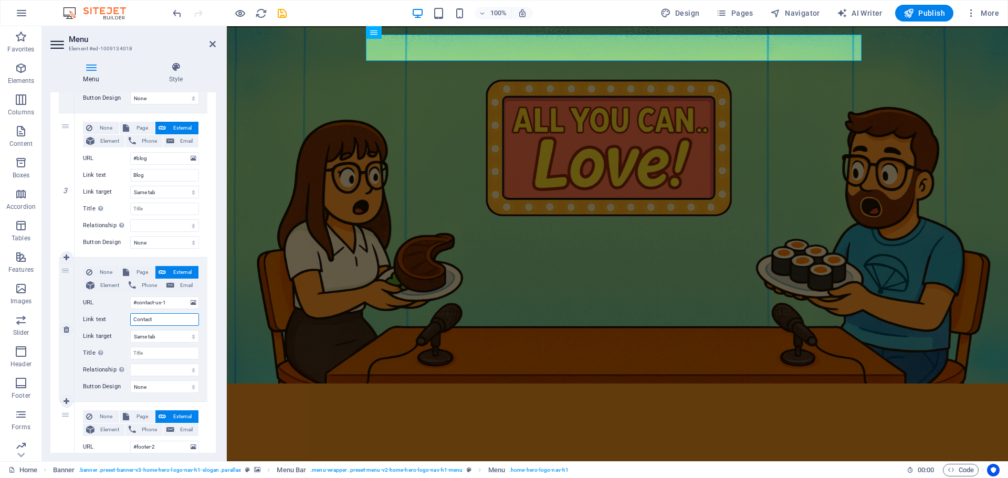
drag, startPoint x: 165, startPoint y: 317, endPoint x: 111, endPoint y: 312, distance: 54.3
click at [111, 312] on div "None Page External Element Phone Email Page Home Subpage Legal Notice Privacy E…" at bounding box center [141, 321] width 116 height 110
type input "Contattaci"
select select
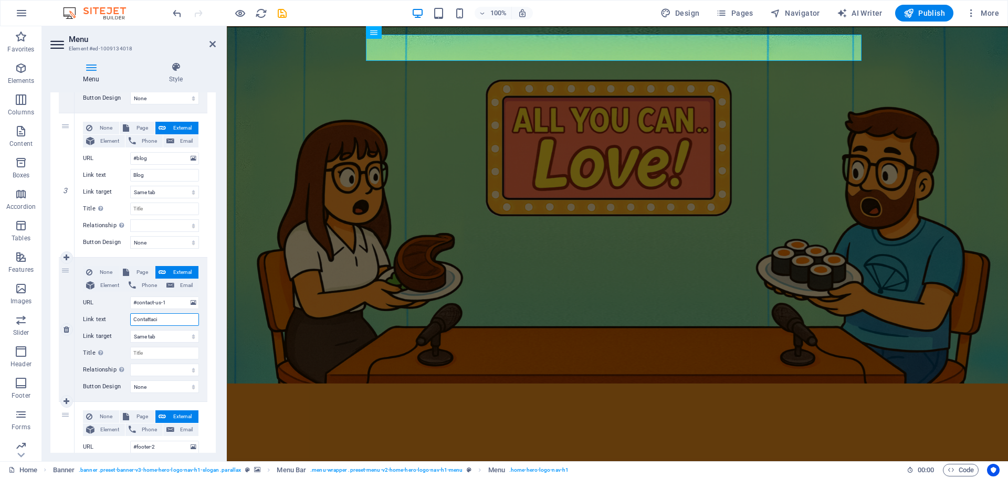
select select
type input "Contattaci"
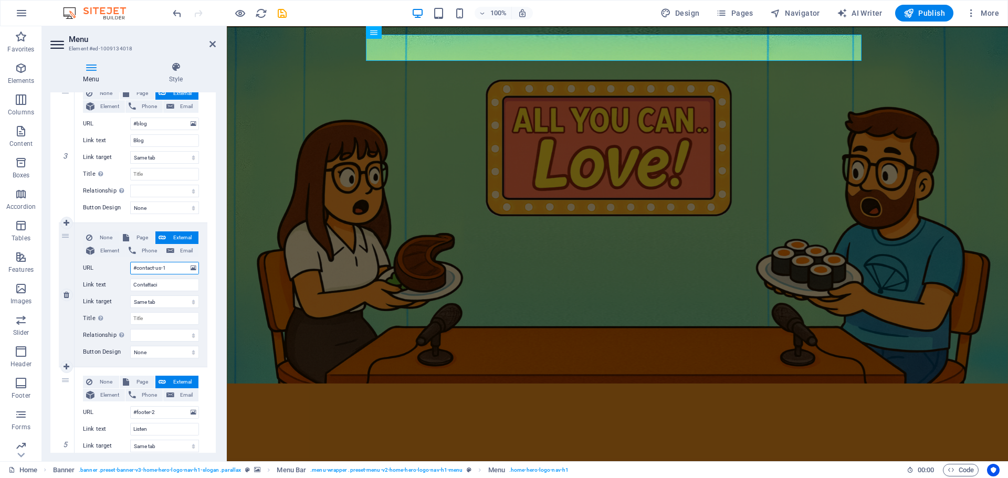
drag, startPoint x: 171, startPoint y: 301, endPoint x: 120, endPoint y: 299, distance: 51.0
click at [133, 302] on div "None Page External Element Phone Email Page Home Subpage Legal Notice Privacy E…" at bounding box center [141, 287] width 116 height 110
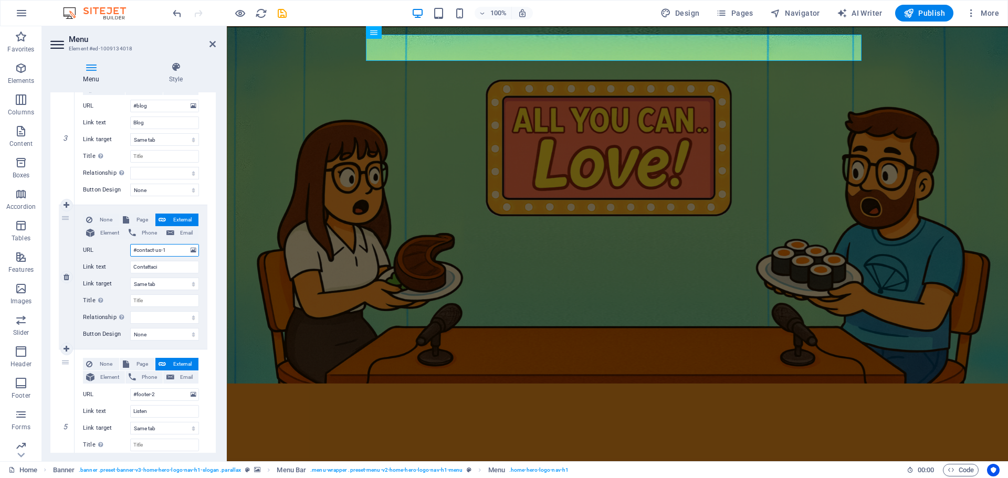
click at [173, 251] on input "#contact-us-1" at bounding box center [164, 250] width 69 height 13
drag, startPoint x: 170, startPoint y: 249, endPoint x: 140, endPoint y: 249, distance: 30.4
click at [140, 249] on input "#contact-us-1" at bounding box center [164, 250] width 69 height 13
type input "#contattaci"
select select
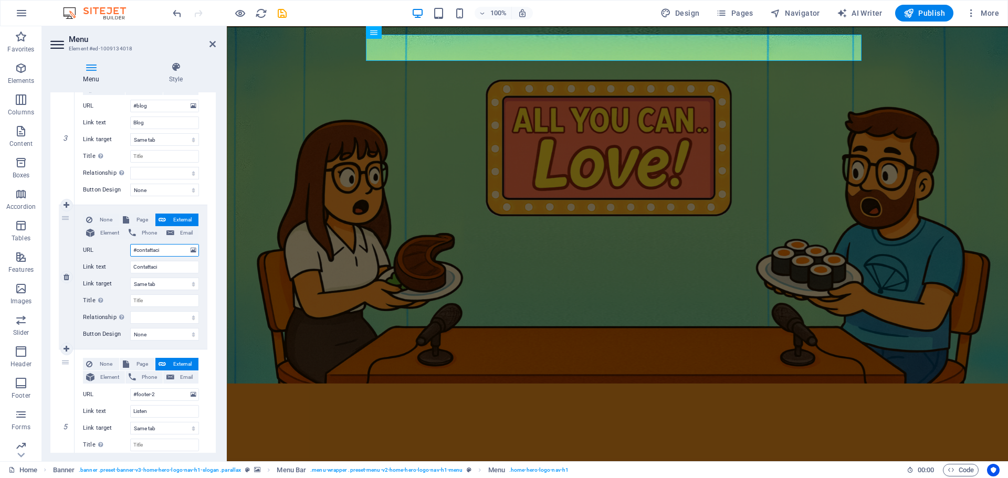
select select
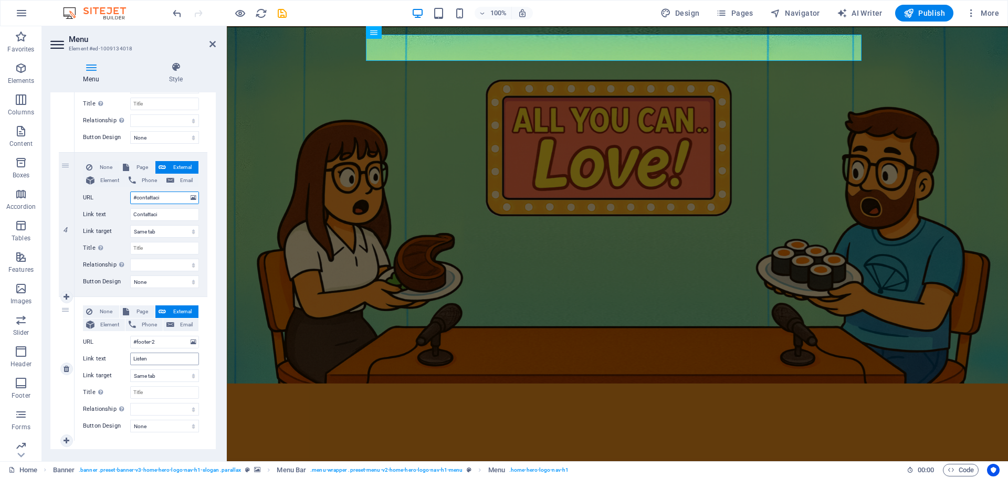
type input "#contattaci"
drag, startPoint x: 154, startPoint y: 354, endPoint x: 114, endPoint y: 350, distance: 39.6
click at [114, 350] on div "None Page External Element Phone Email Page Home Subpage Legal Notice Privacy E…" at bounding box center [141, 361] width 116 height 110
type input "Ascolta"
select select
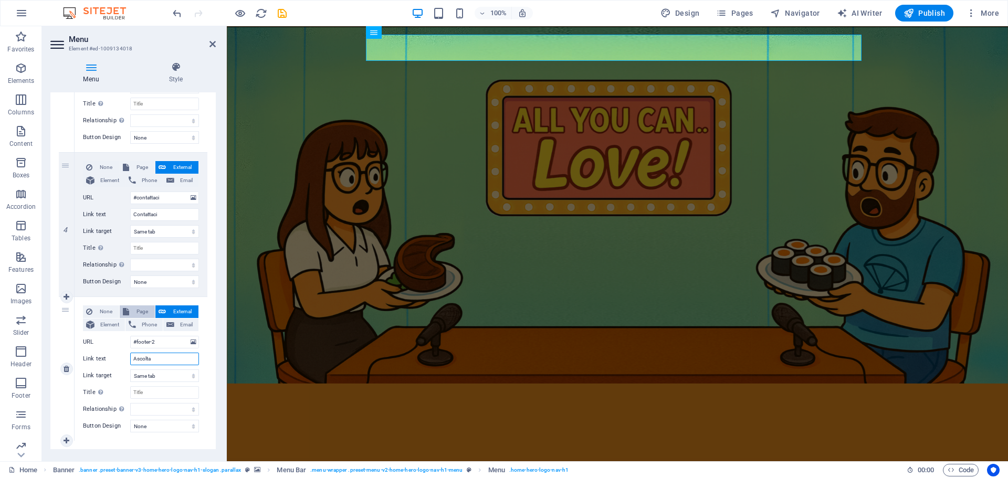
select select
type input "Ascolta"
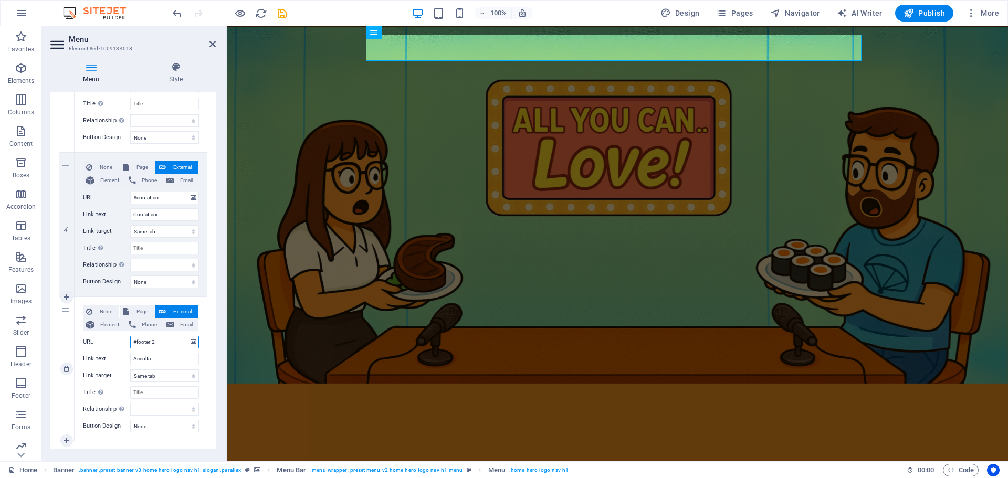
click at [141, 343] on input "#footer-2" at bounding box center [164, 342] width 69 height 13
click at [160, 342] on input "#footer-2" at bounding box center [164, 342] width 69 height 13
type input "#foo"
select select
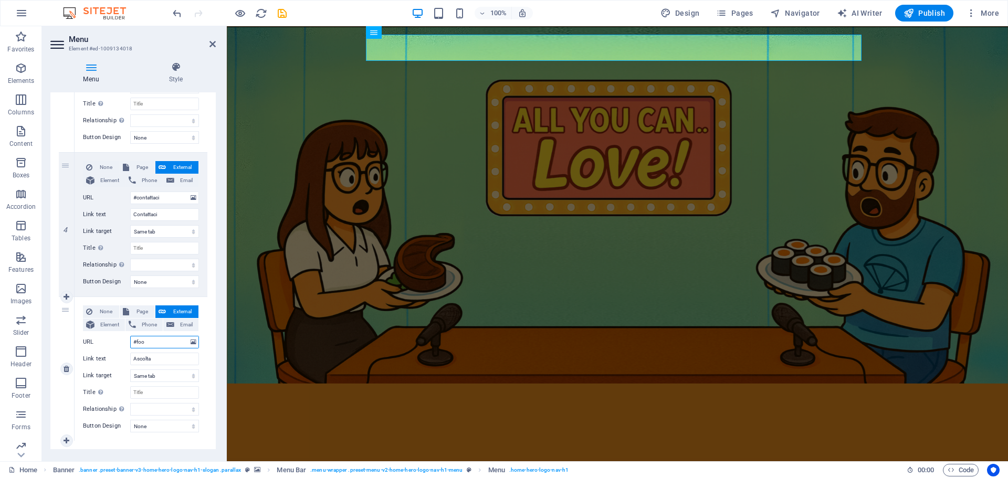
select select
click at [160, 338] on input "#foo" at bounding box center [164, 342] width 69 height 13
type input "#"
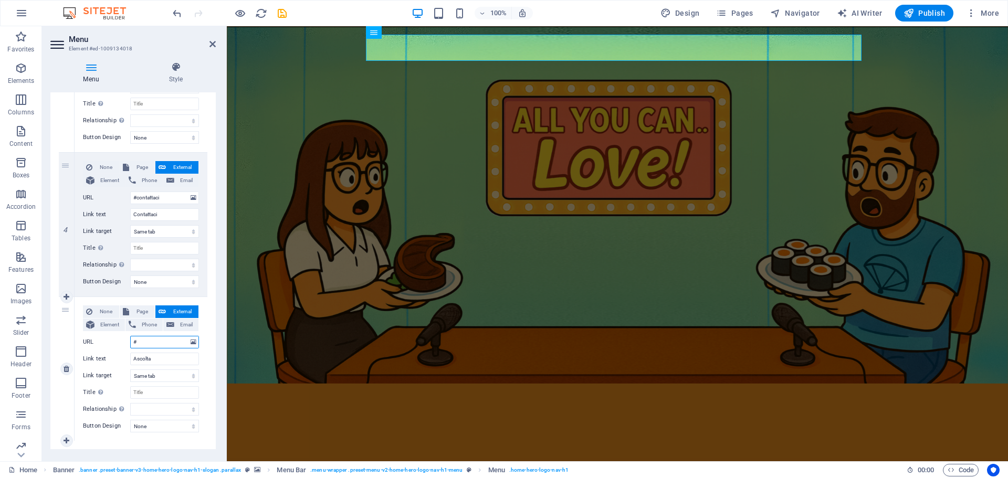
select select
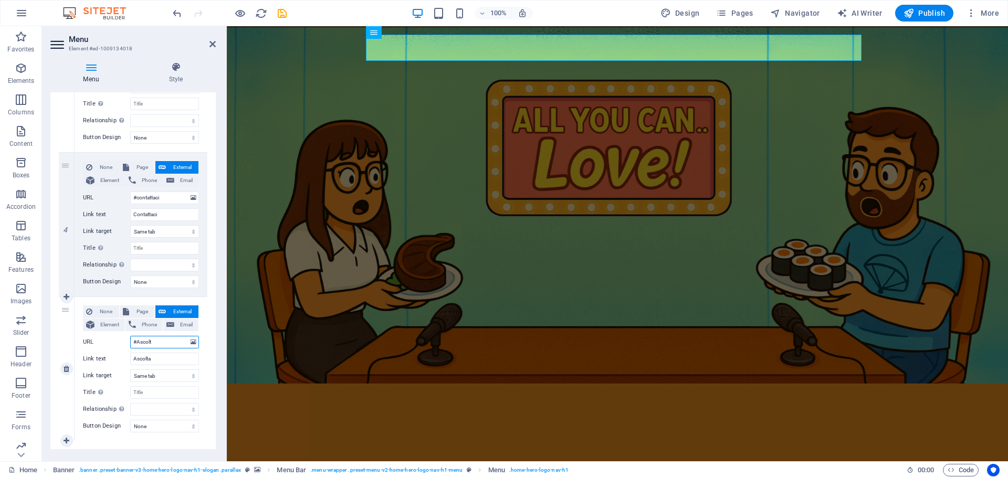
type input "#Ascolta"
select select
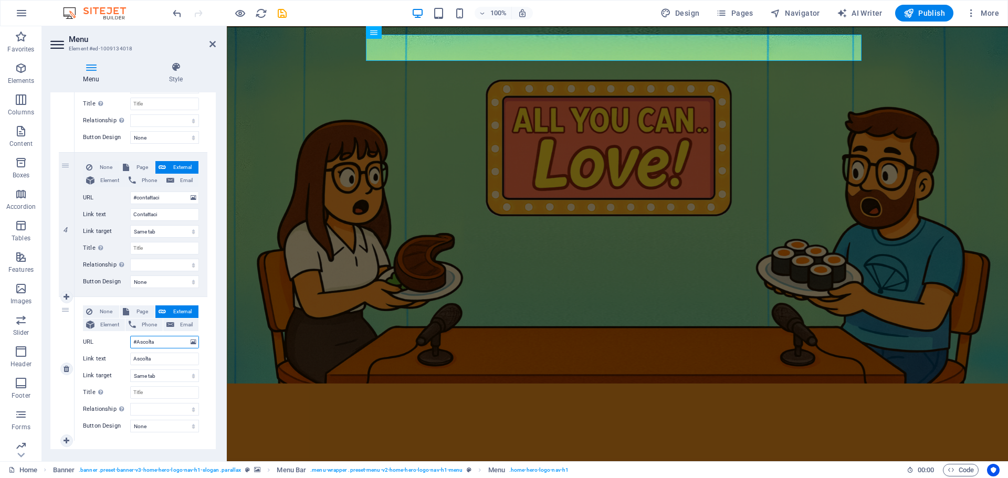
select select
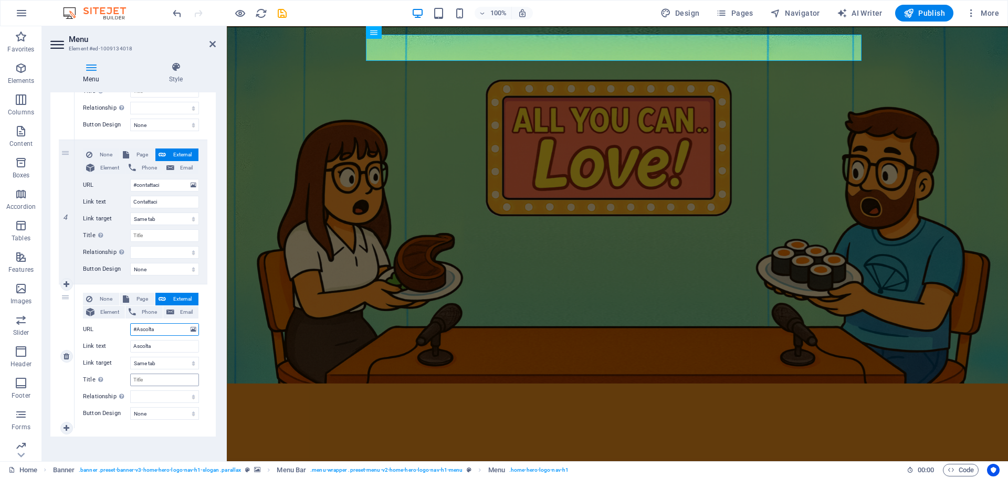
scroll to position [490, 0]
type input "#Ascoltaci"
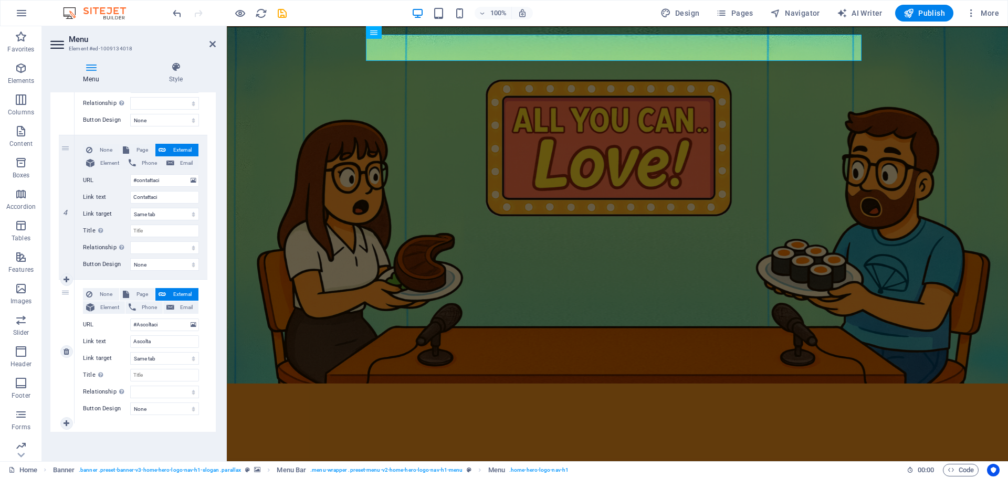
select select
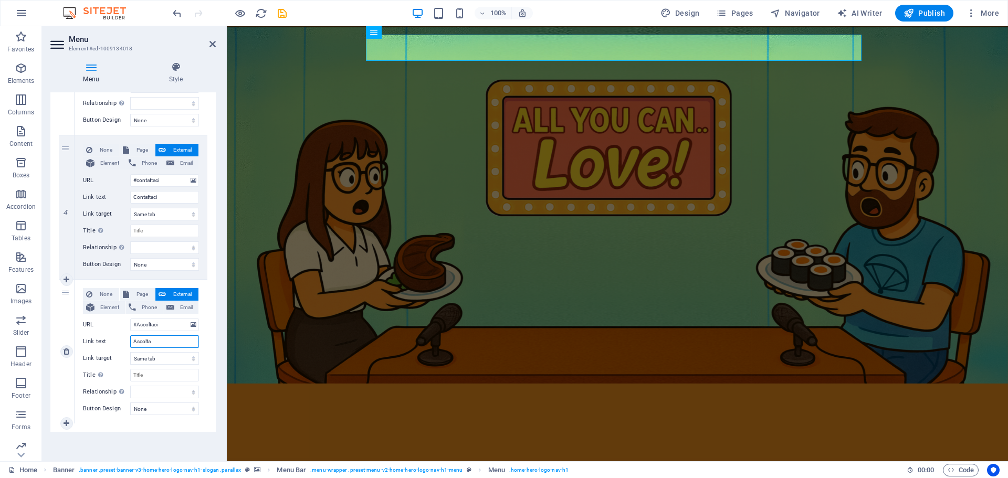
click at [163, 341] on input "Ascolta" at bounding box center [164, 341] width 69 height 13
type input "Ascoltaci"
select select
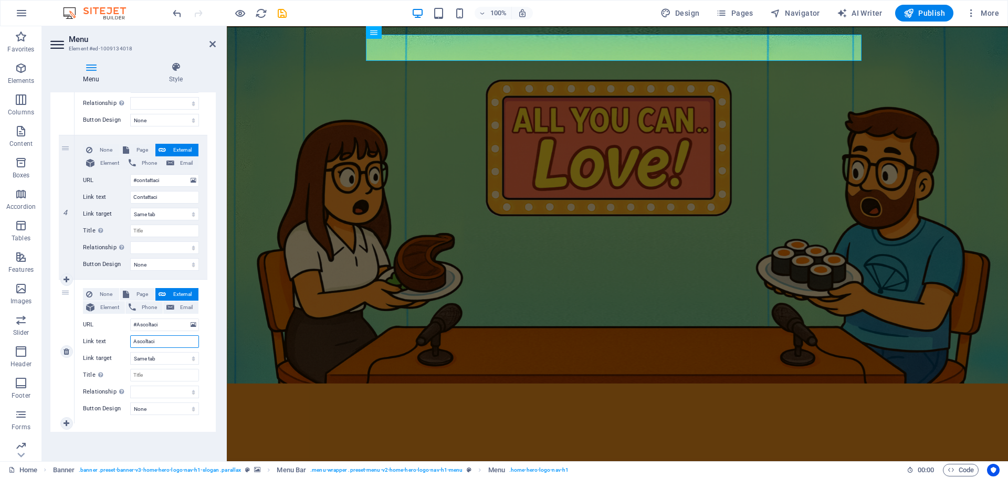
select select
type input "Ascoltaci"
click at [206, 43] on h2 "Menu" at bounding box center [142, 39] width 147 height 9
click at [213, 42] on icon at bounding box center [212, 44] width 6 height 8
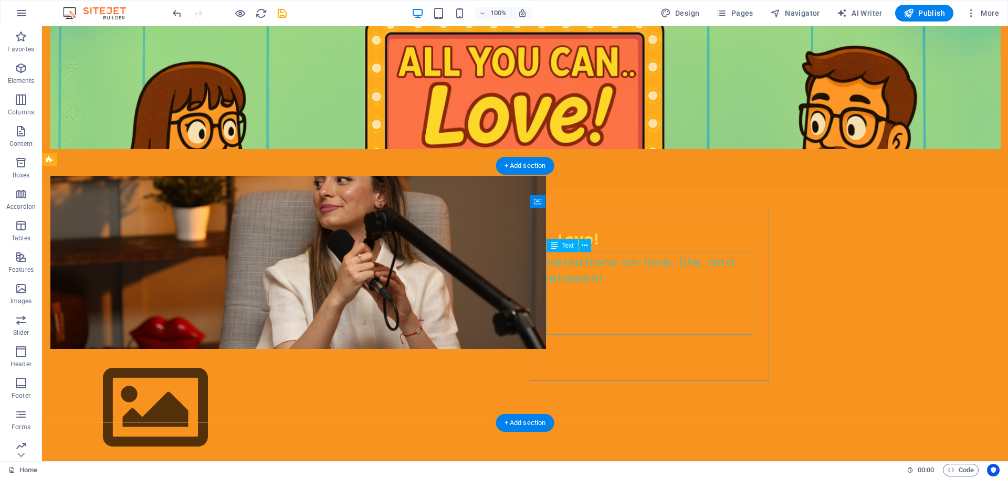
scroll to position [315, 0]
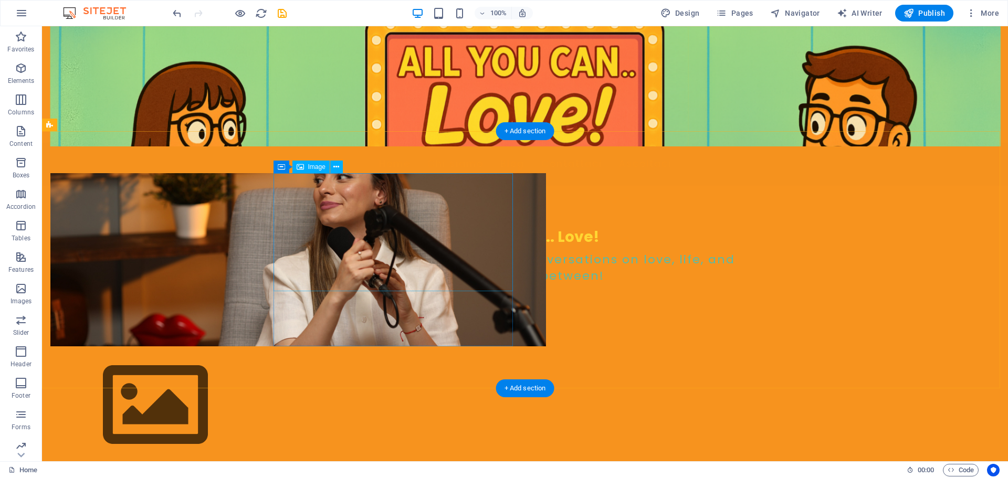
click at [405, 346] on figure at bounding box center [298, 405] width 496 height 118
click at [454, 293] on figure at bounding box center [298, 259] width 496 height 173
click at [374, 346] on figure at bounding box center [298, 405] width 496 height 118
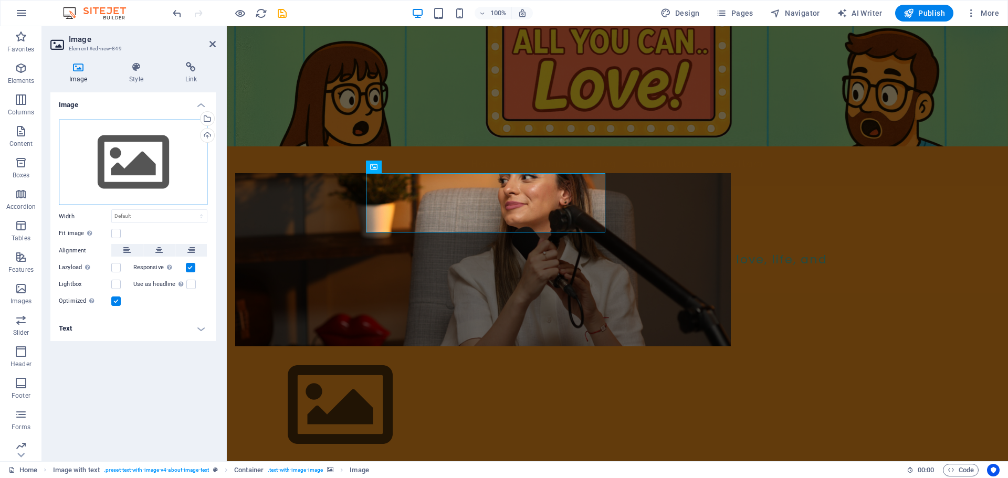
click at [146, 144] on div "Drag files here, click to choose files or select files from Files or our free s…" at bounding box center [133, 163] width 149 height 86
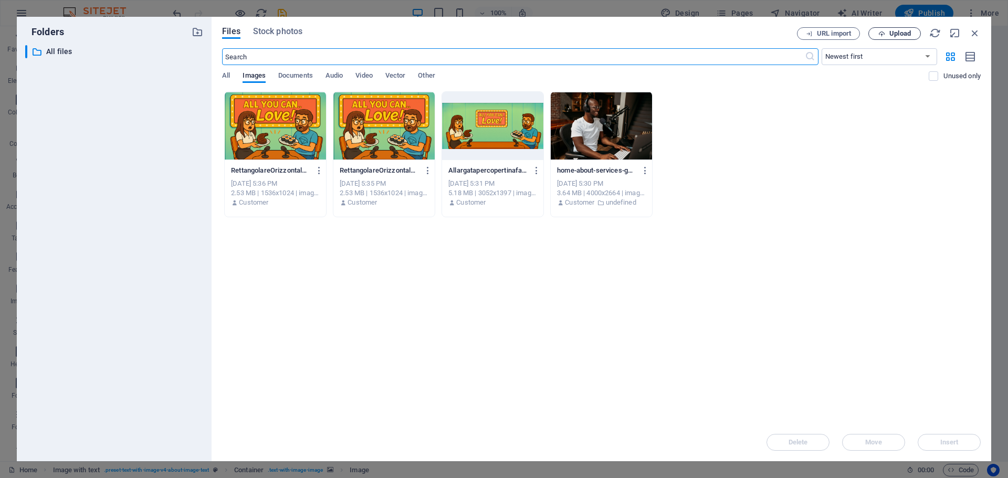
click at [896, 30] on span "Upload" at bounding box center [900, 33] width 22 height 6
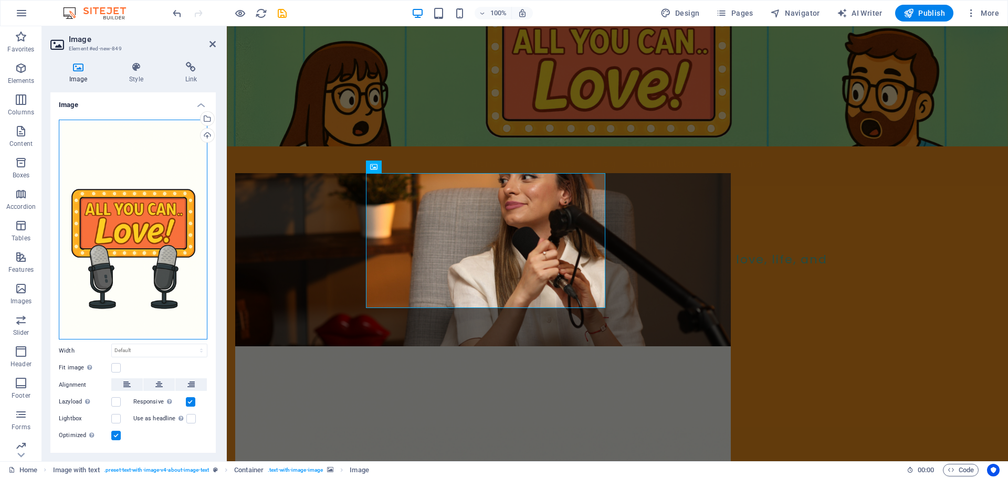
click at [163, 290] on div "Drag files here, click to choose files or select files from Files or our free s…" at bounding box center [133, 230] width 149 height 220
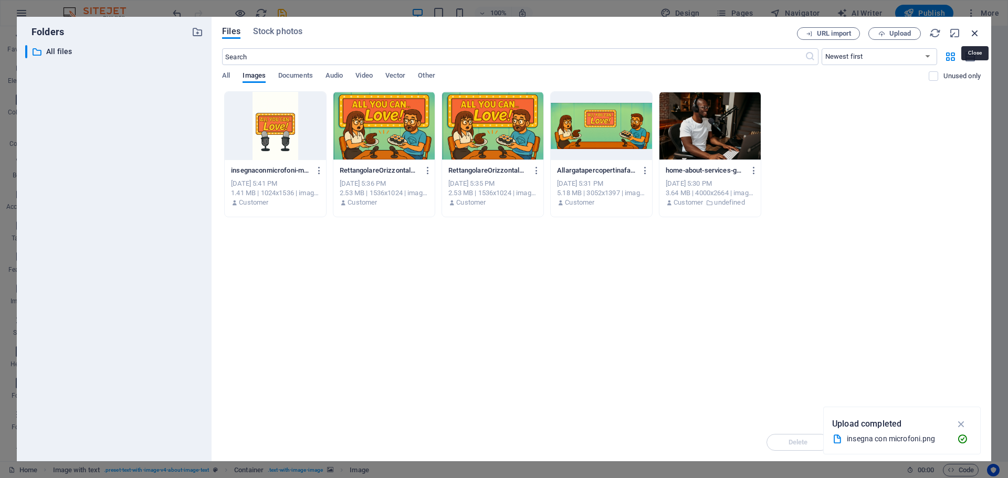
drag, startPoint x: 976, startPoint y: 37, endPoint x: 405, endPoint y: 57, distance: 571.5
click at [976, 37] on icon "button" at bounding box center [975, 33] width 12 height 12
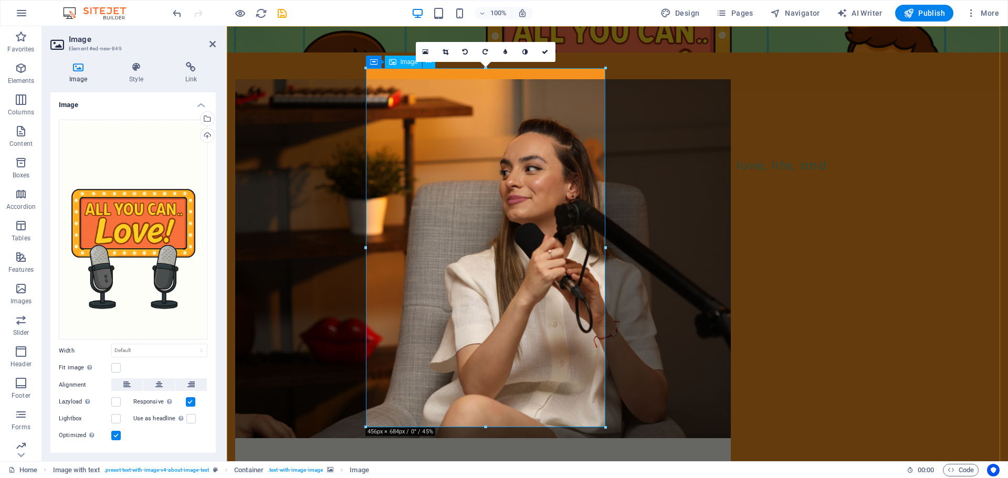
scroll to position [420, 0]
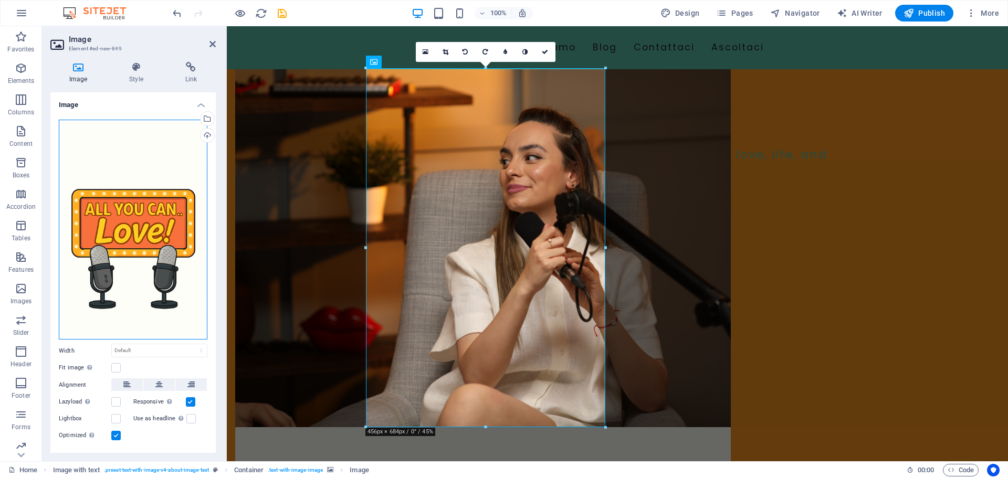
click at [143, 226] on div "Drag files here, click to choose files or select files from Files or our free s…" at bounding box center [133, 230] width 149 height 220
click at [143, 226] on body "All you can ... Love! Home Favorites Elements Columns Content Boxes Accordion T…" at bounding box center [504, 239] width 1008 height 478
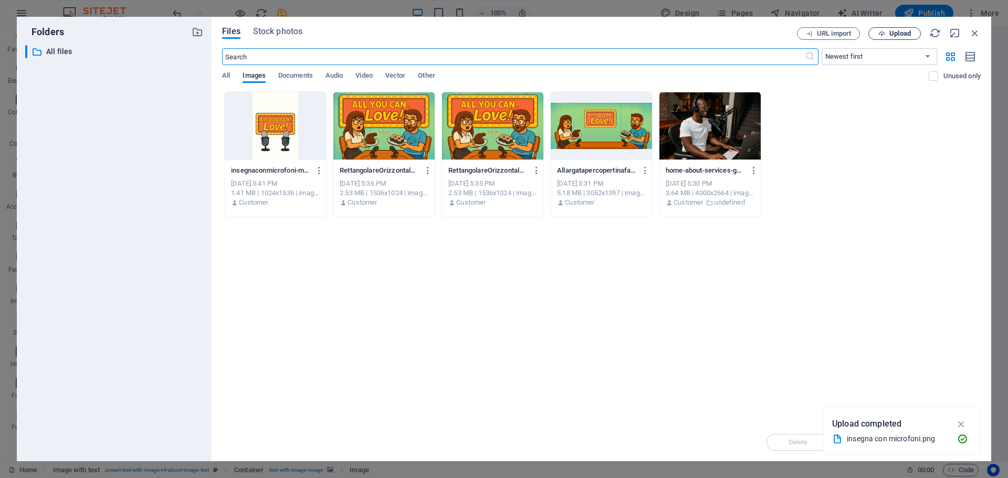
click at [898, 36] on span "Upload" at bounding box center [900, 33] width 22 height 6
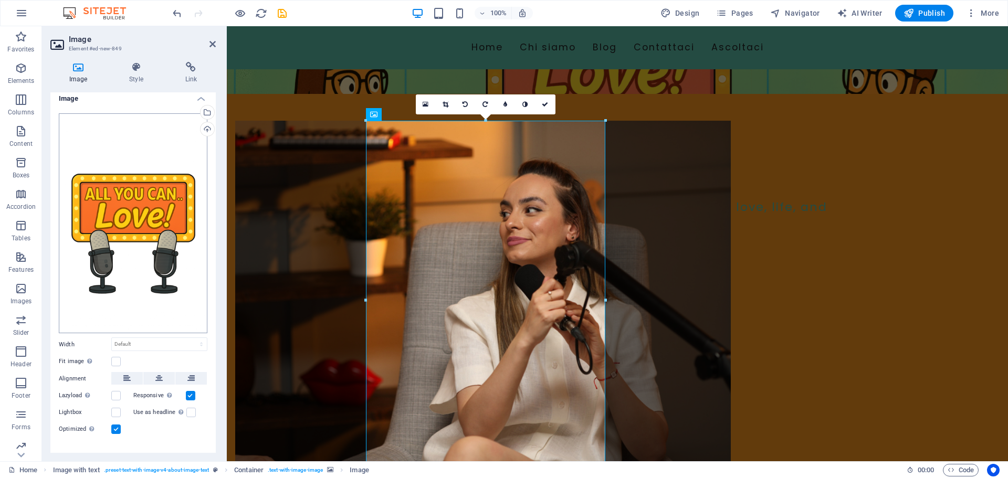
scroll to position [0, 0]
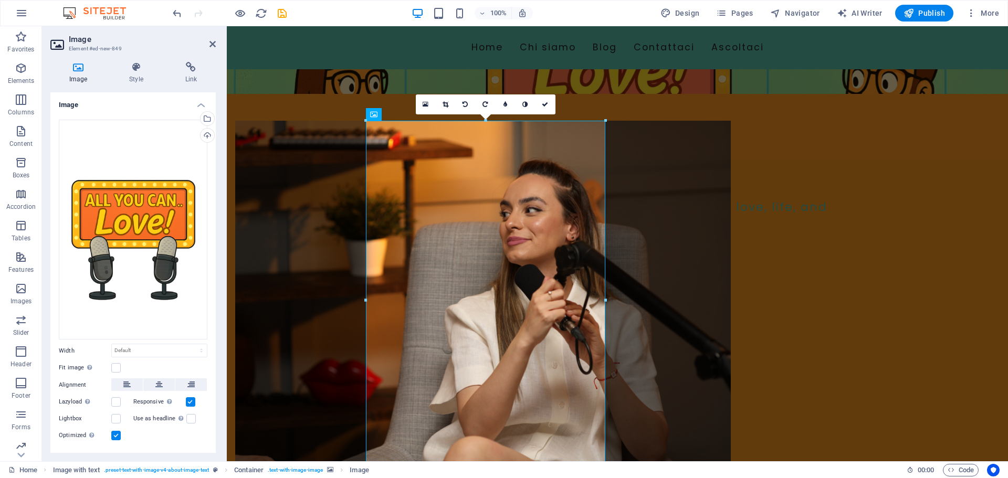
click at [75, 61] on div "Image Style Link Image Drag files here, click to choose files or select files f…" at bounding box center [133, 258] width 182 height 408
click at [146, 71] on icon at bounding box center [135, 67] width 51 height 10
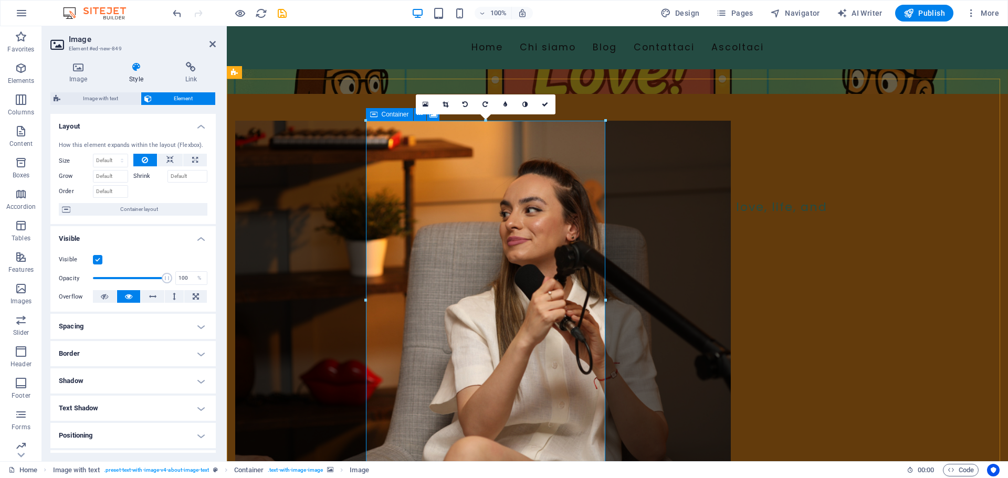
click at [373, 113] on icon at bounding box center [373, 114] width 7 height 13
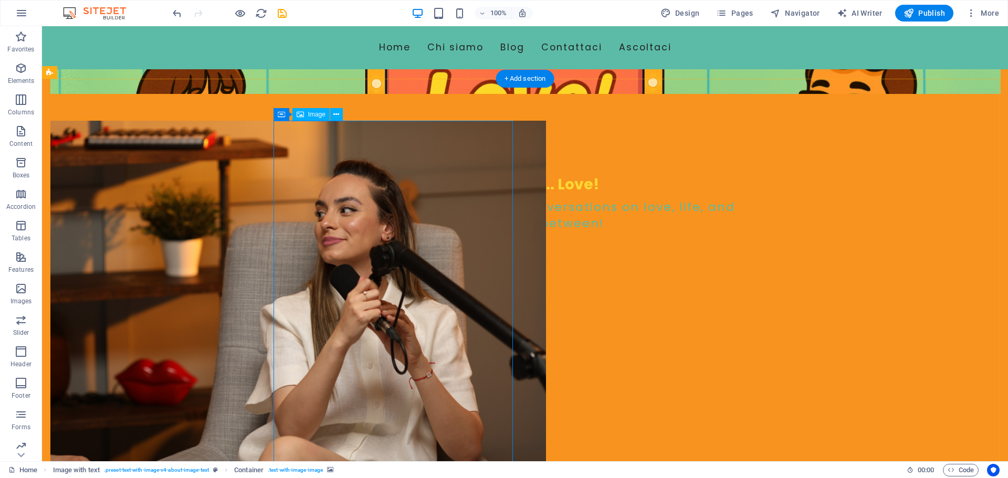
click at [338, 115] on icon at bounding box center [341, 114] width 8 height 11
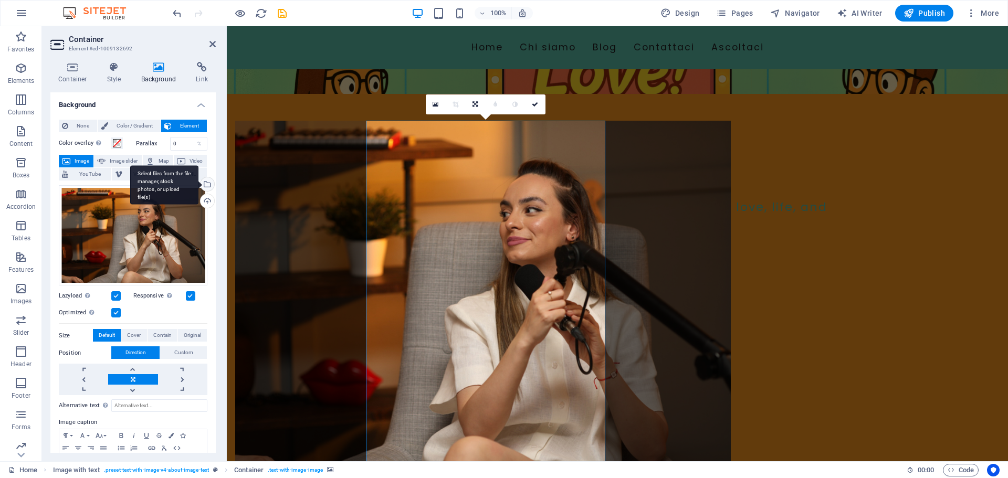
click at [207, 185] on div "Select files from the file manager, stock photos, or upload file(s)" at bounding box center [206, 185] width 16 height 16
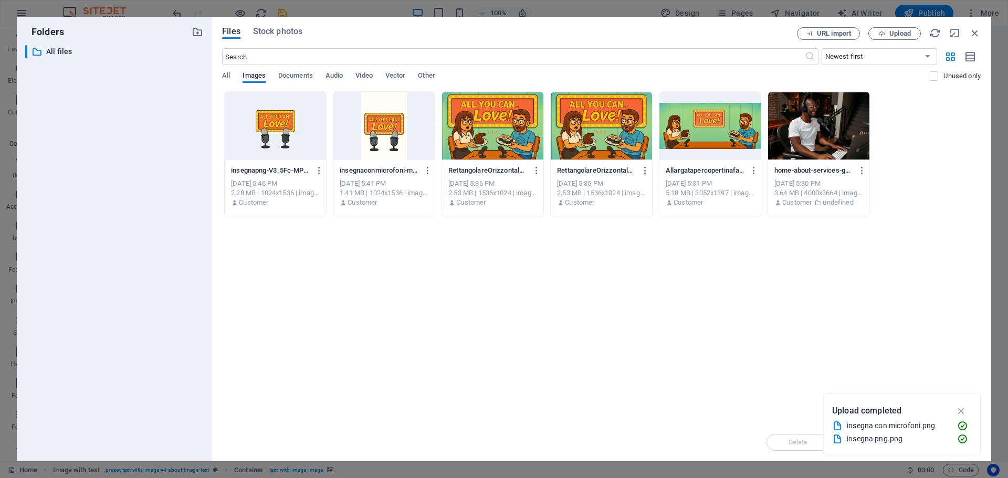
click at [289, 133] on div at bounding box center [275, 126] width 101 height 68
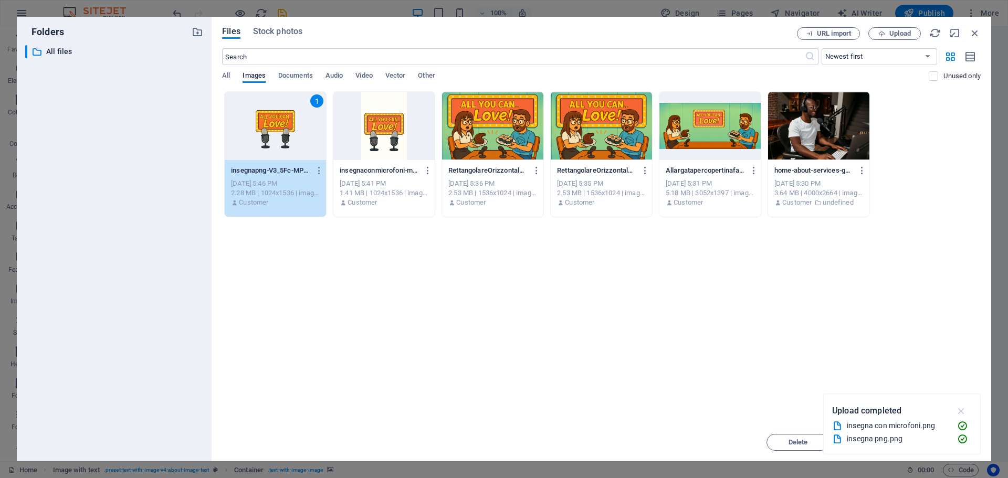
click at [962, 409] on icon "button" at bounding box center [961, 411] width 12 height 12
drag, startPoint x: 942, startPoint y: 437, endPoint x: 720, endPoint y: 403, distance: 224.2
click at [942, 437] on button "Insert" at bounding box center [949, 442] width 63 height 17
